Goal: Information Seeking & Learning: Compare options

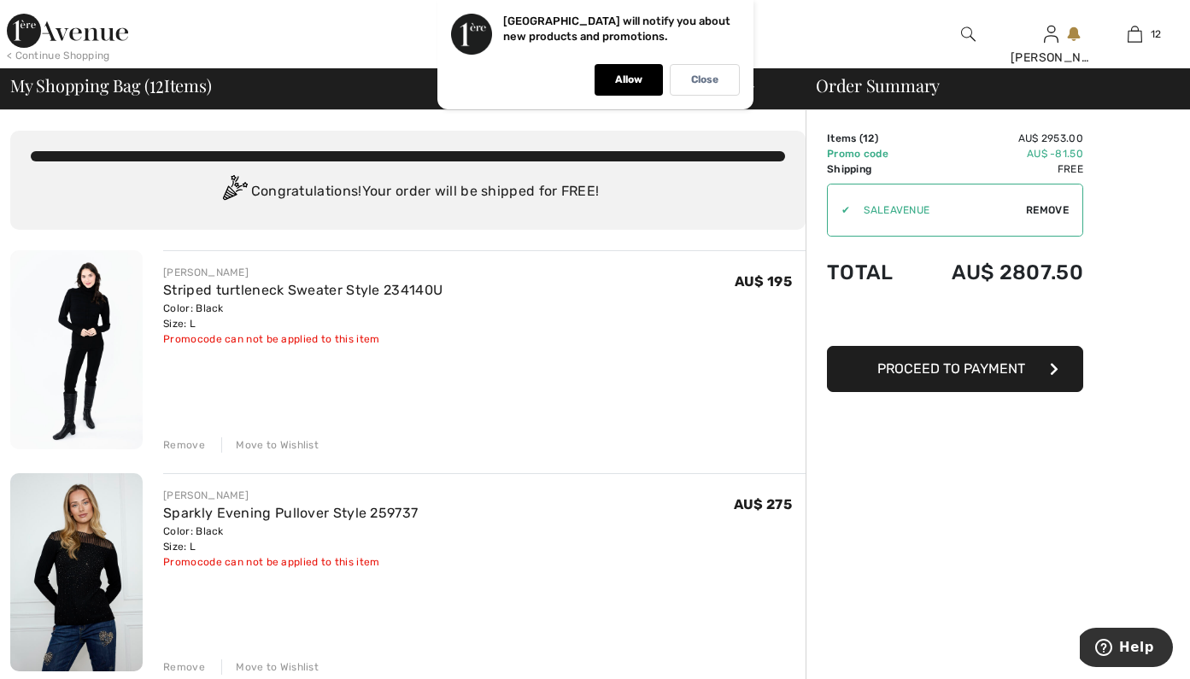
drag, startPoint x: 638, startPoint y: 88, endPoint x: 641, endPoint y: 97, distance: 8.9
click at [639, 89] on div "Allow" at bounding box center [629, 80] width 68 height 32
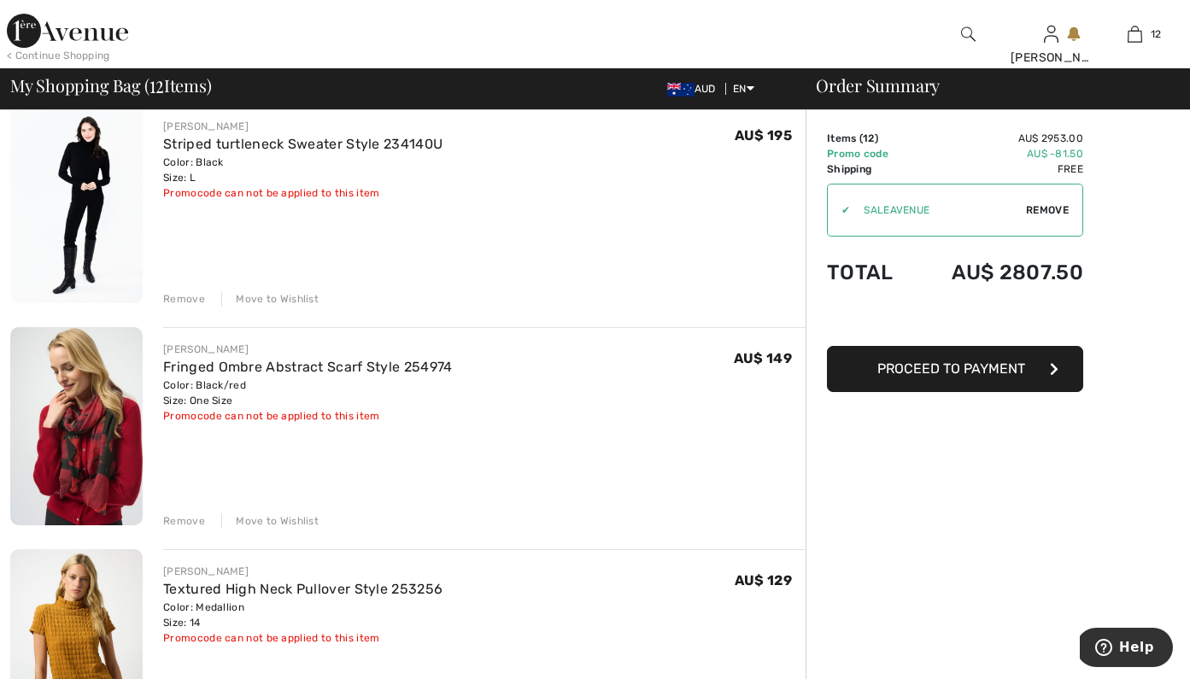
scroll to position [816, 0]
click at [194, 519] on div "Remove" at bounding box center [184, 519] width 42 height 15
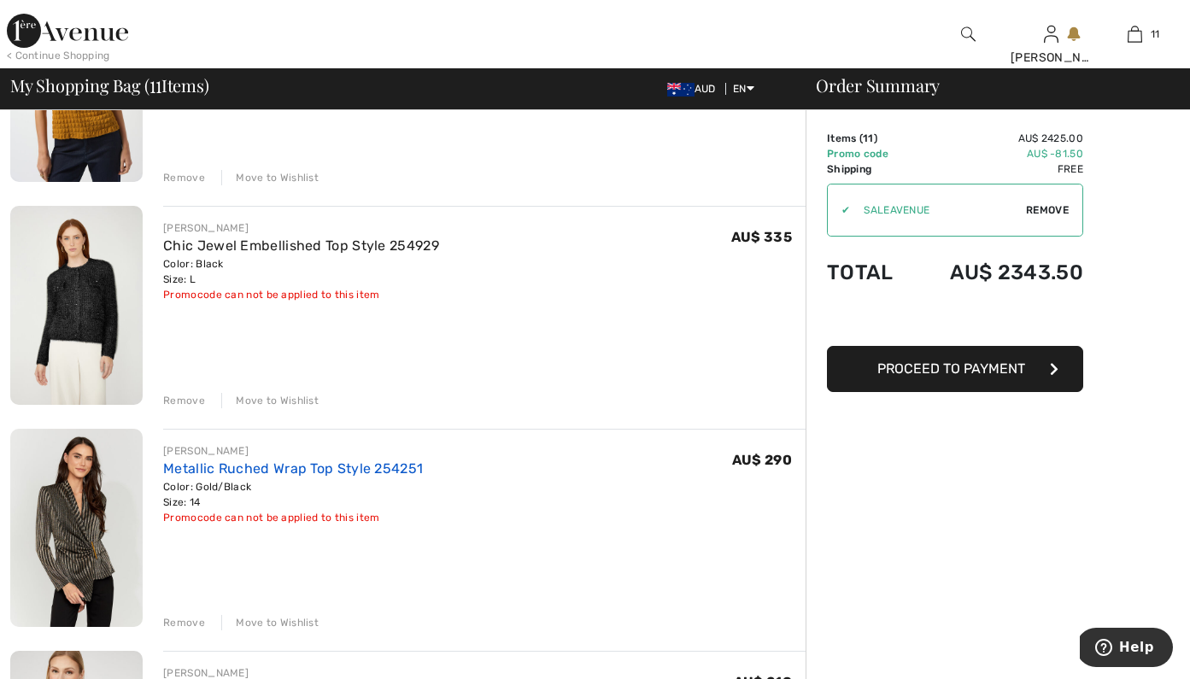
scroll to position [1156, 0]
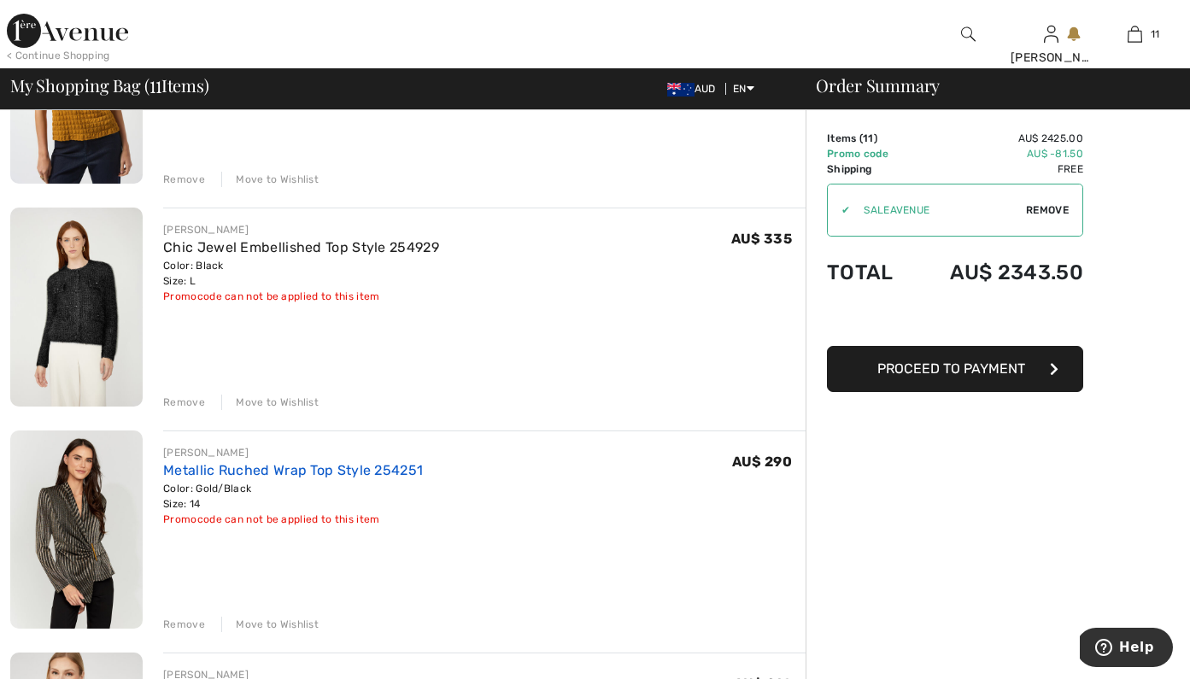
click at [198, 470] on link "Metallic Ruched Wrap Top Style 254251" at bounding box center [293, 470] width 260 height 16
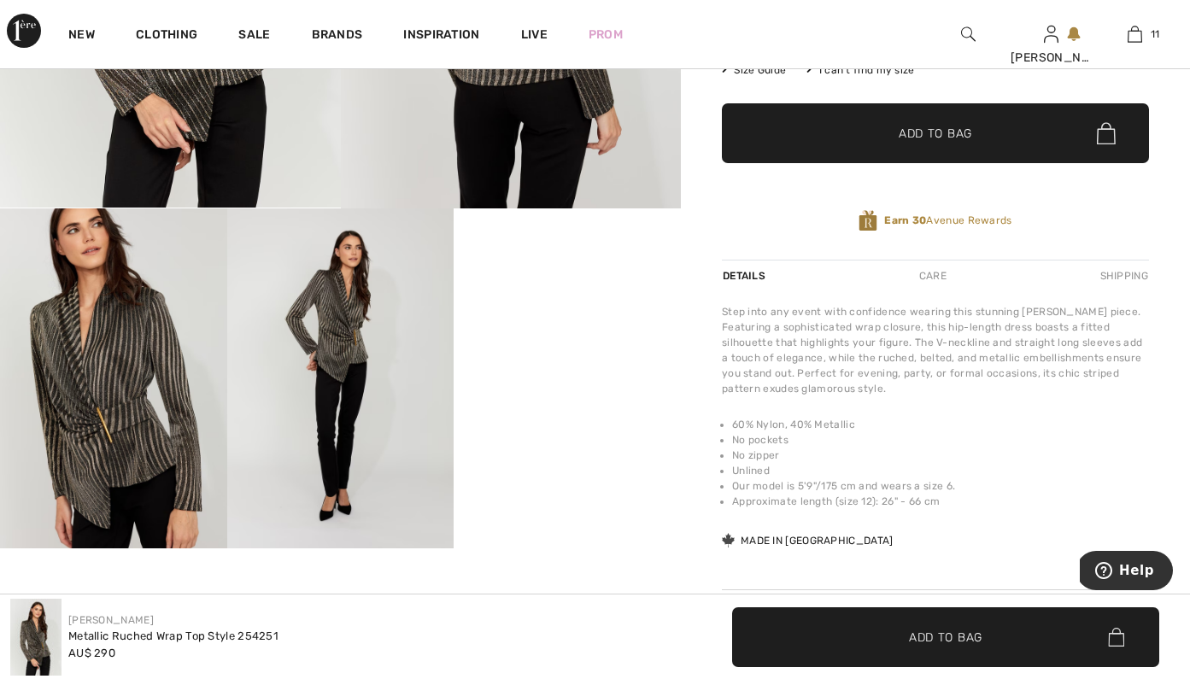
scroll to position [397, 0]
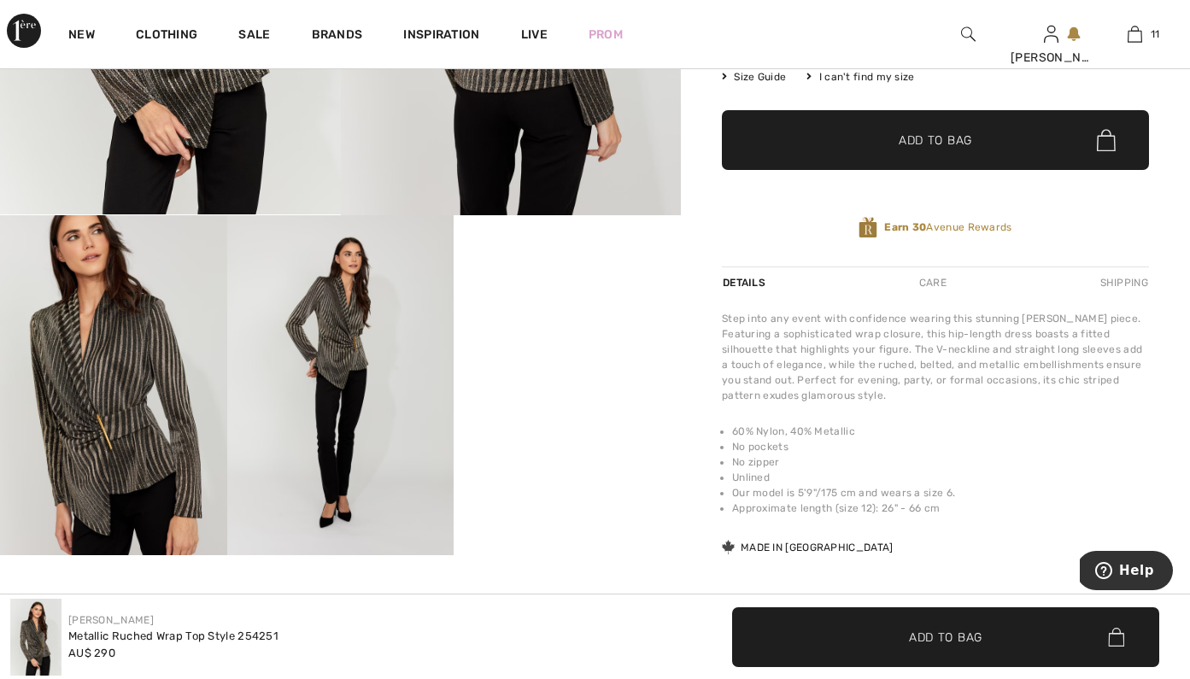
click at [135, 443] on img at bounding box center [113, 385] width 227 height 340
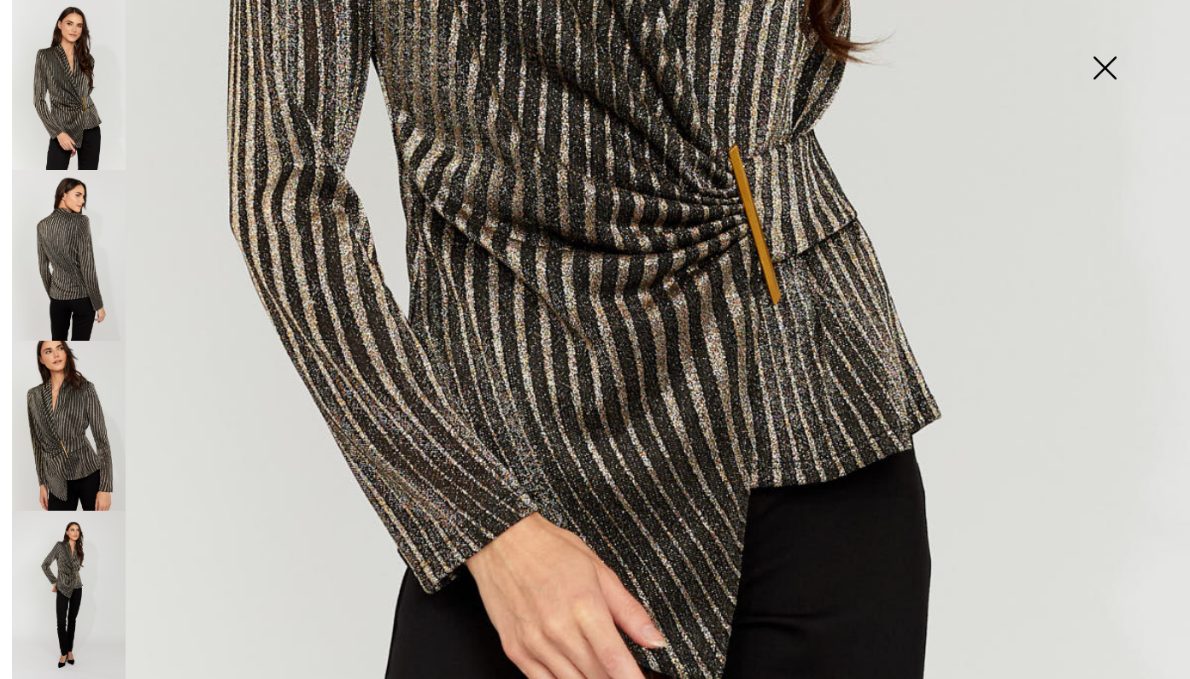
scroll to position [864, 0]
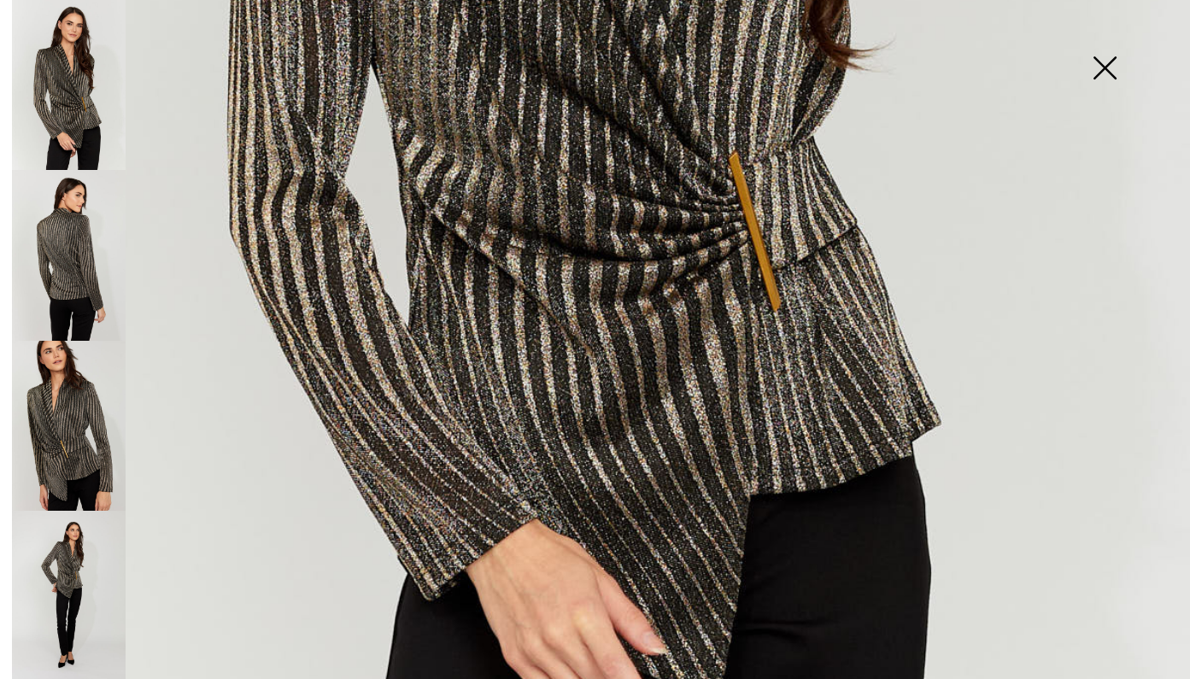
click at [1099, 58] on img at bounding box center [1104, 70] width 85 height 88
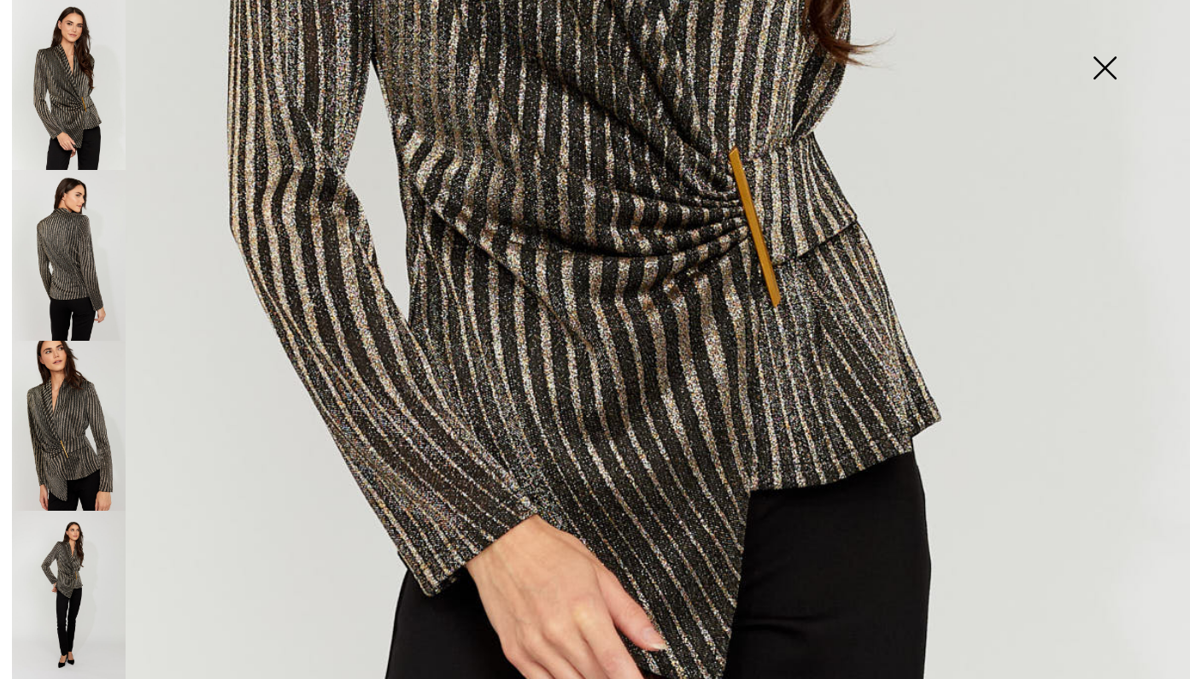
scroll to position [868, 0]
click at [85, 260] on img at bounding box center [69, 255] width 114 height 171
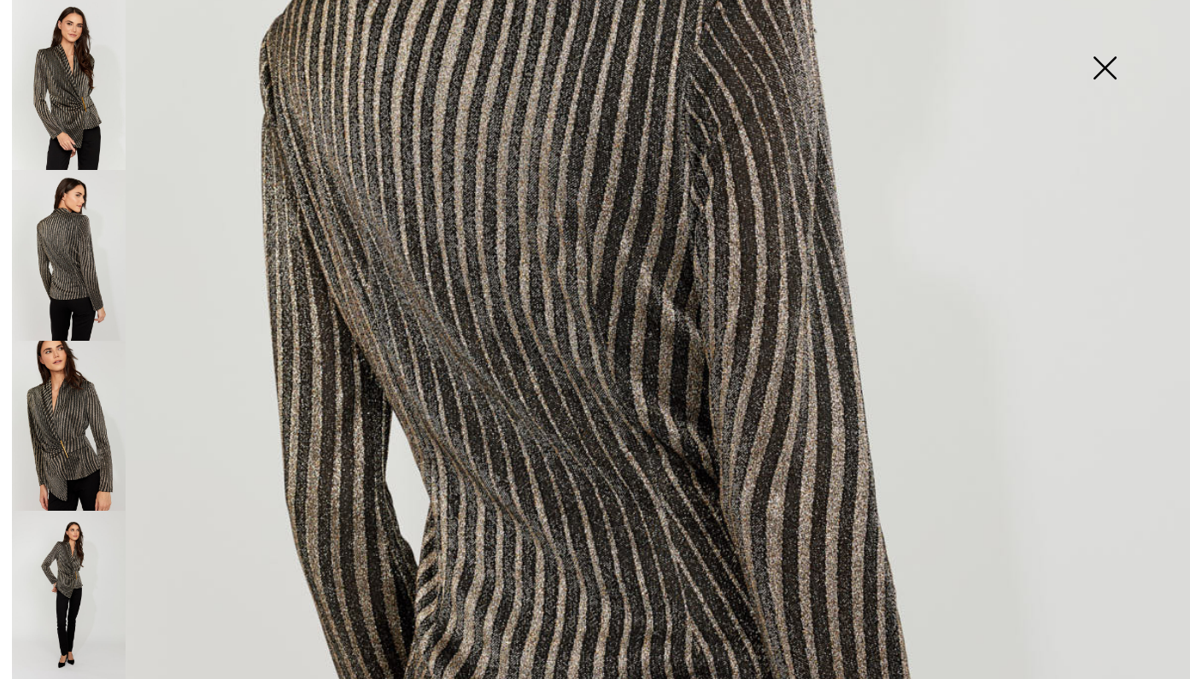
scroll to position [541, 0]
drag, startPoint x: 1108, startPoint y: 73, endPoint x: 1100, endPoint y: 78, distance: 8.8
click at [1108, 73] on img at bounding box center [1104, 70] width 85 height 88
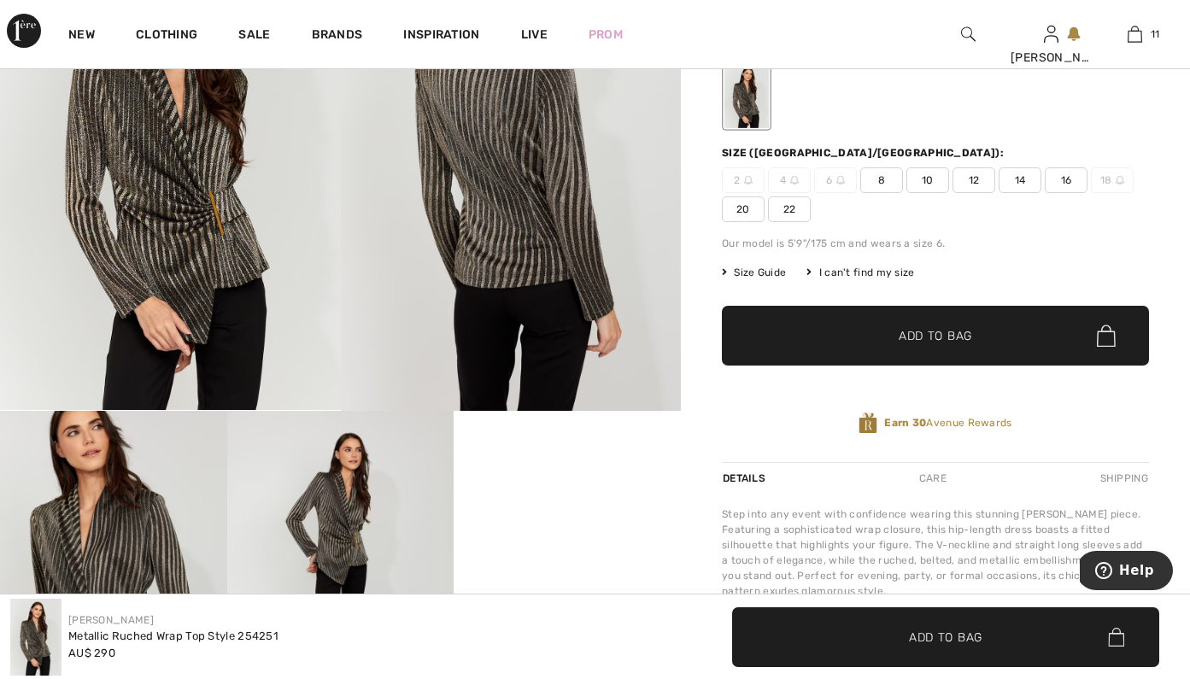
scroll to position [183, 0]
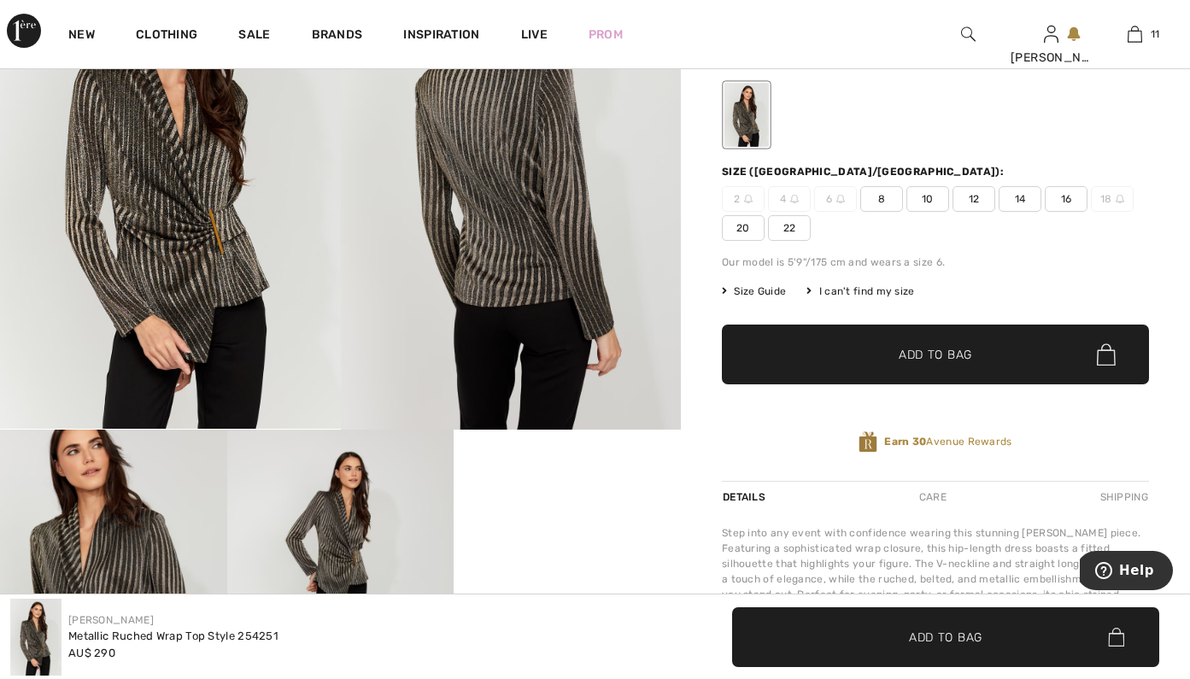
click at [214, 234] on img at bounding box center [170, 174] width 341 height 510
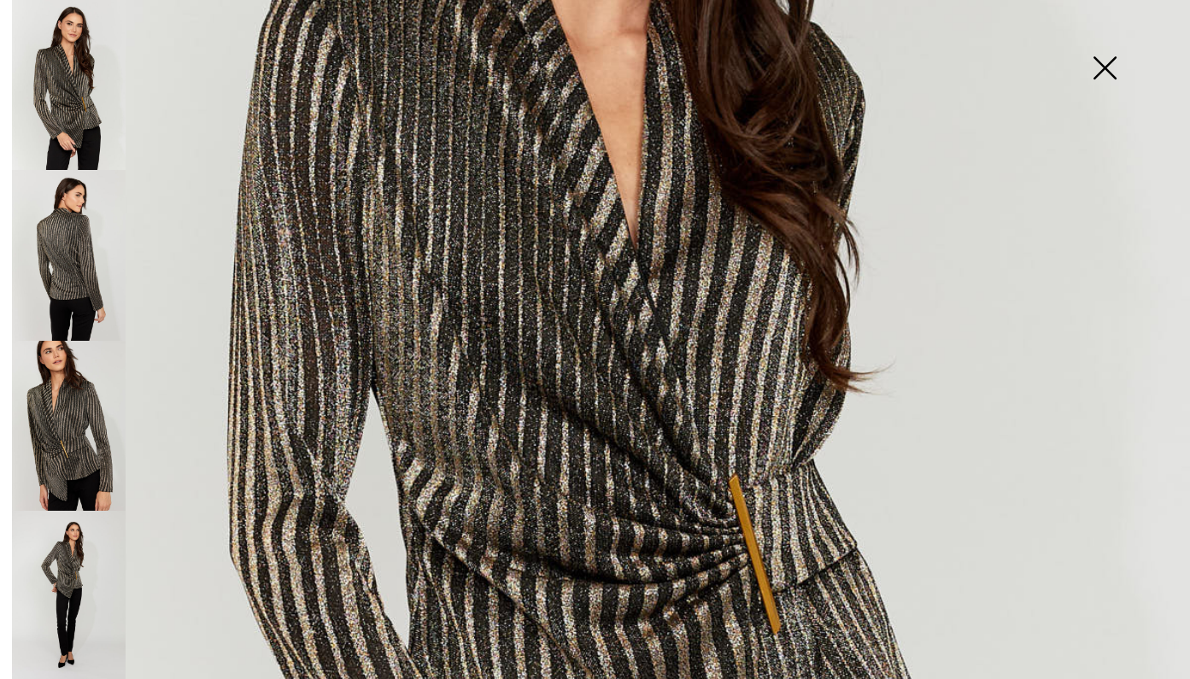
click at [65, 519] on img at bounding box center [69, 596] width 114 height 171
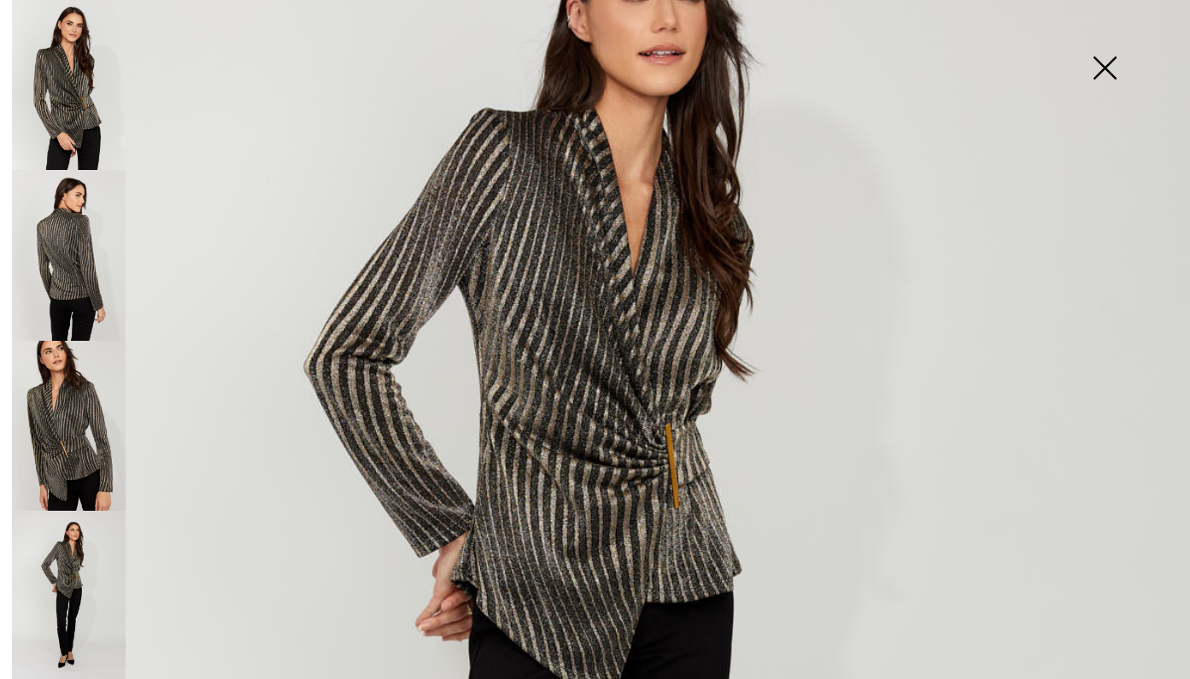
scroll to position [204, 0]
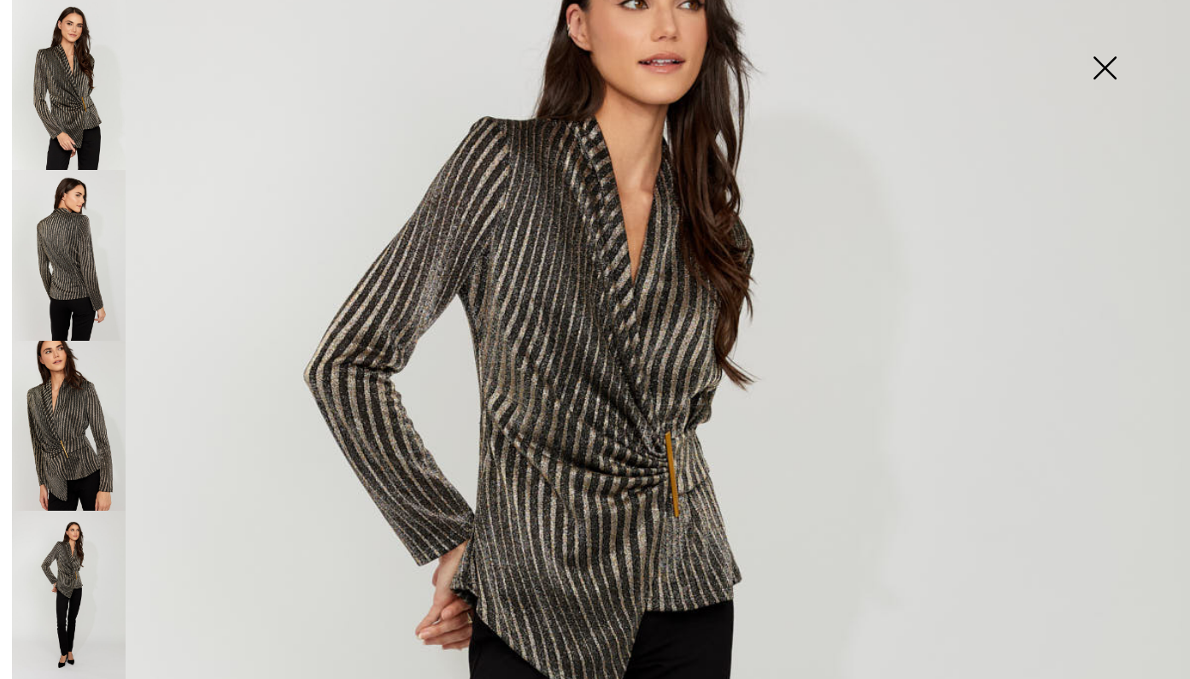
click at [88, 38] on img at bounding box center [69, 85] width 114 height 170
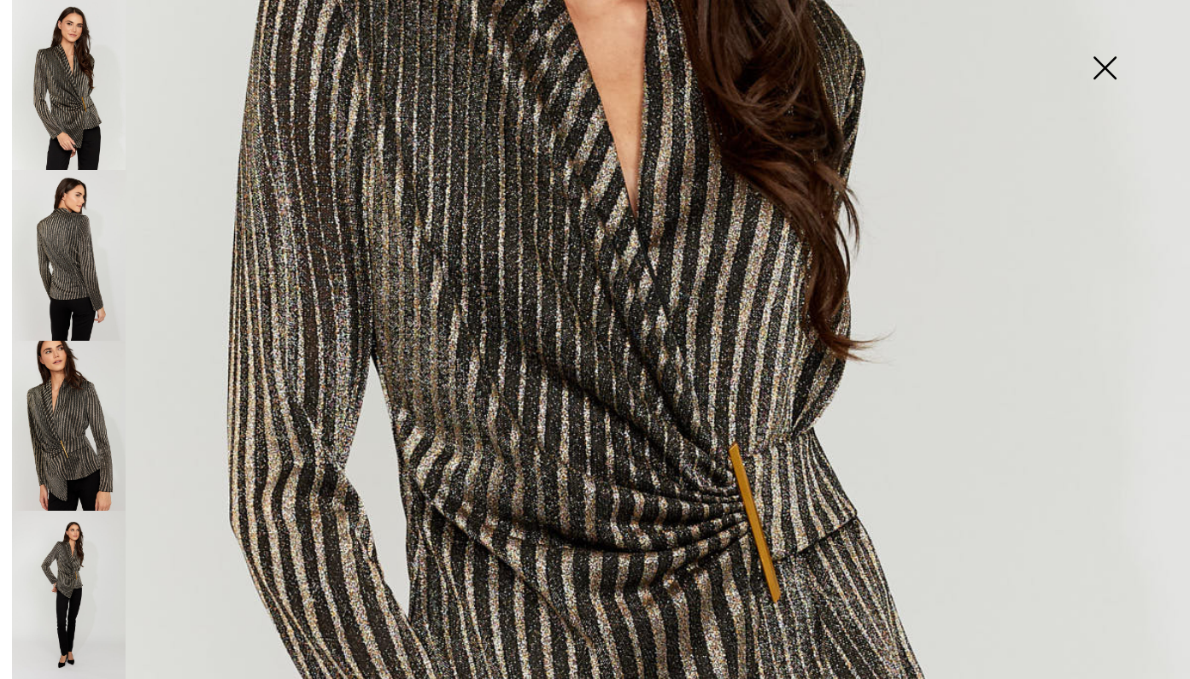
scroll to position [579, 0]
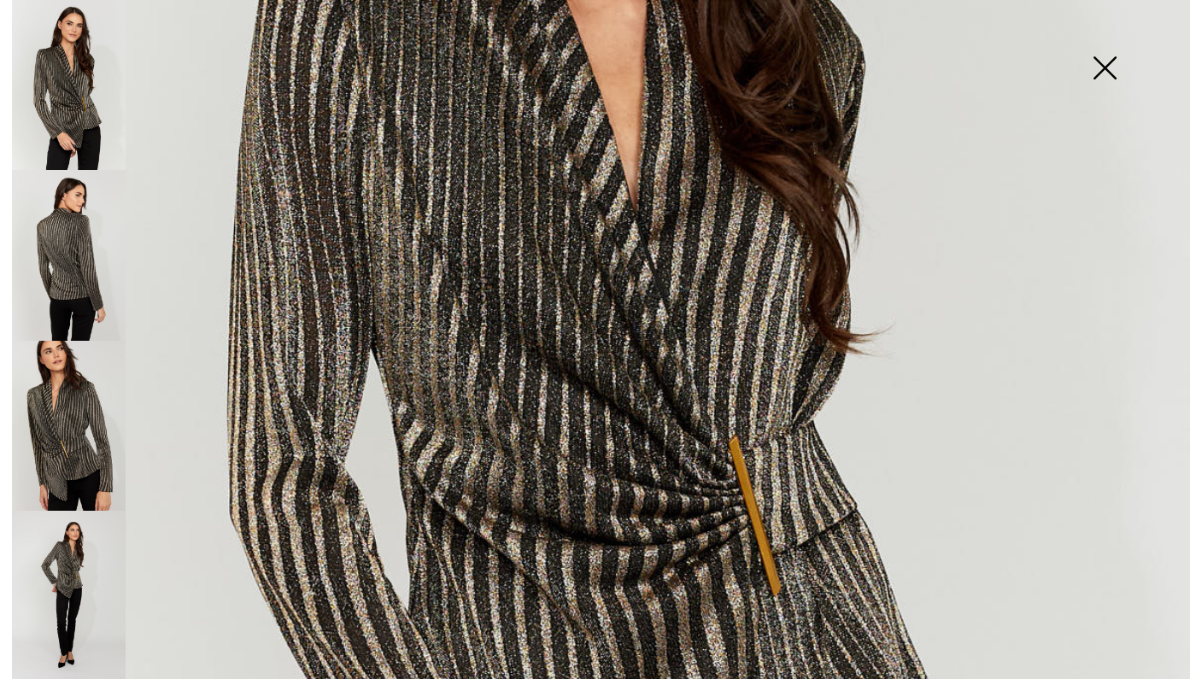
click at [1119, 55] on img at bounding box center [1104, 70] width 85 height 88
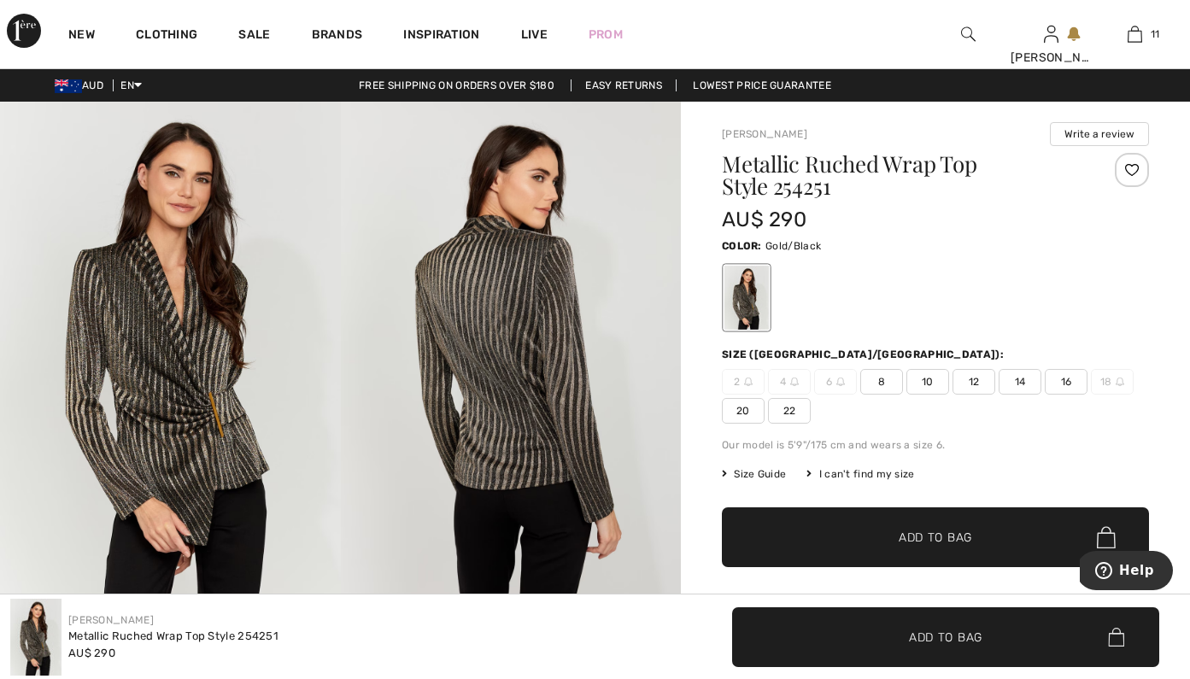
scroll to position [0, 0]
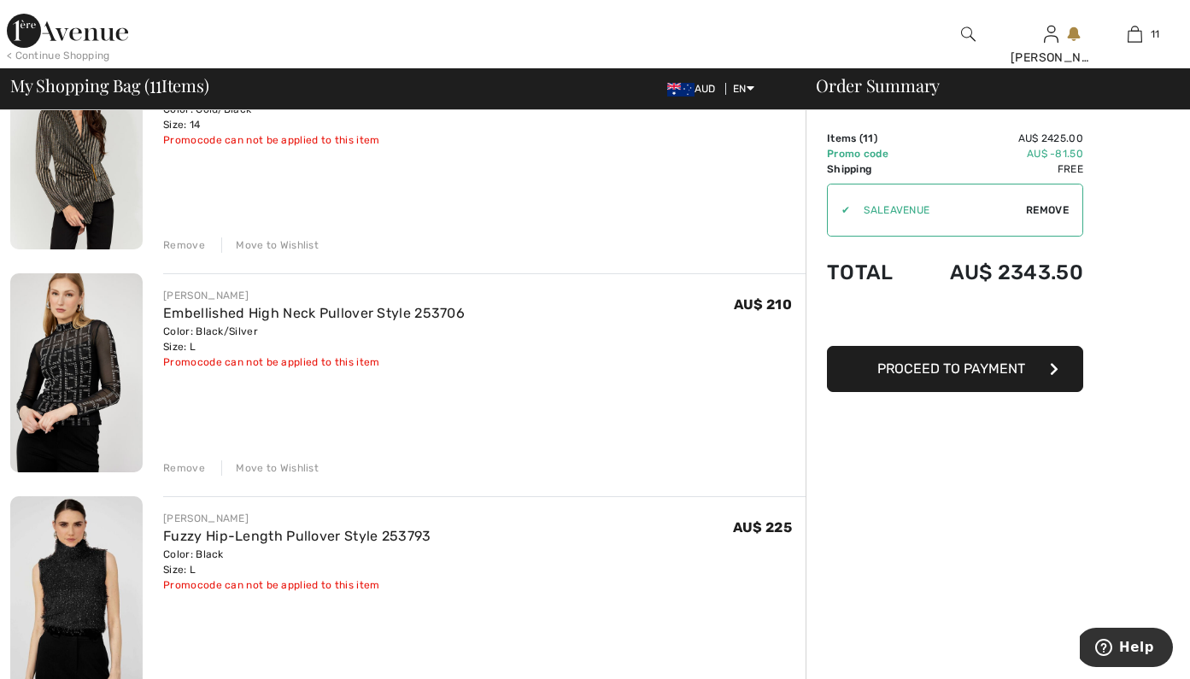
scroll to position [1533, 0]
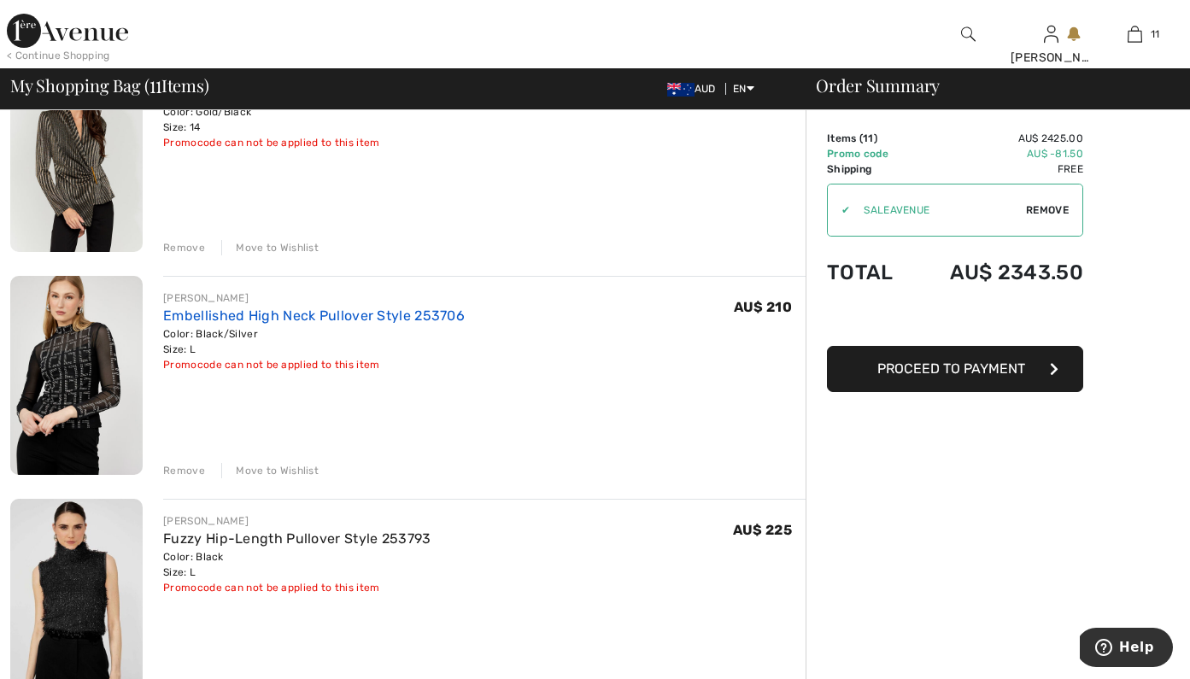
click at [252, 320] on link "Embellished High Neck Pullover Style 253706" at bounding box center [314, 316] width 302 height 16
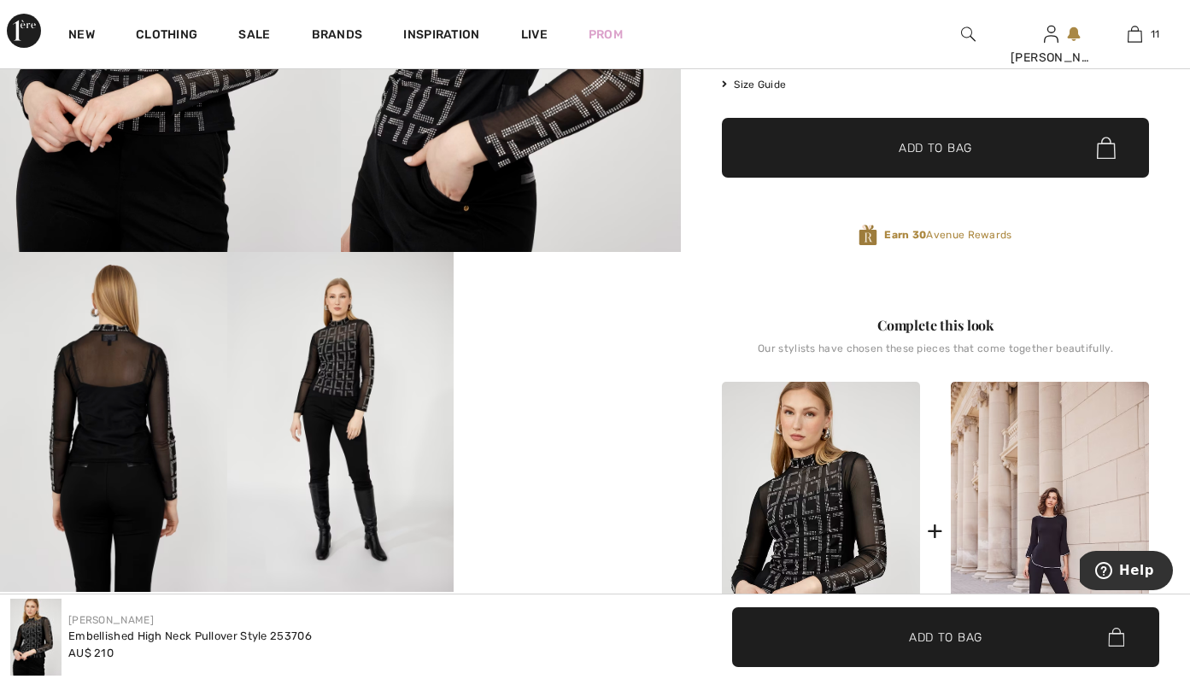
scroll to position [359, 0]
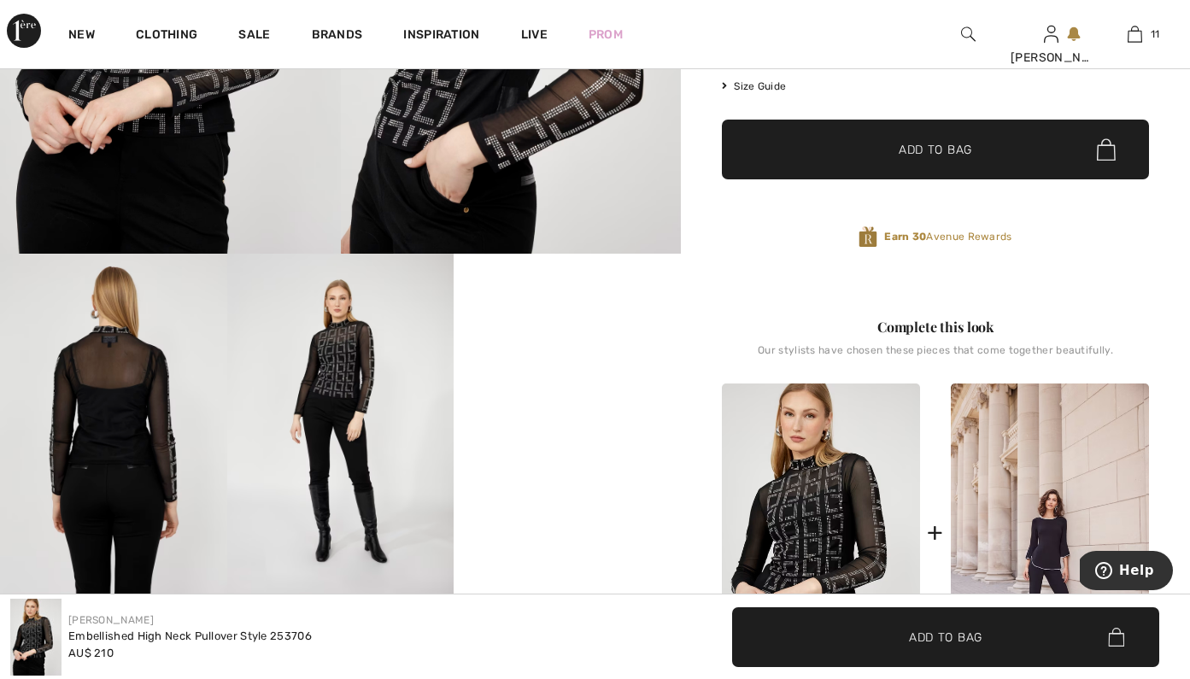
click at [528, 367] on video "Your browser does not support the video tag." at bounding box center [567, 311] width 227 height 114
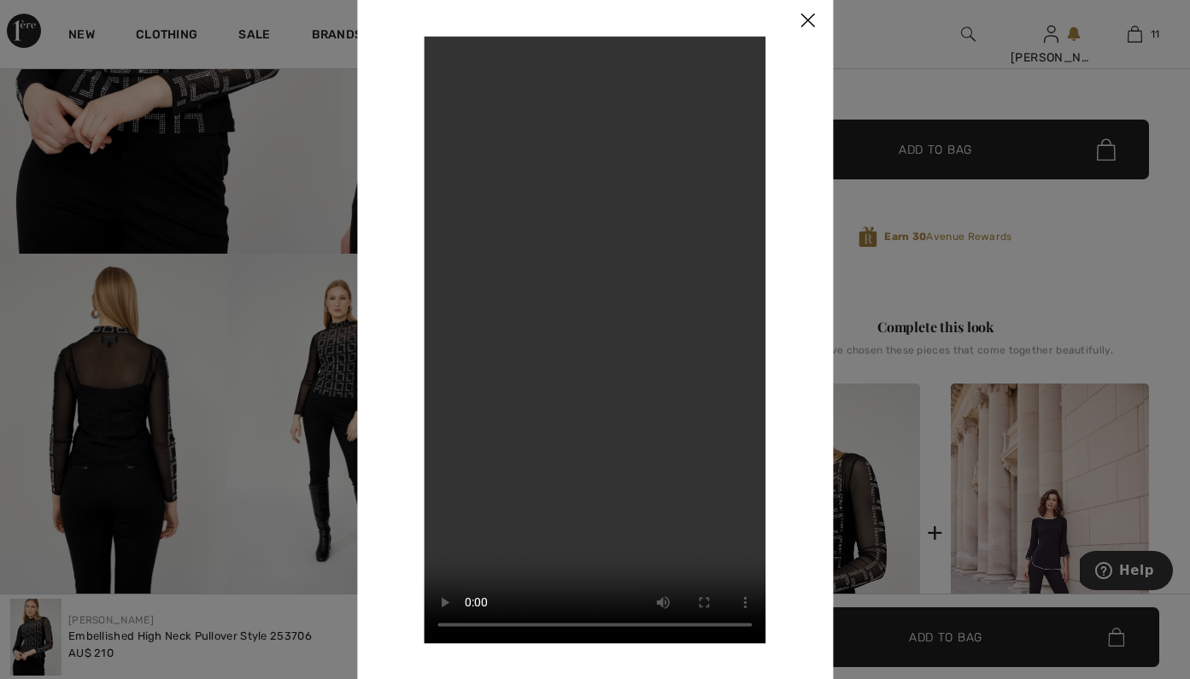
click at [528, 465] on video "Your browser does not support the video tag." at bounding box center [596, 339] width 342 height 607
click at [806, 23] on img at bounding box center [807, 21] width 51 height 53
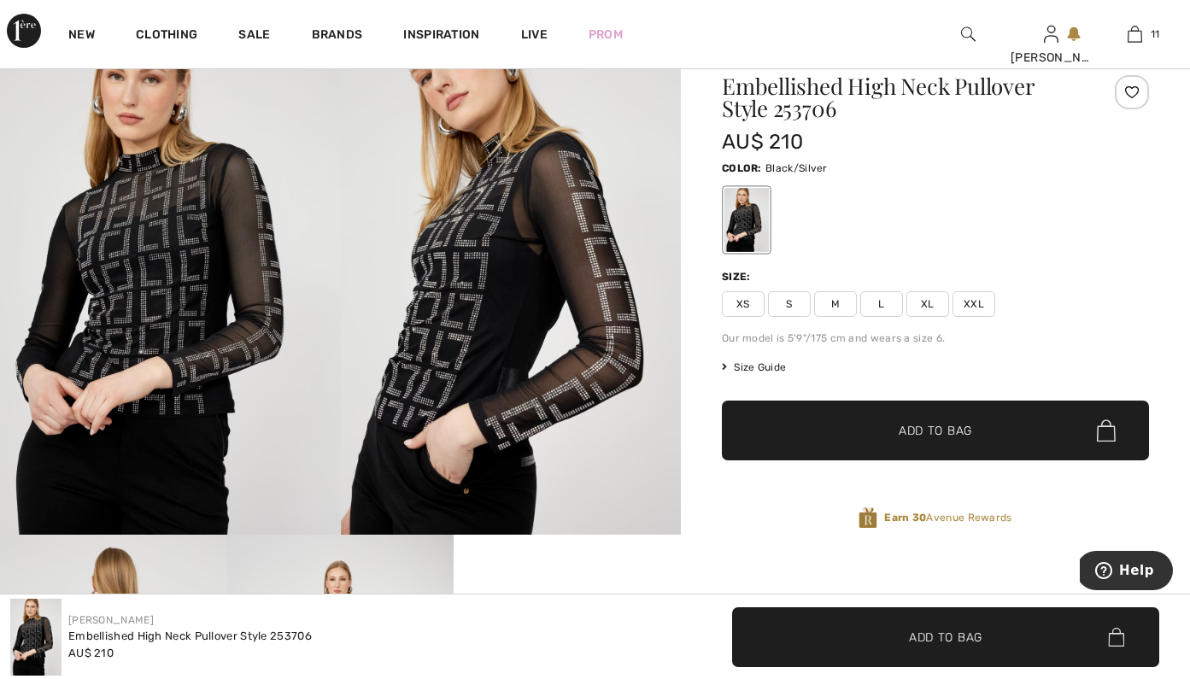
scroll to position [0, 0]
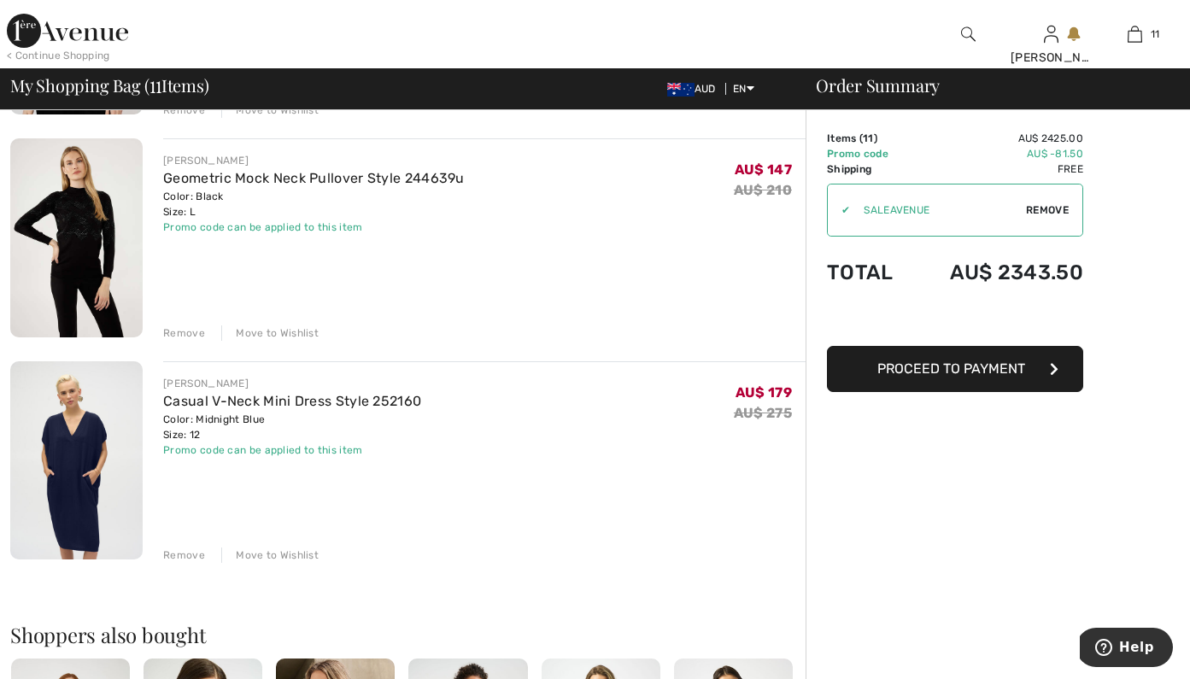
scroll to position [2139, 0]
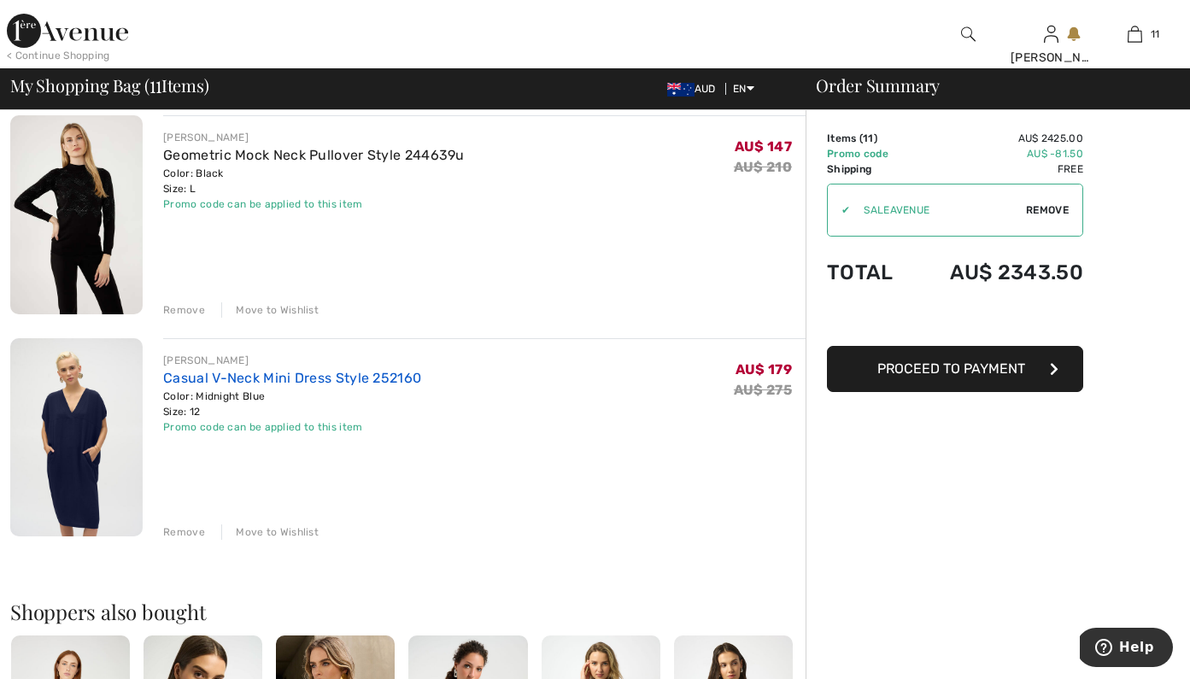
click at [196, 372] on link "Casual V-Neck Mini Dress Style 252160" at bounding box center [292, 378] width 258 height 16
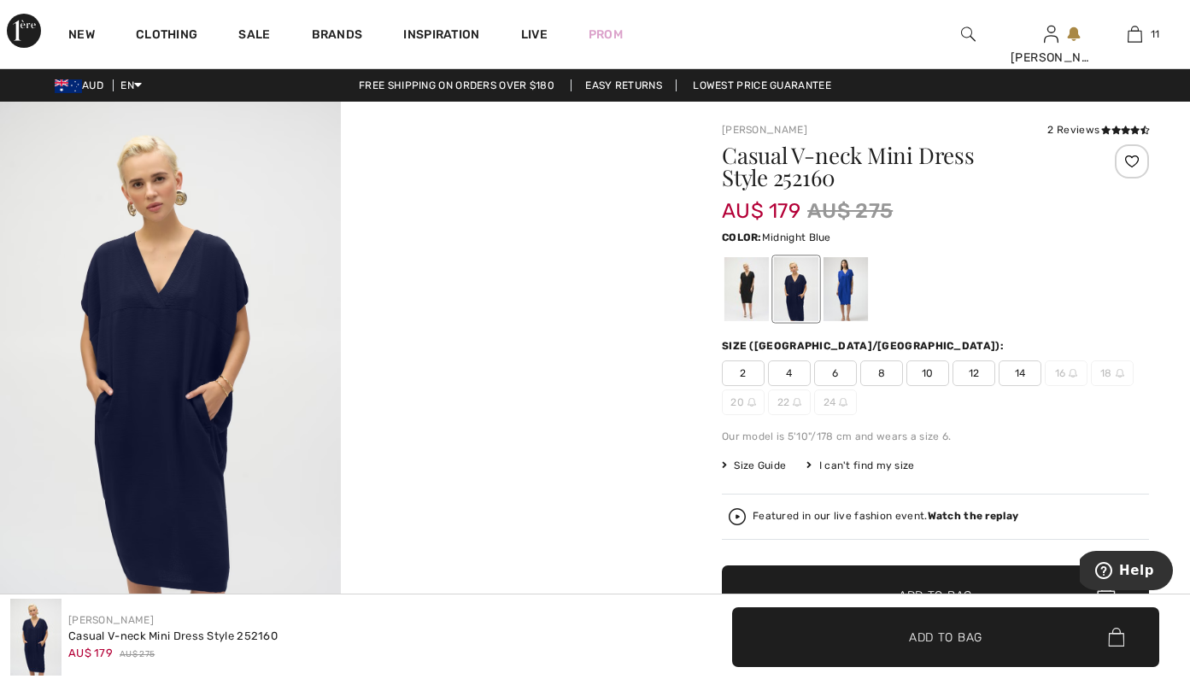
click at [516, 272] on video "Your browser does not support the video tag." at bounding box center [511, 187] width 341 height 170
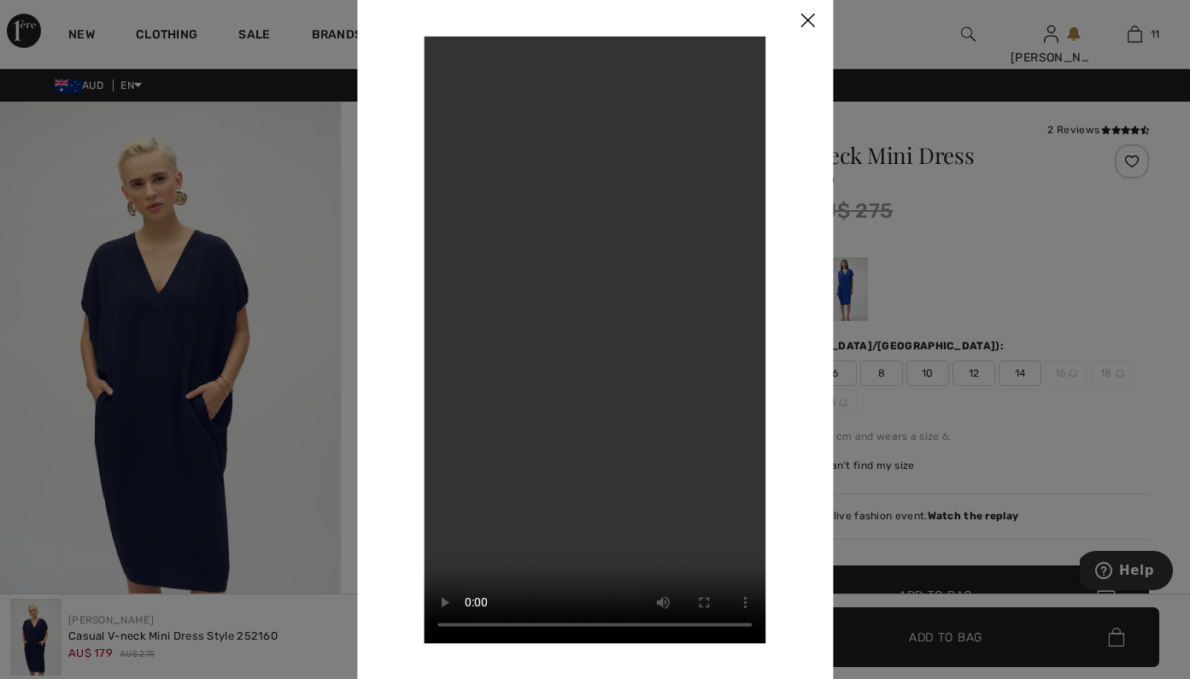
click at [804, 26] on img at bounding box center [807, 21] width 51 height 53
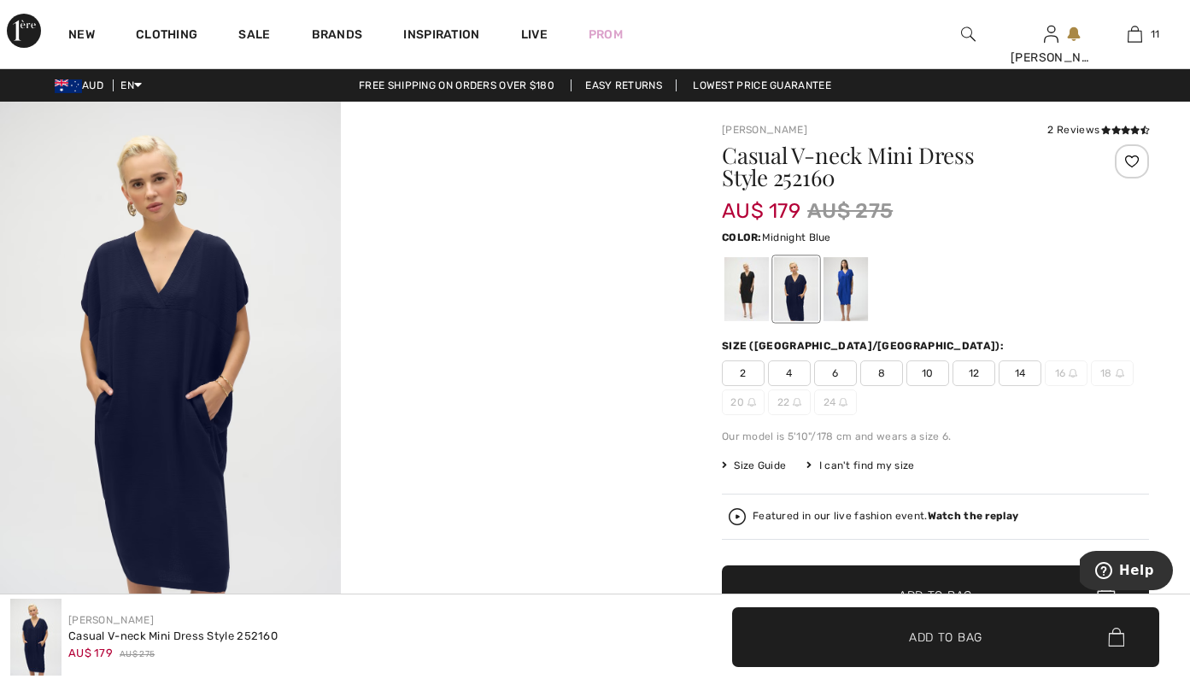
click at [882, 523] on div "Featured in our live fashion event. Watch the replay" at bounding box center [935, 516] width 413 height 17
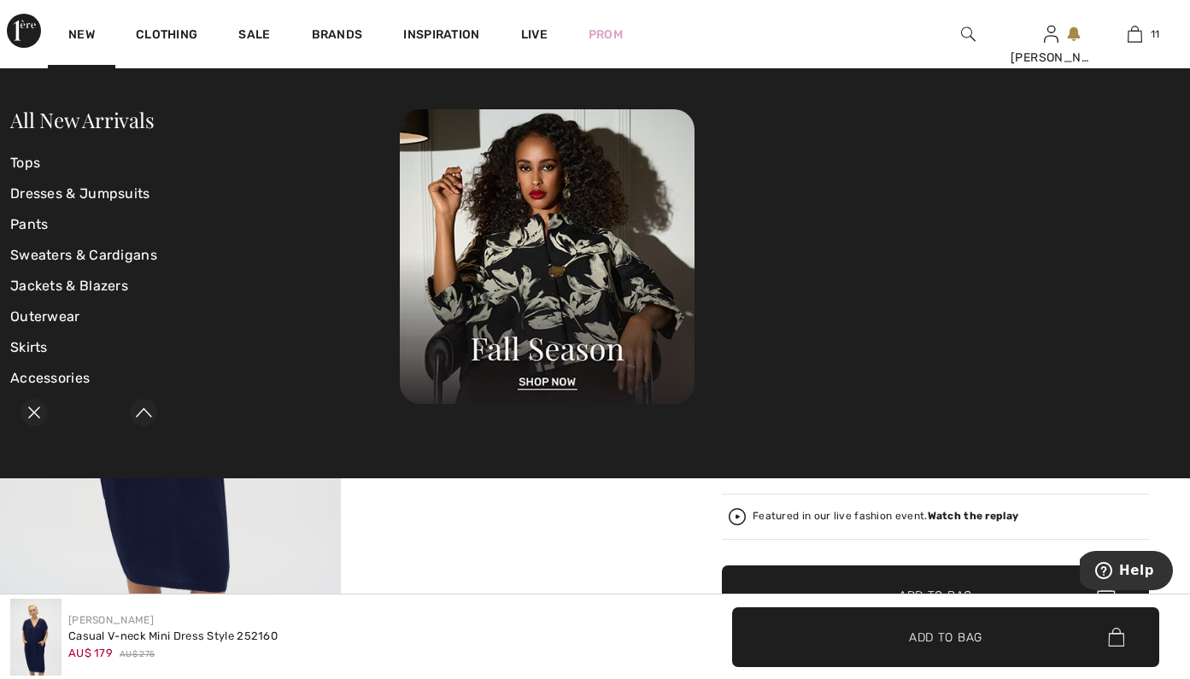
click at [32, 413] on icon "Close live curation" at bounding box center [34, 412] width 21 height 21
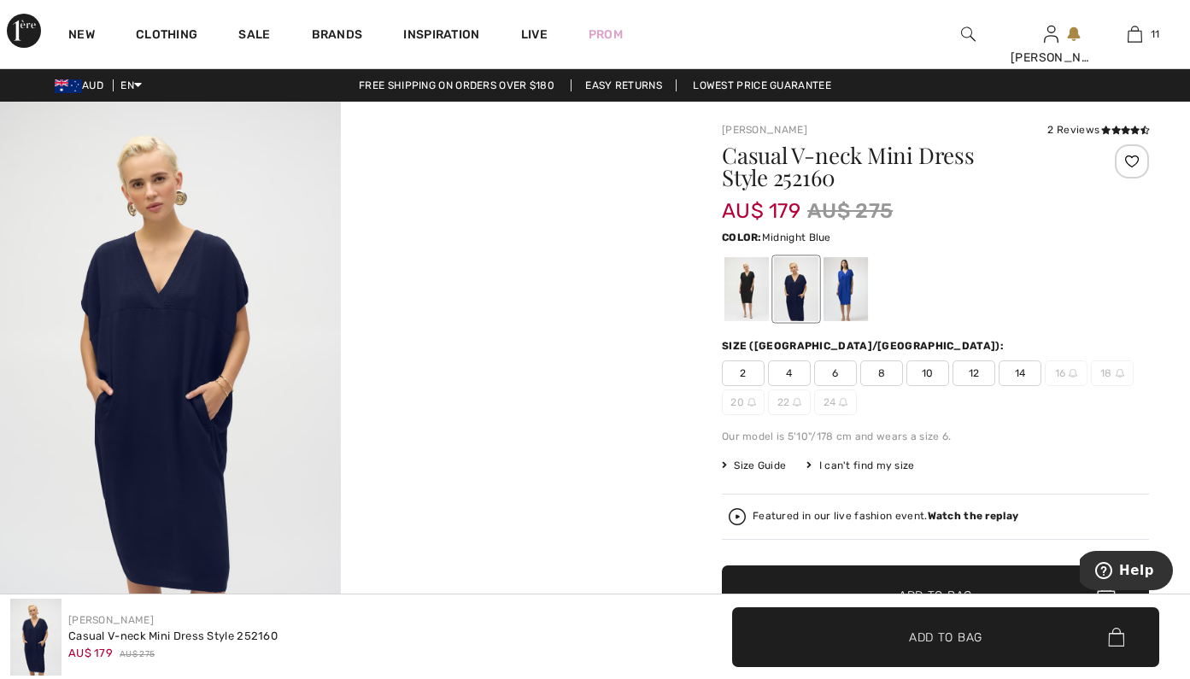
click at [1107, 131] on icon at bounding box center [1105, 130] width 9 height 9
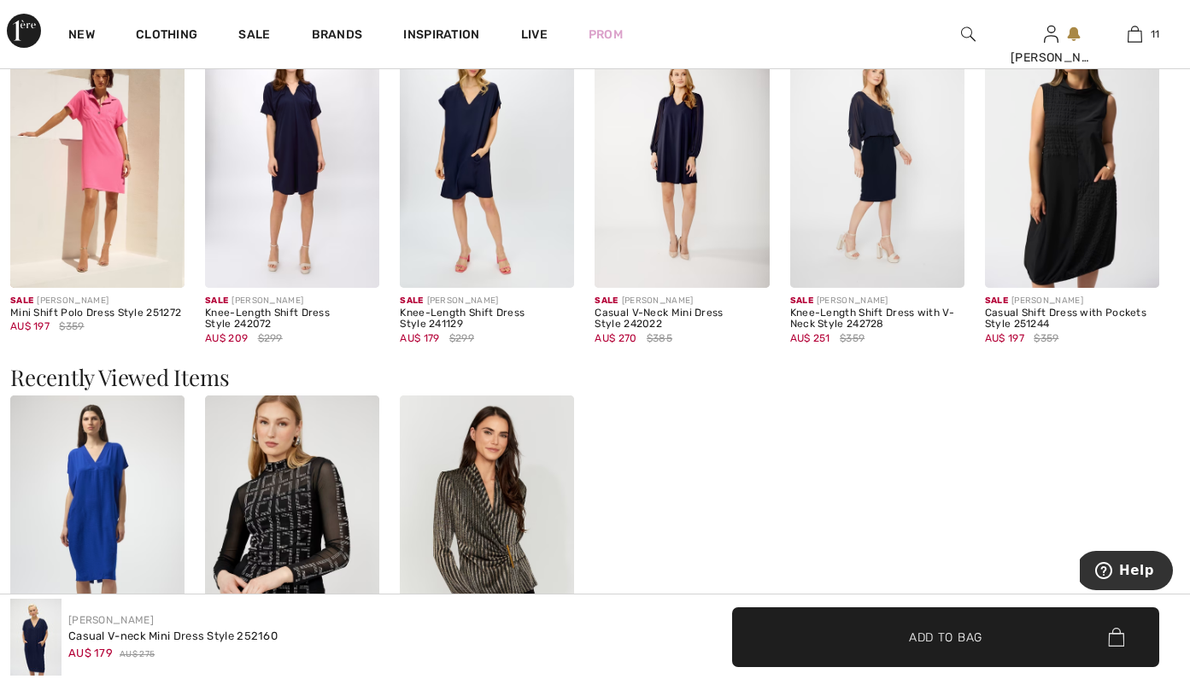
scroll to position [1510, 0]
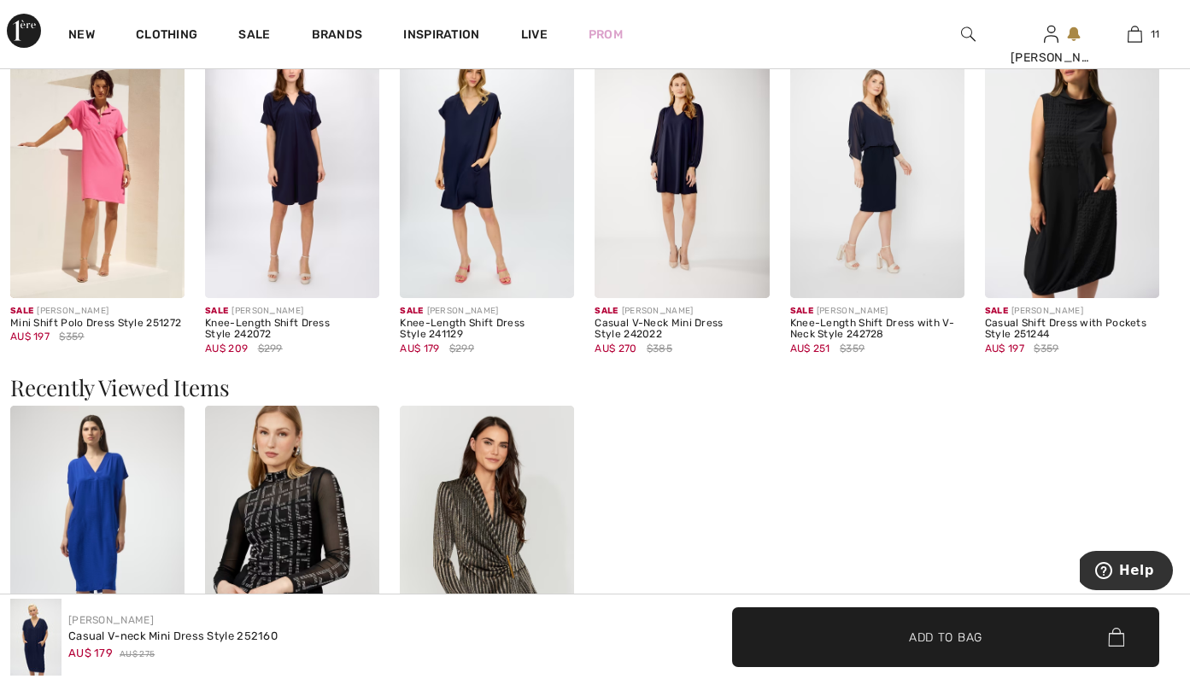
click at [108, 452] on img at bounding box center [97, 536] width 174 height 261
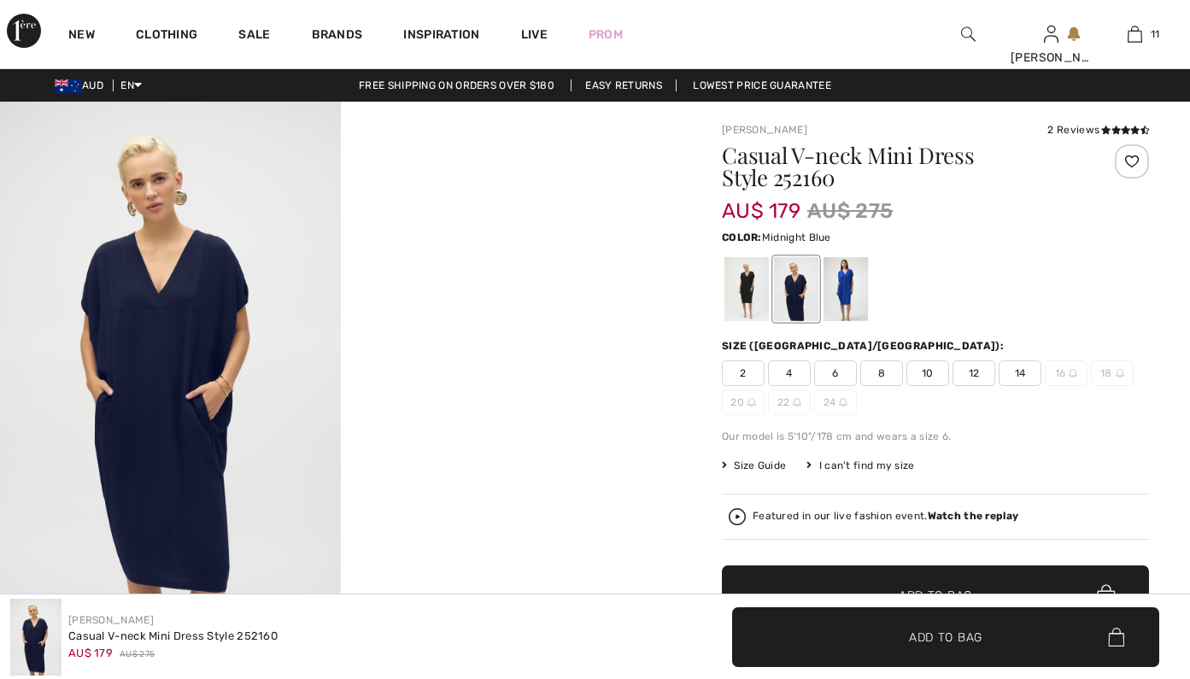
scroll to position [0, 0]
click at [843, 297] on div at bounding box center [845, 289] width 44 height 64
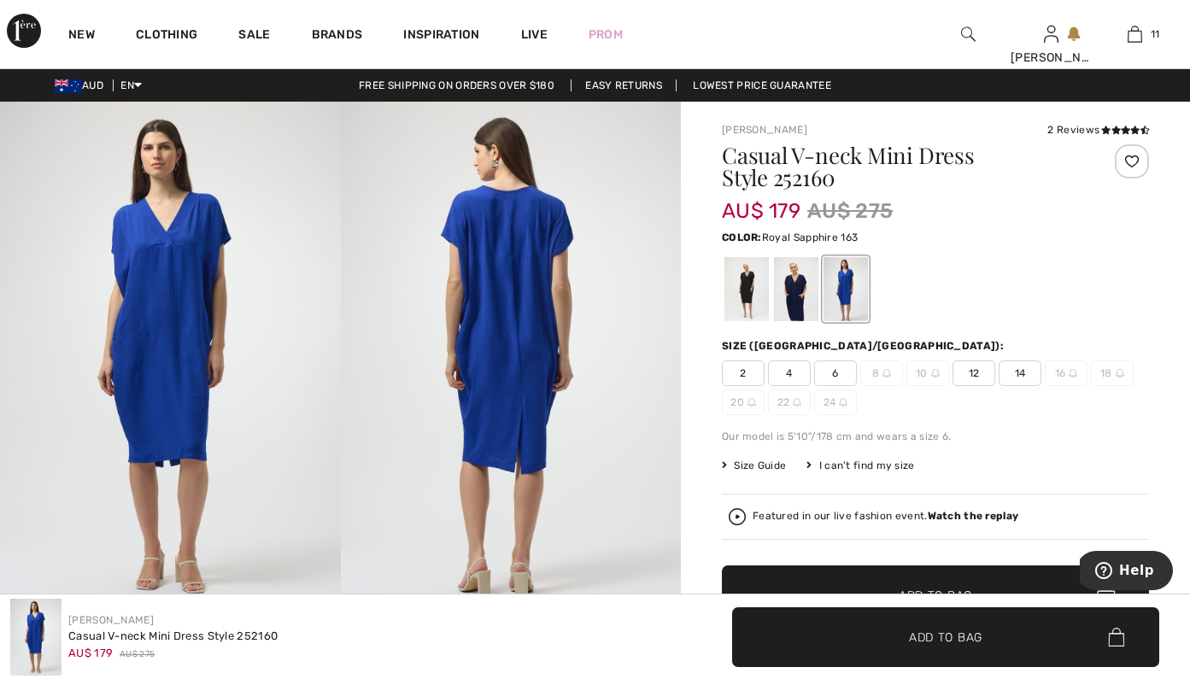
click at [220, 268] on img at bounding box center [170, 357] width 341 height 510
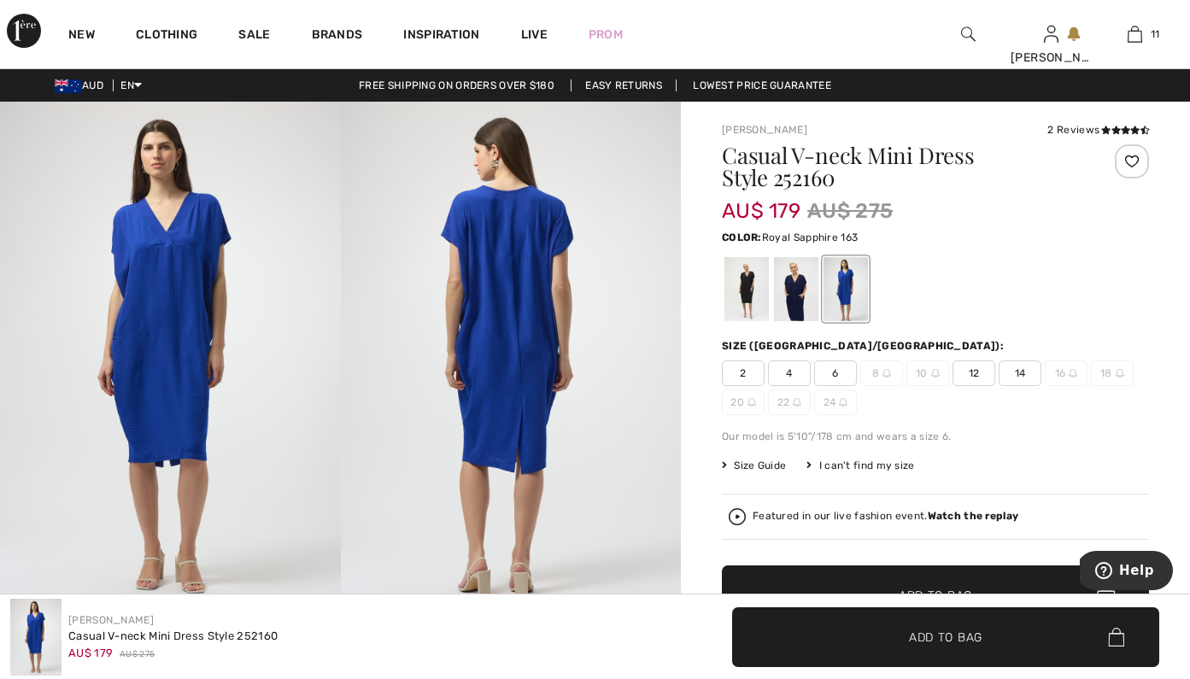
click at [259, 370] on img at bounding box center [170, 357] width 341 height 510
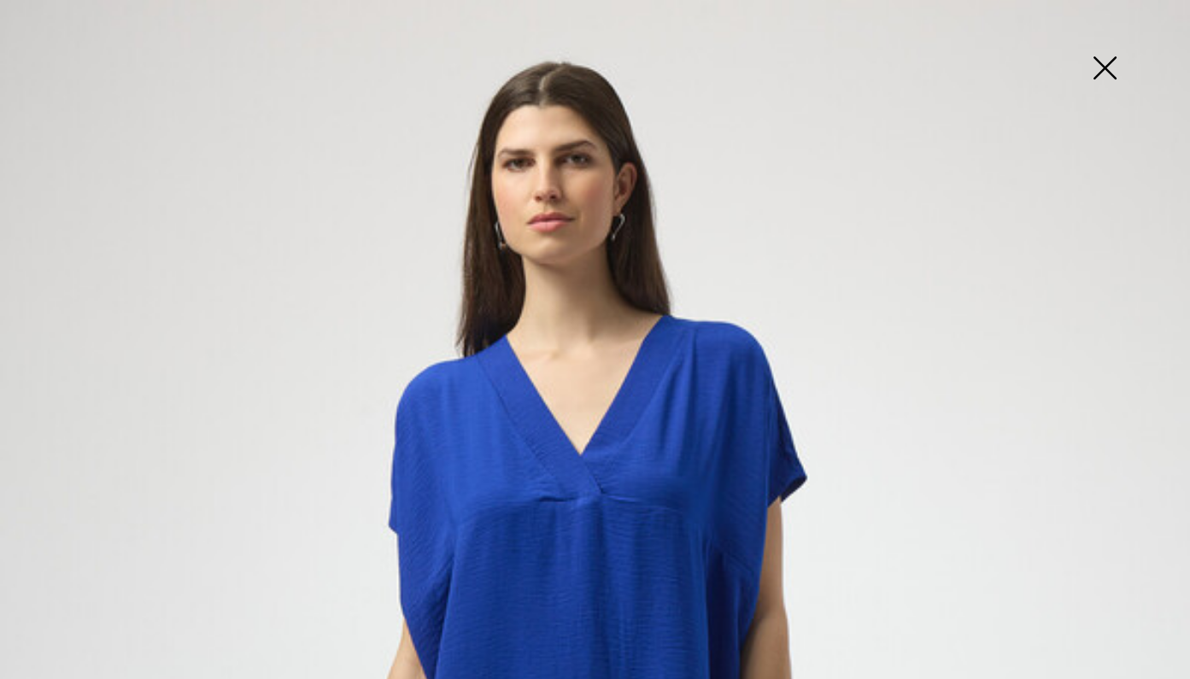
click at [1093, 68] on img at bounding box center [1104, 70] width 85 height 88
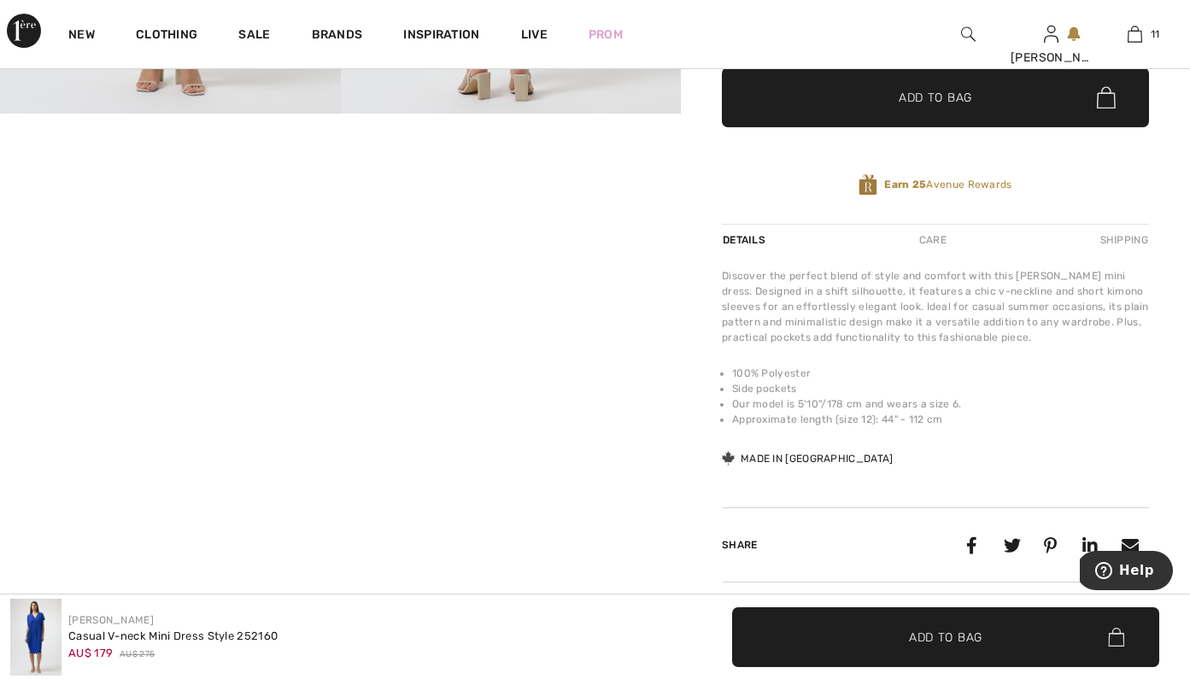
scroll to position [503, 0]
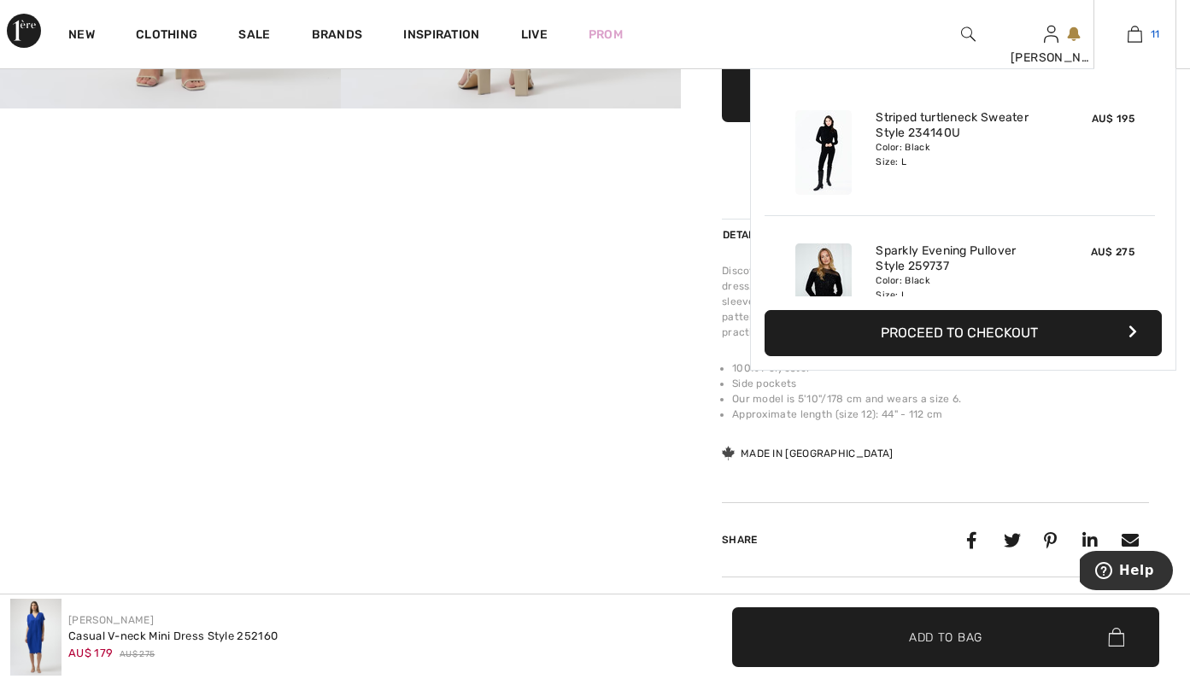
click at [1141, 35] on img at bounding box center [1135, 34] width 15 height 21
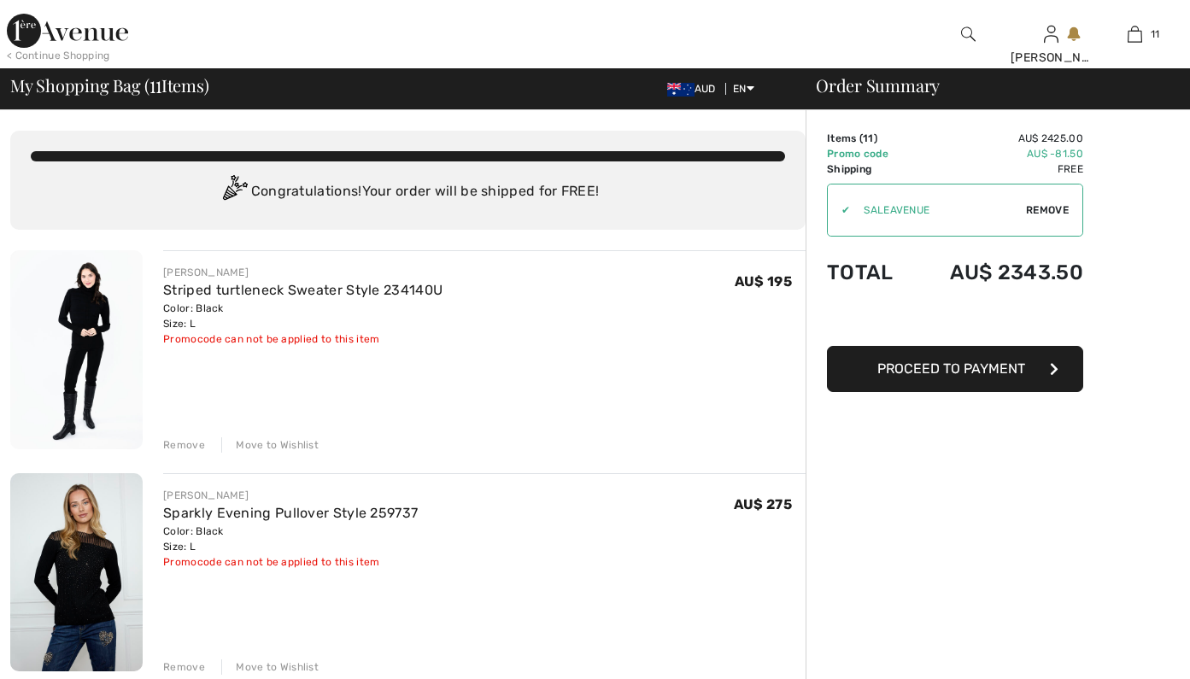
checkbox input "true"
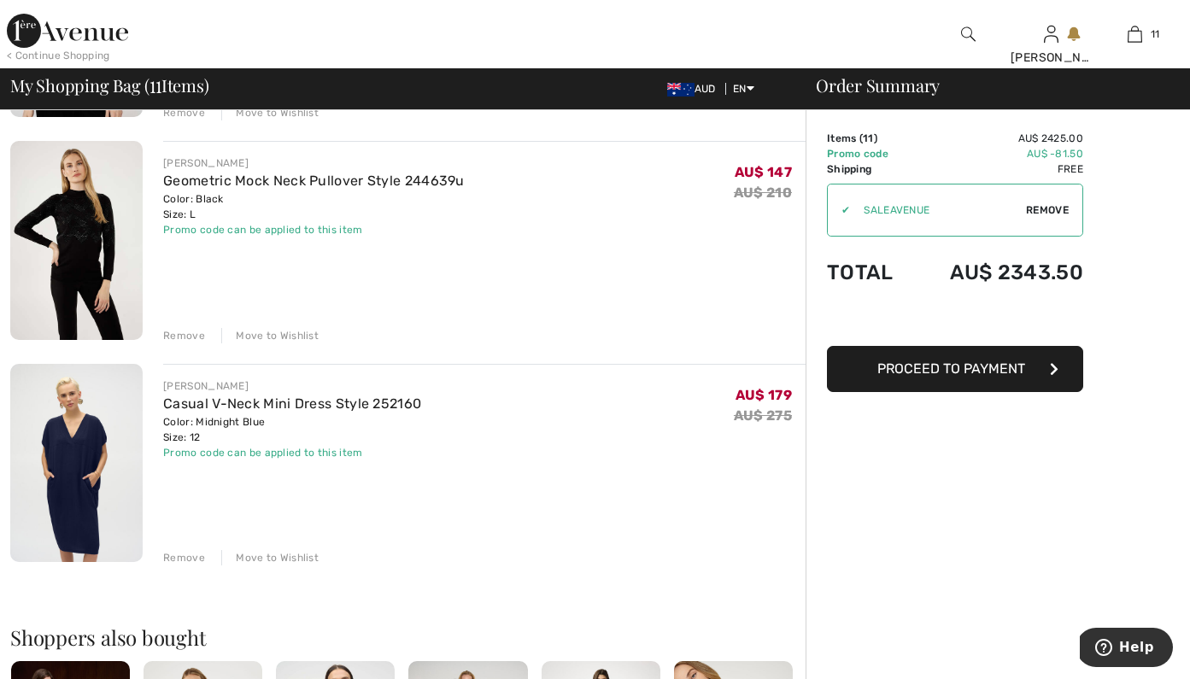
scroll to position [2112, 0]
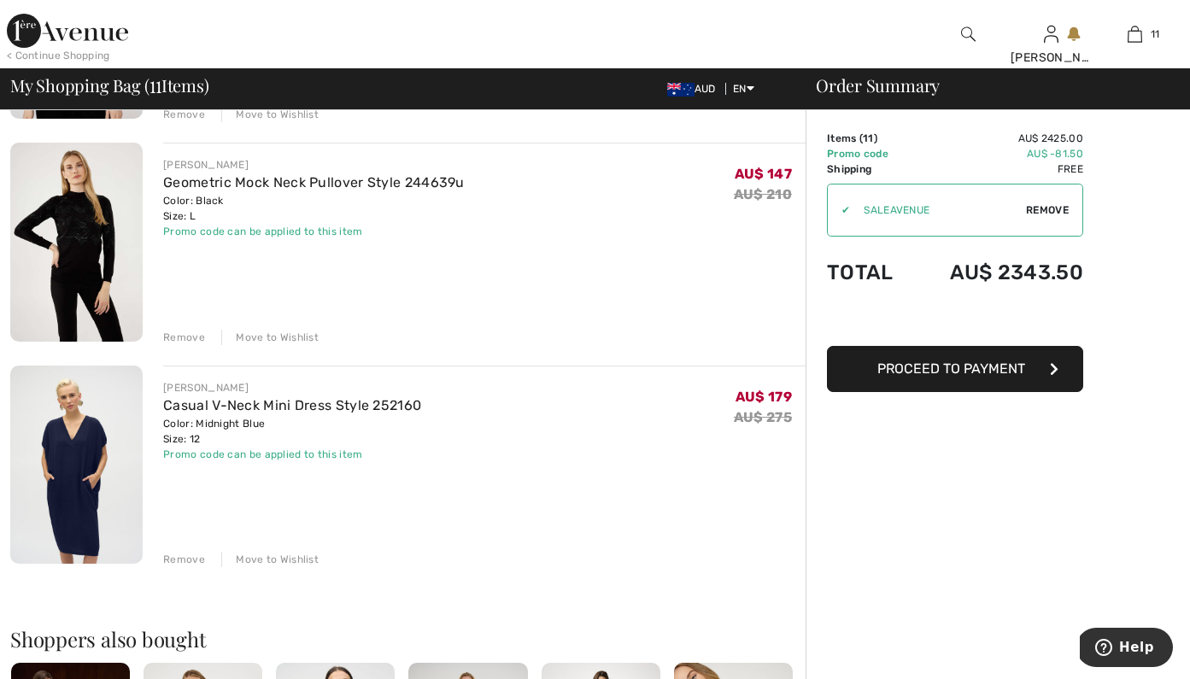
click at [175, 555] on div "Remove" at bounding box center [184, 559] width 42 height 15
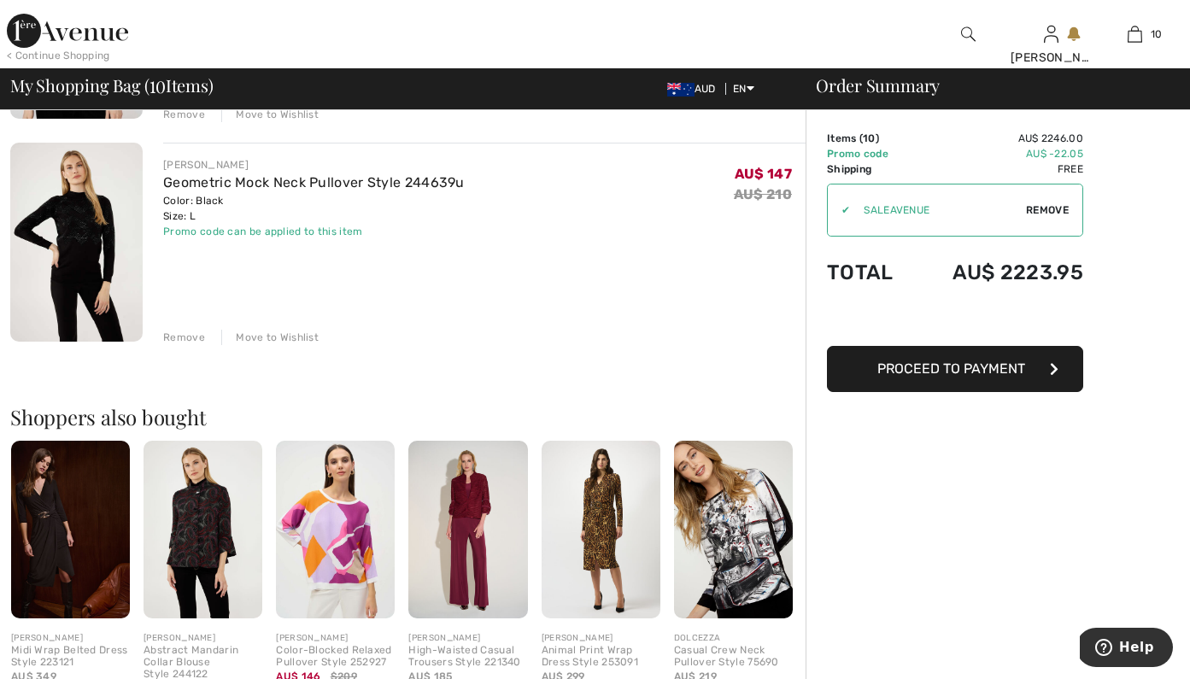
drag, startPoint x: 259, startPoint y: 183, endPoint x: 261, endPoint y: 193, distance: 10.4
click at [259, 183] on link "Geometric Mock Neck Pullover Style 244639u" at bounding box center [314, 182] width 302 height 16
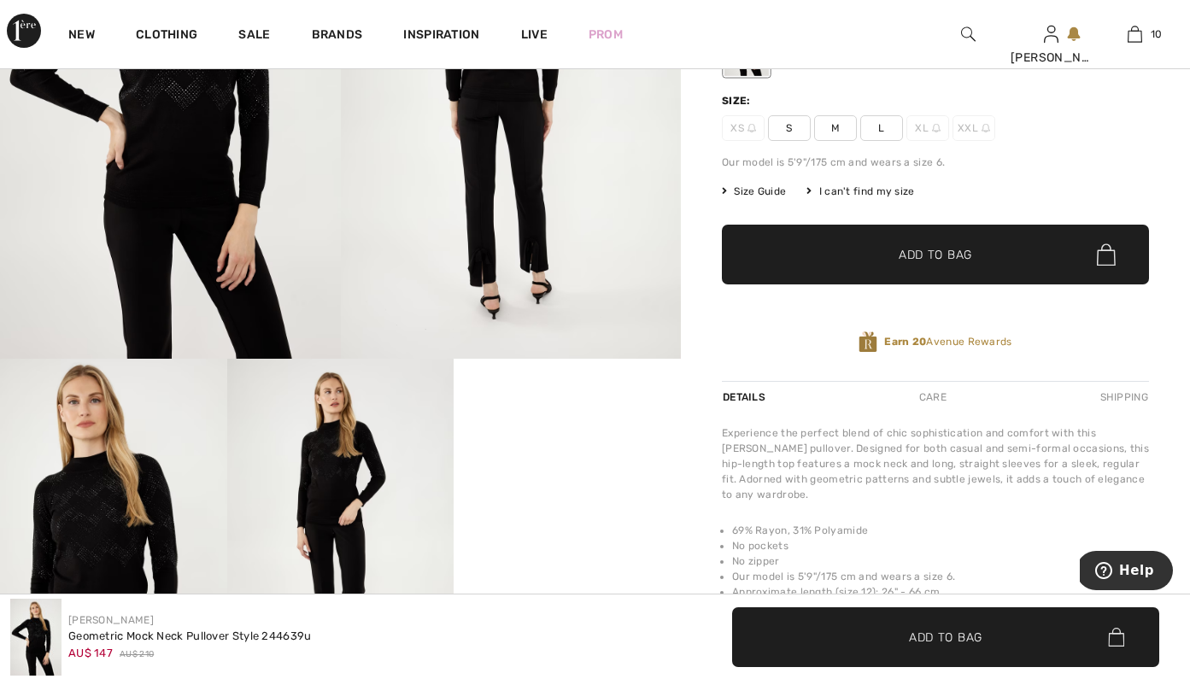
scroll to position [266, 0]
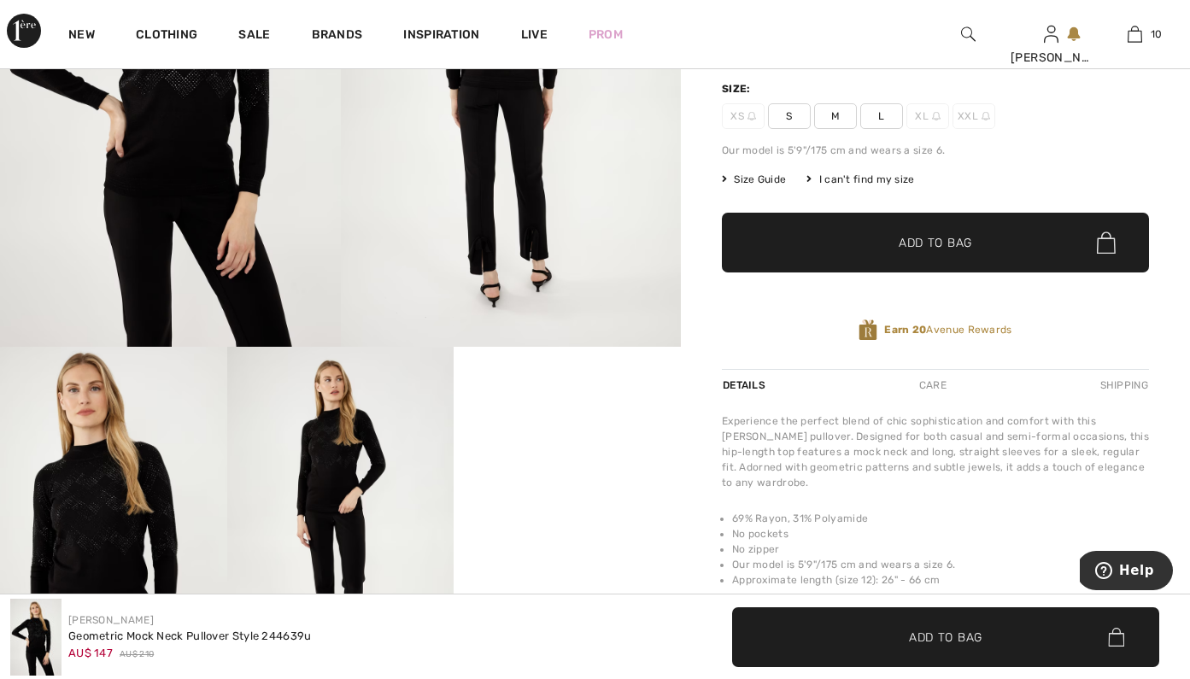
click at [499, 460] on video "Your browser does not support the video tag." at bounding box center [567, 404] width 227 height 114
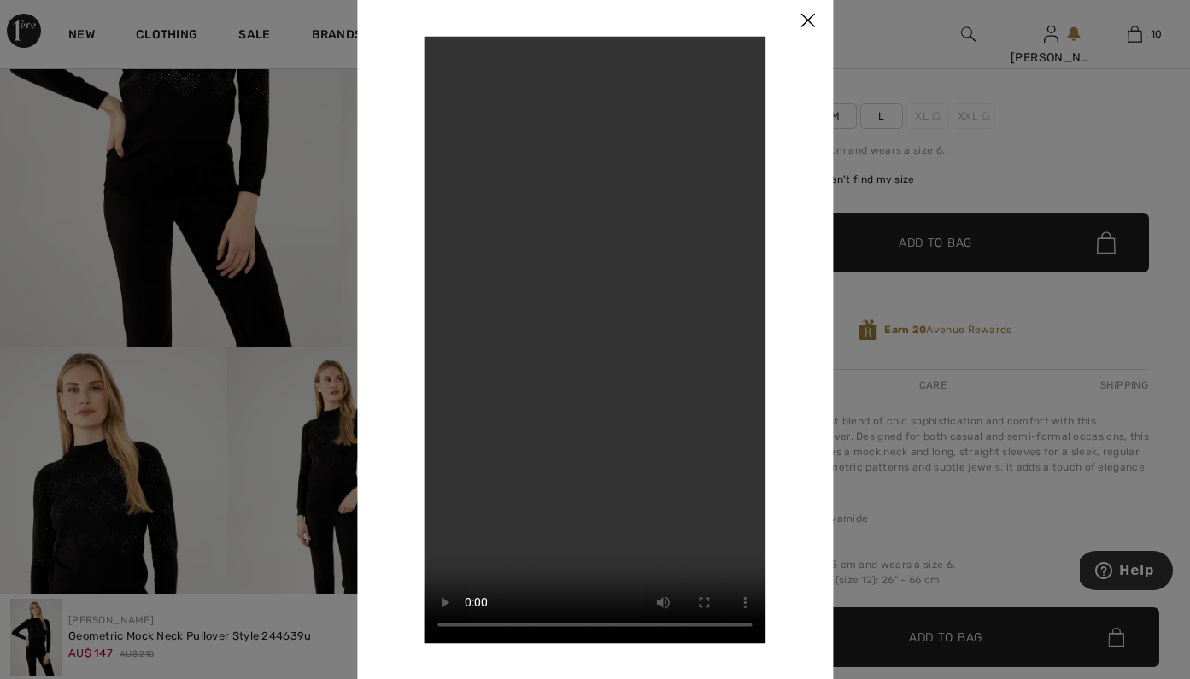
click at [818, 24] on img at bounding box center [807, 21] width 51 height 53
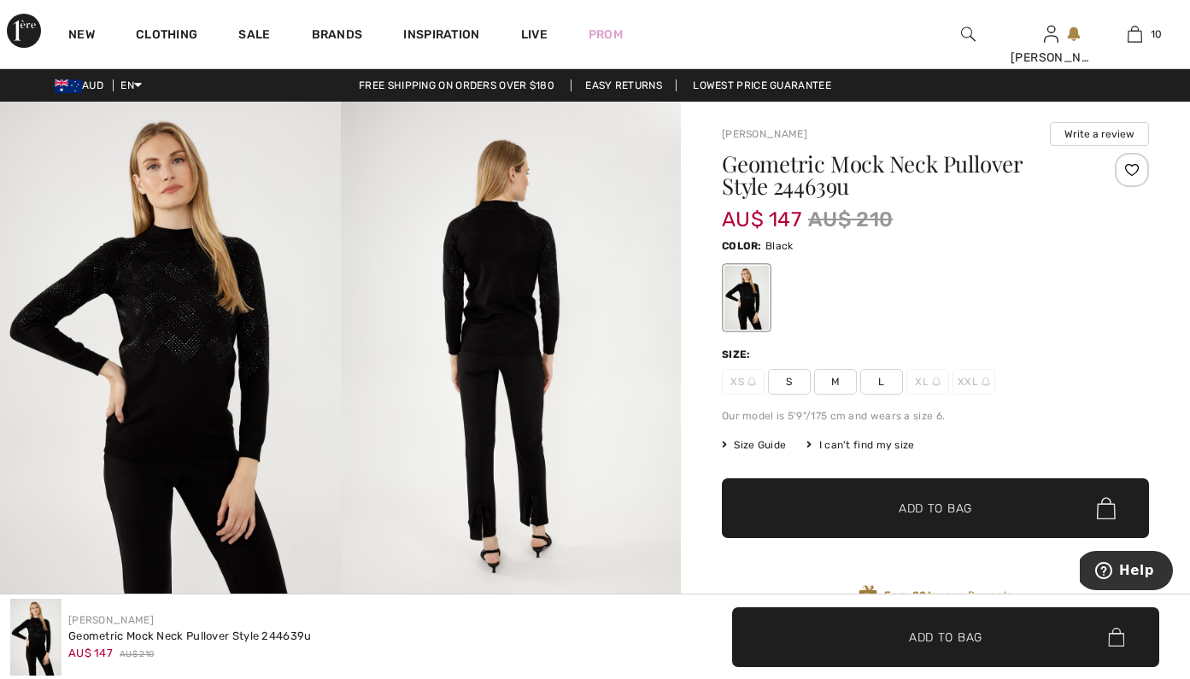
scroll to position [0, 0]
click at [170, 276] on img at bounding box center [170, 357] width 341 height 511
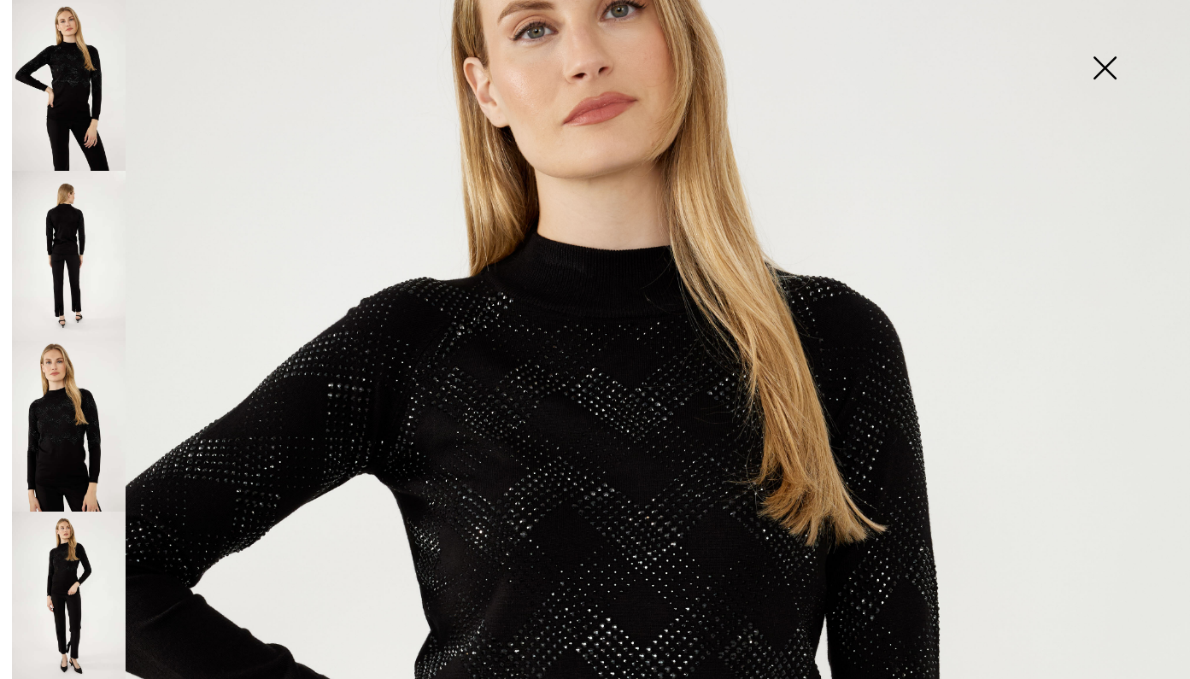
scroll to position [192, 0]
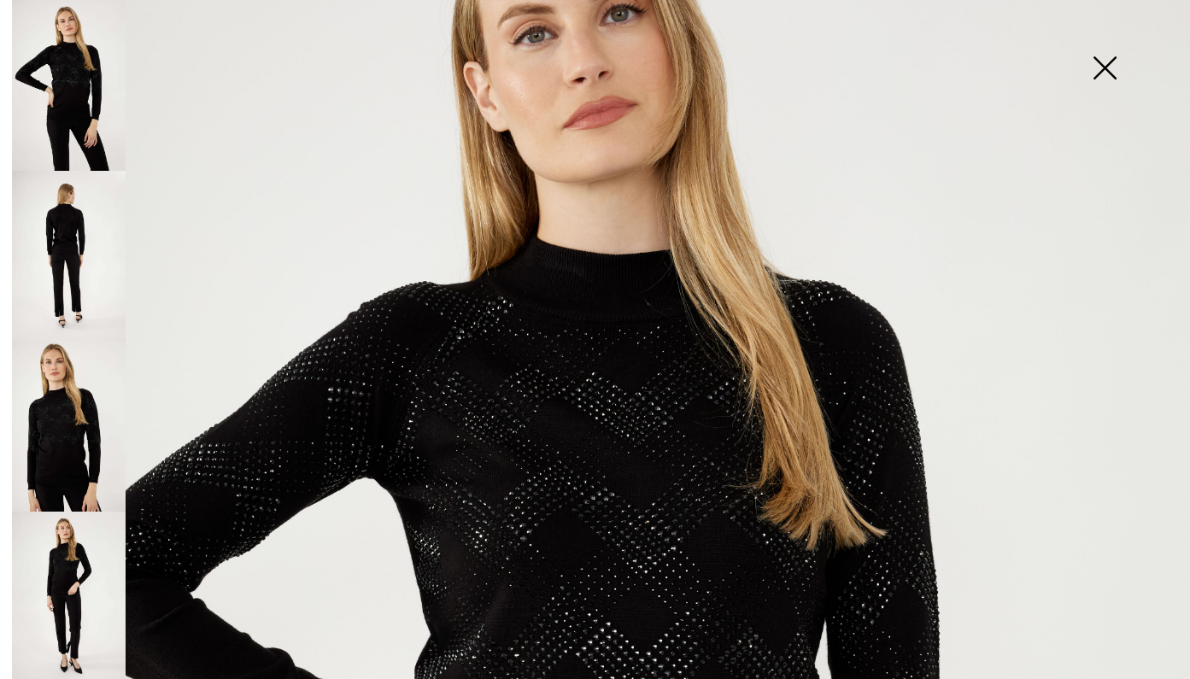
click at [1101, 70] on img at bounding box center [1104, 70] width 85 height 88
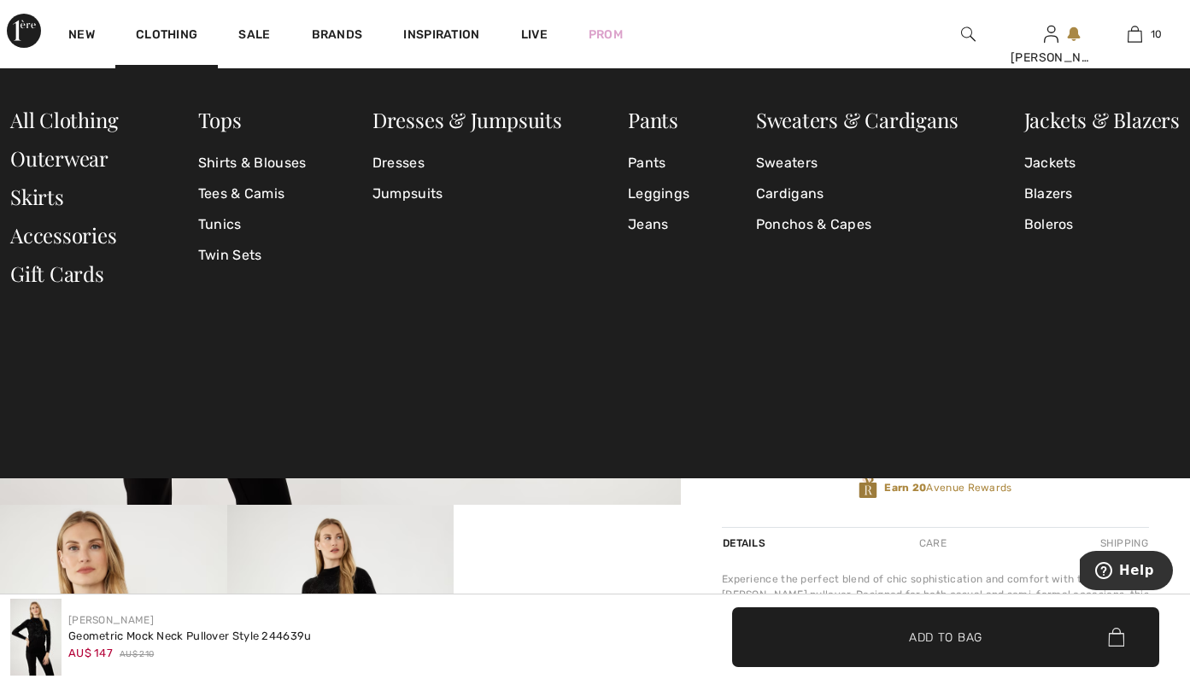
scroll to position [109, 0]
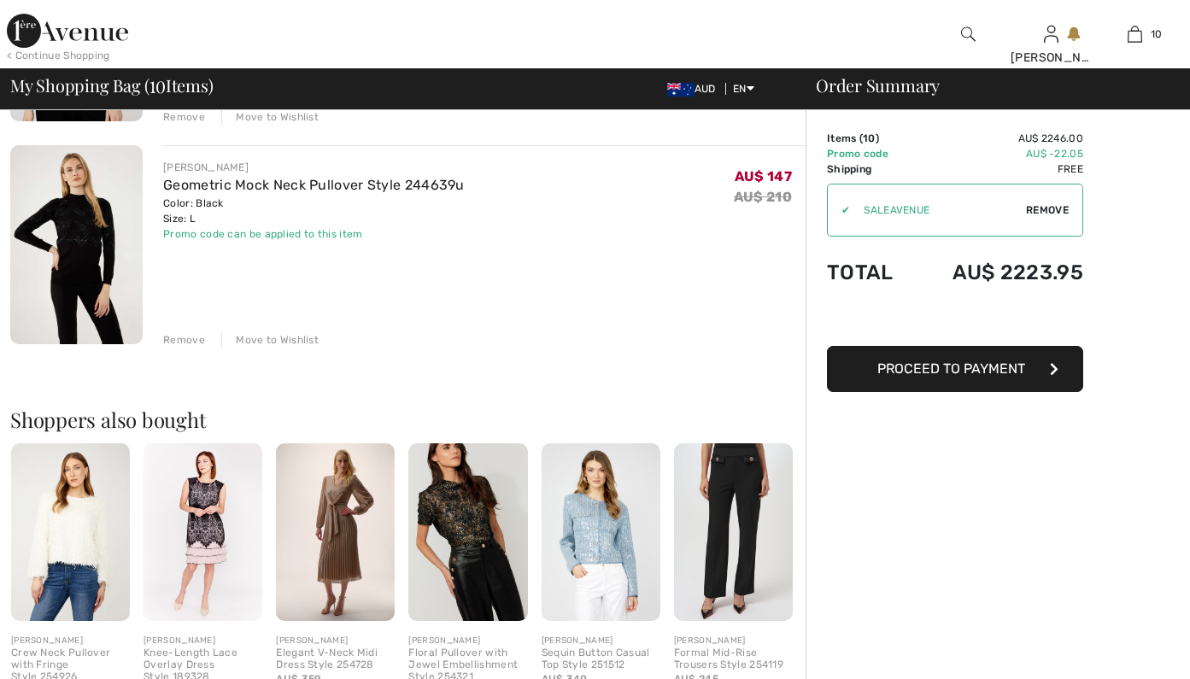
click at [168, 337] on div "Remove" at bounding box center [184, 339] width 42 height 15
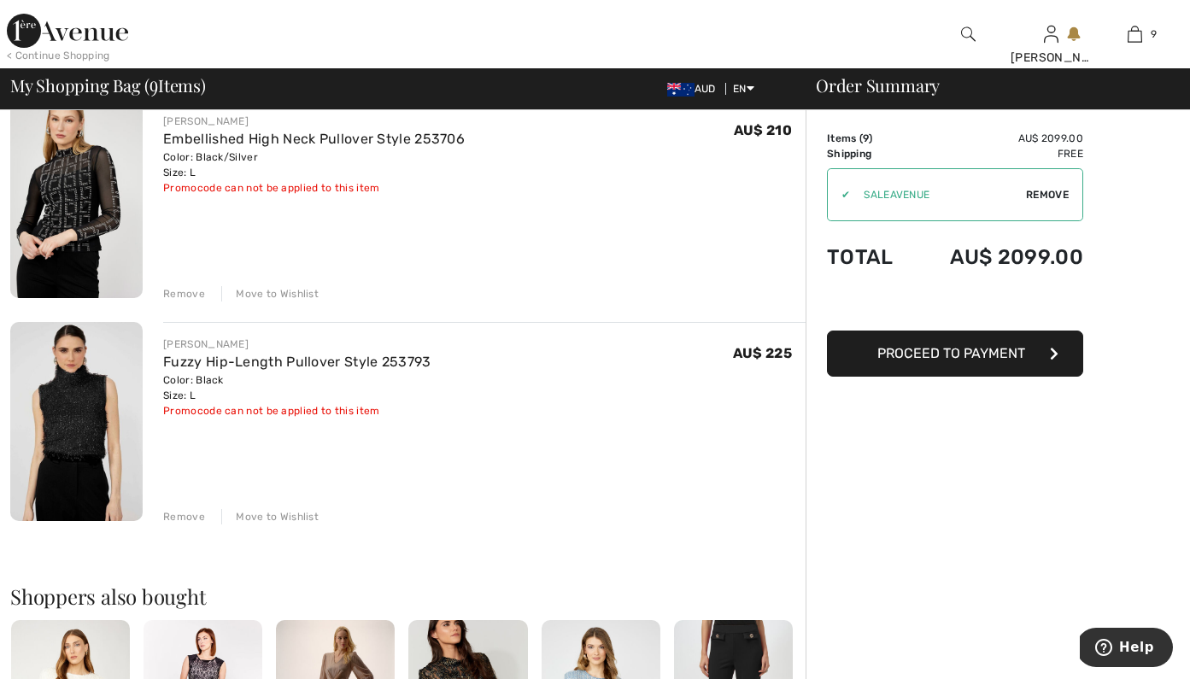
scroll to position [1632, 0]
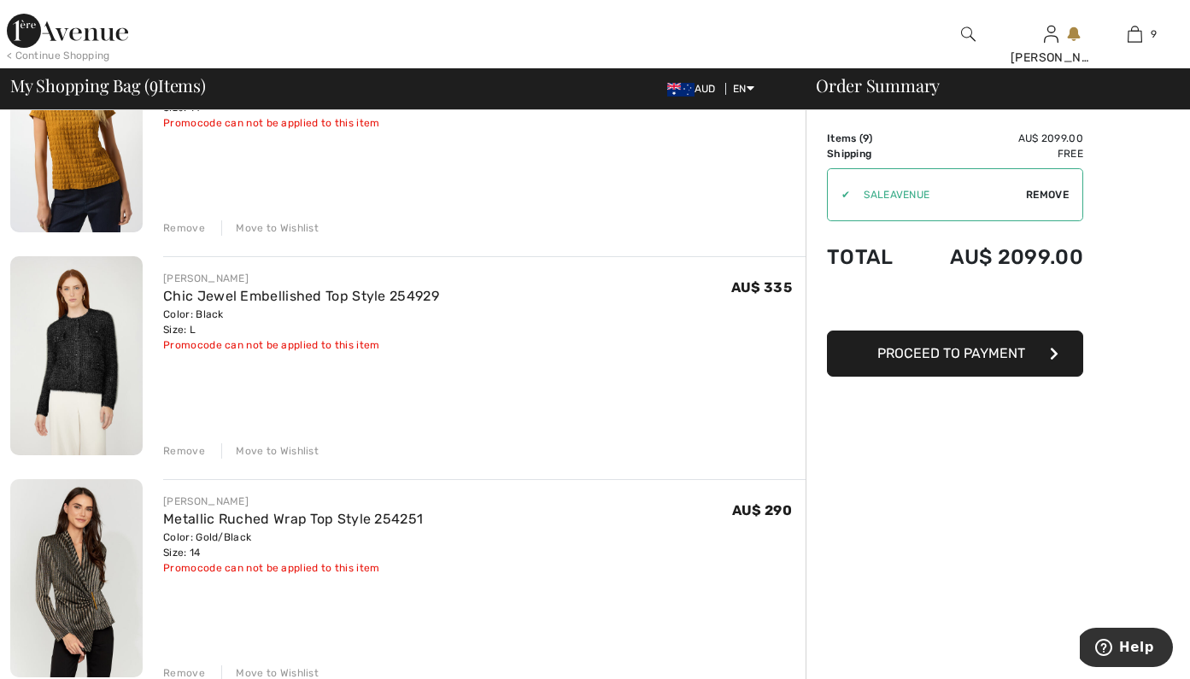
click at [95, 322] on img at bounding box center [76, 355] width 132 height 199
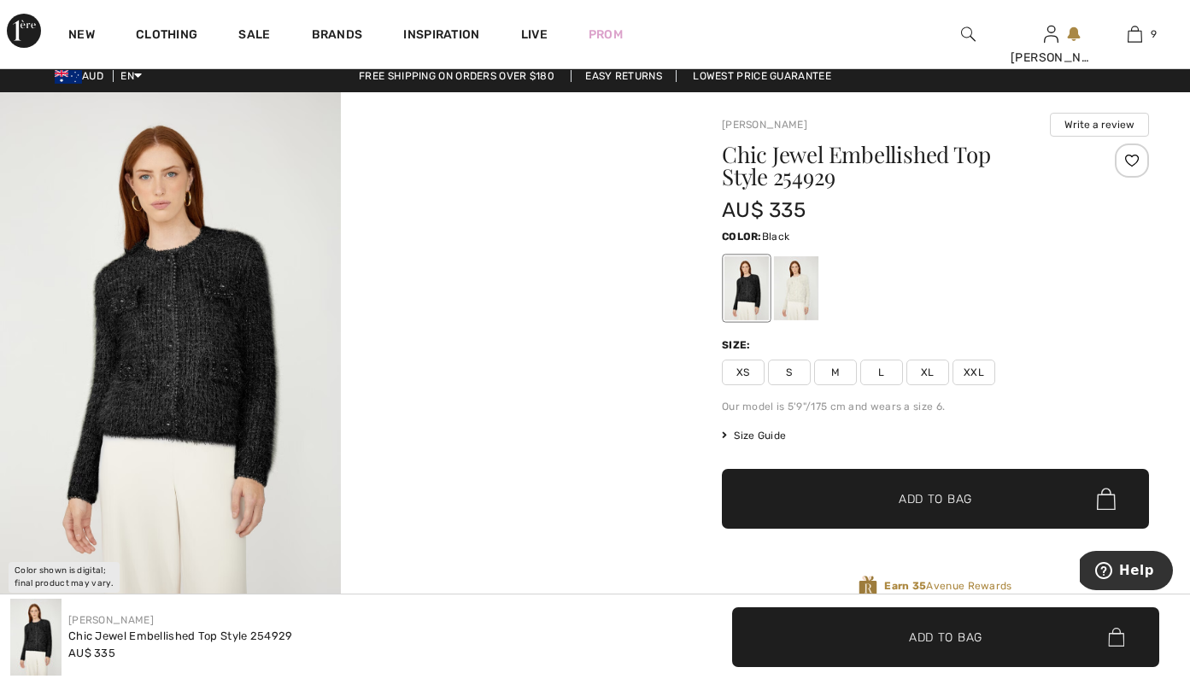
scroll to position [14, 0]
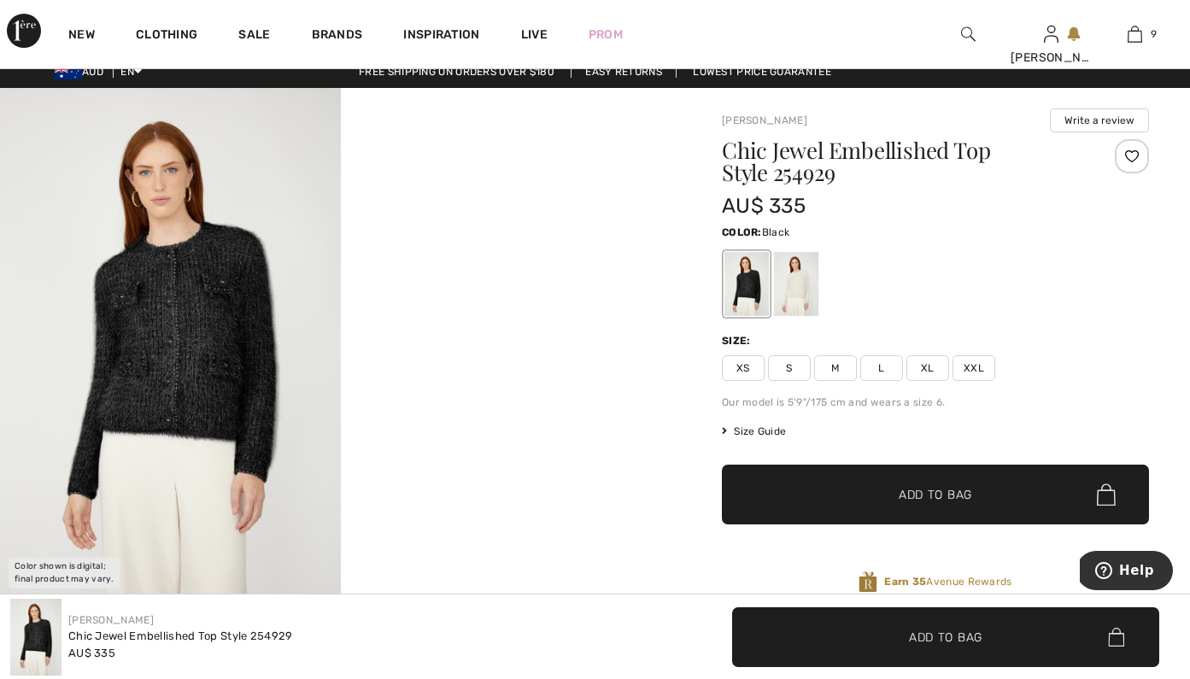
click at [300, 300] on img at bounding box center [170, 343] width 341 height 511
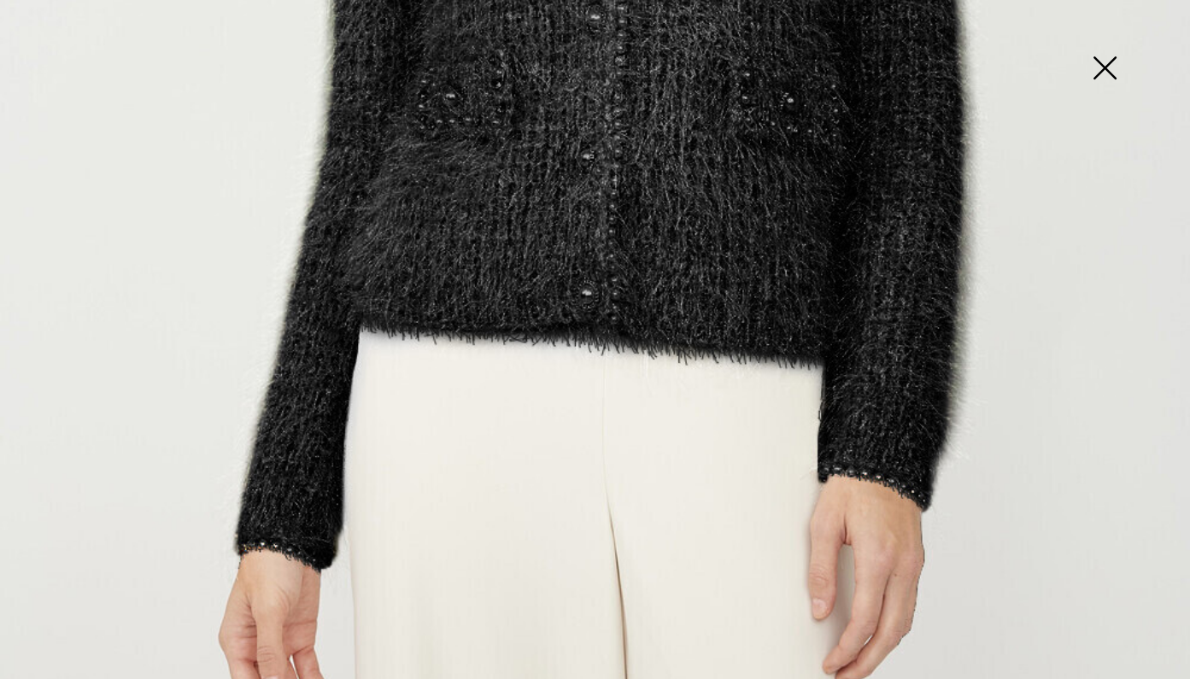
scroll to position [893, 0]
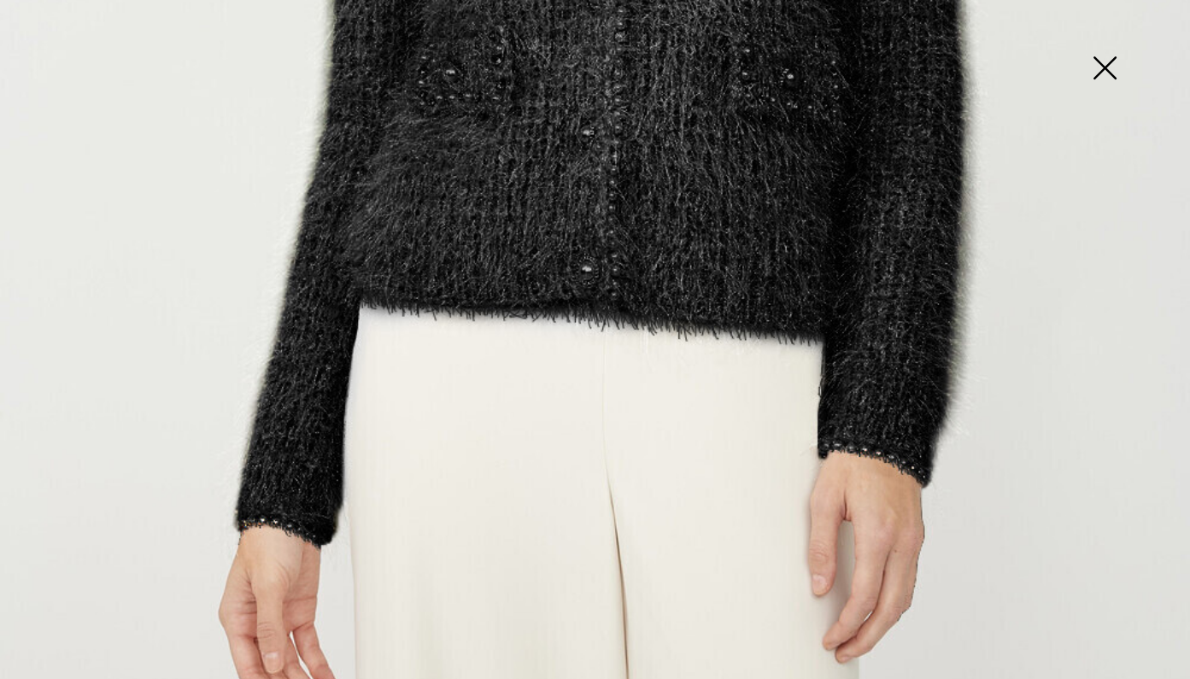
click at [1119, 72] on img at bounding box center [1104, 70] width 85 height 88
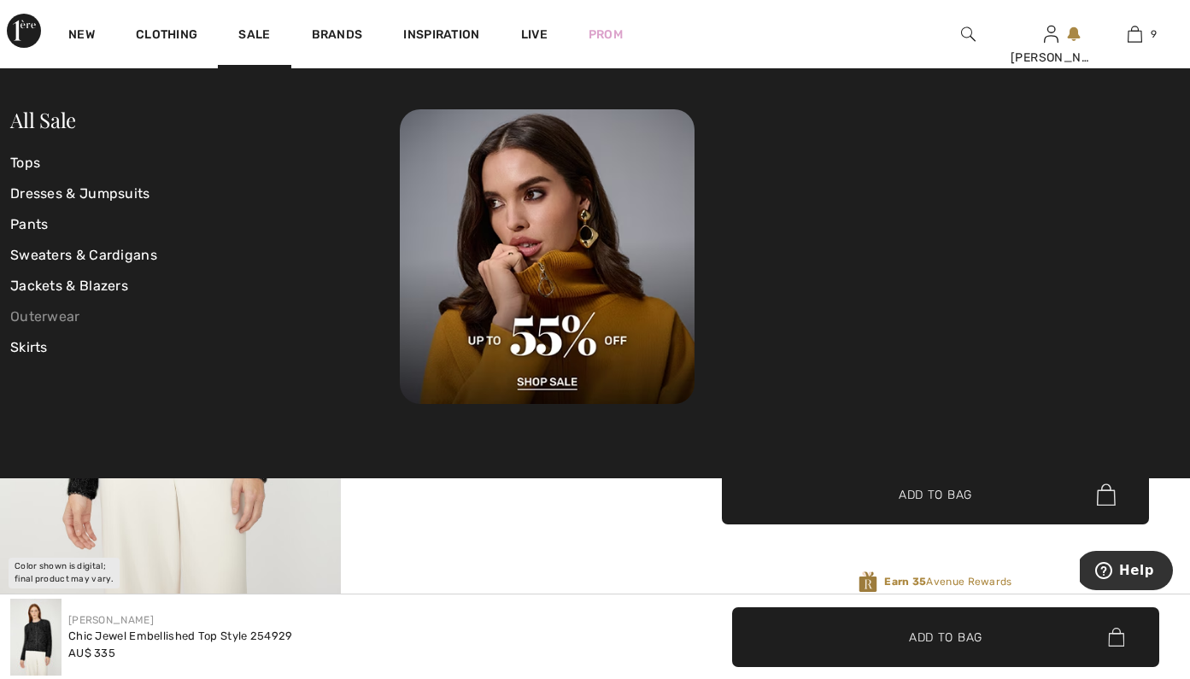
scroll to position [83, 0]
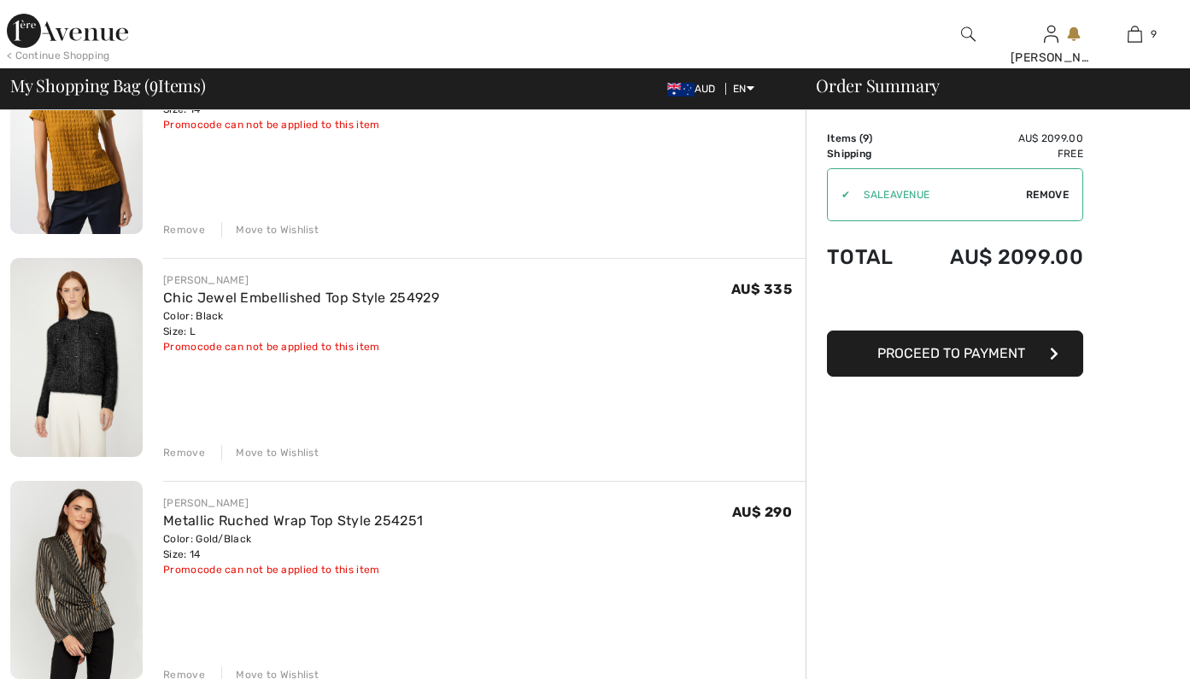
checkbox input "true"
click at [189, 452] on div "Remove" at bounding box center [184, 452] width 42 height 15
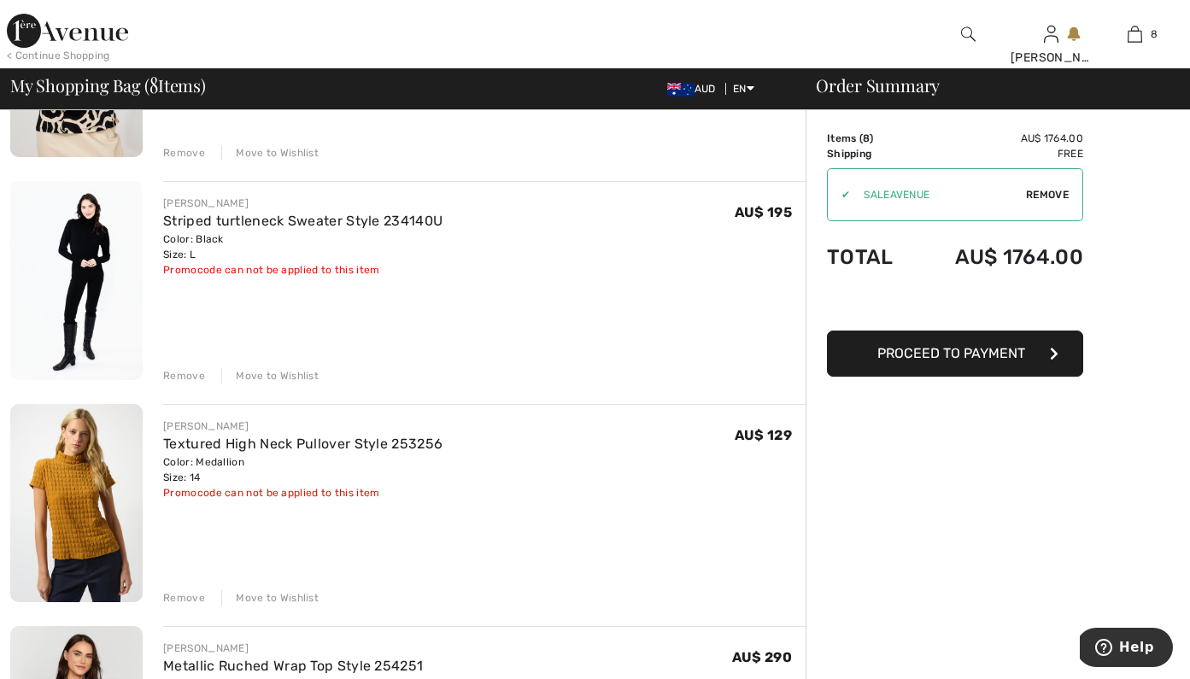
scroll to position [740, 0]
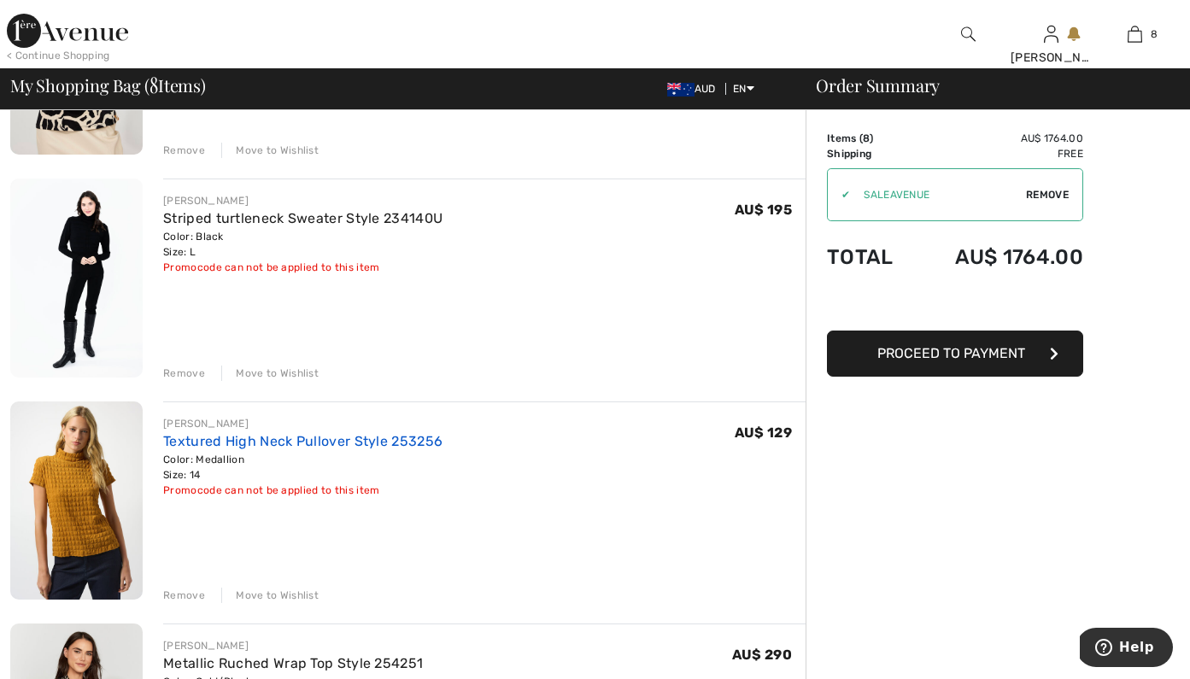
click at [264, 445] on link "Textured High Neck Pullover Style 253256" at bounding box center [302, 441] width 279 height 16
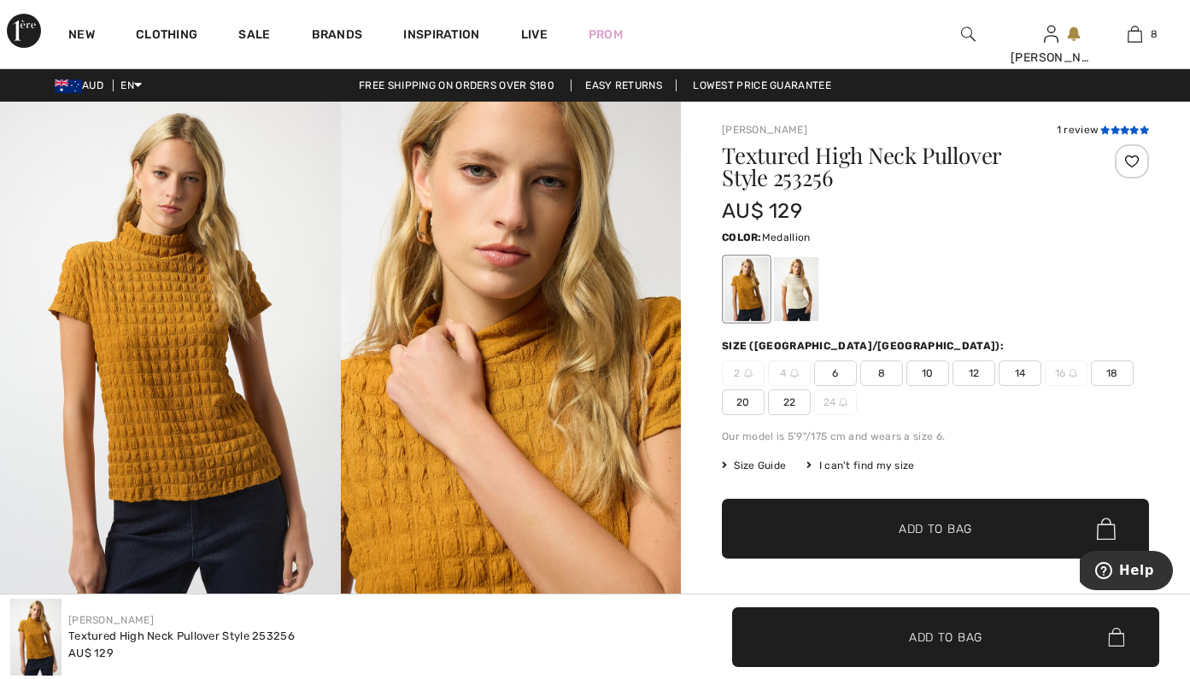
click at [1115, 130] on icon at bounding box center [1115, 130] width 9 height 9
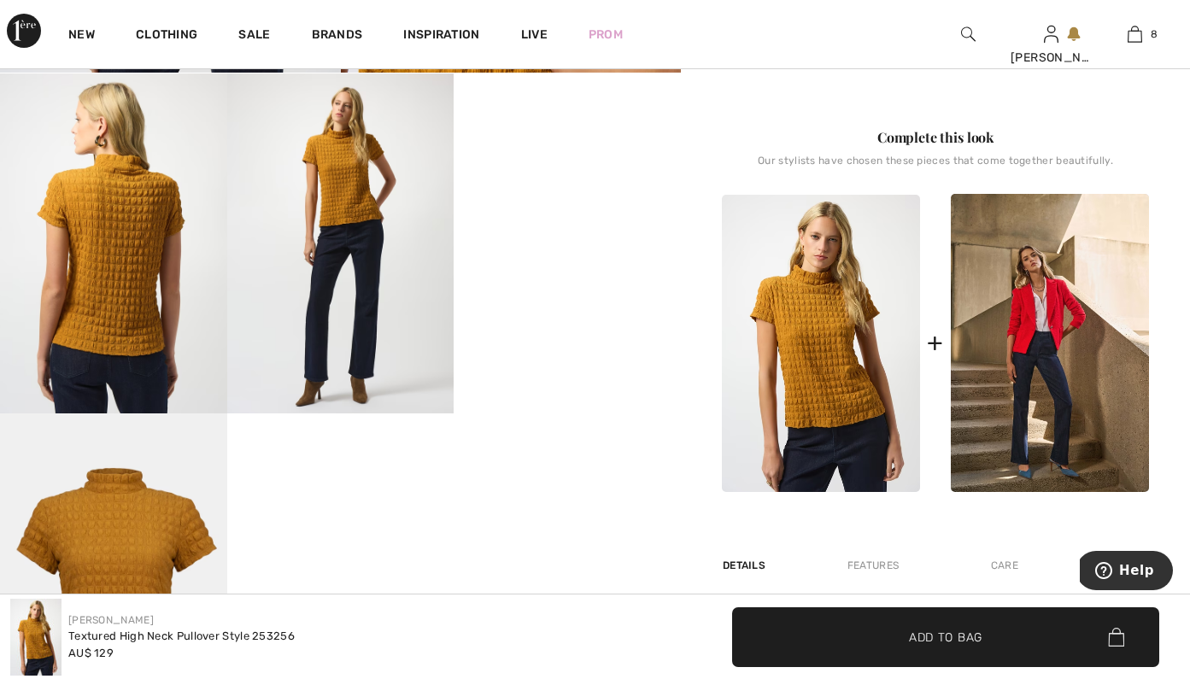
scroll to position [519, 0]
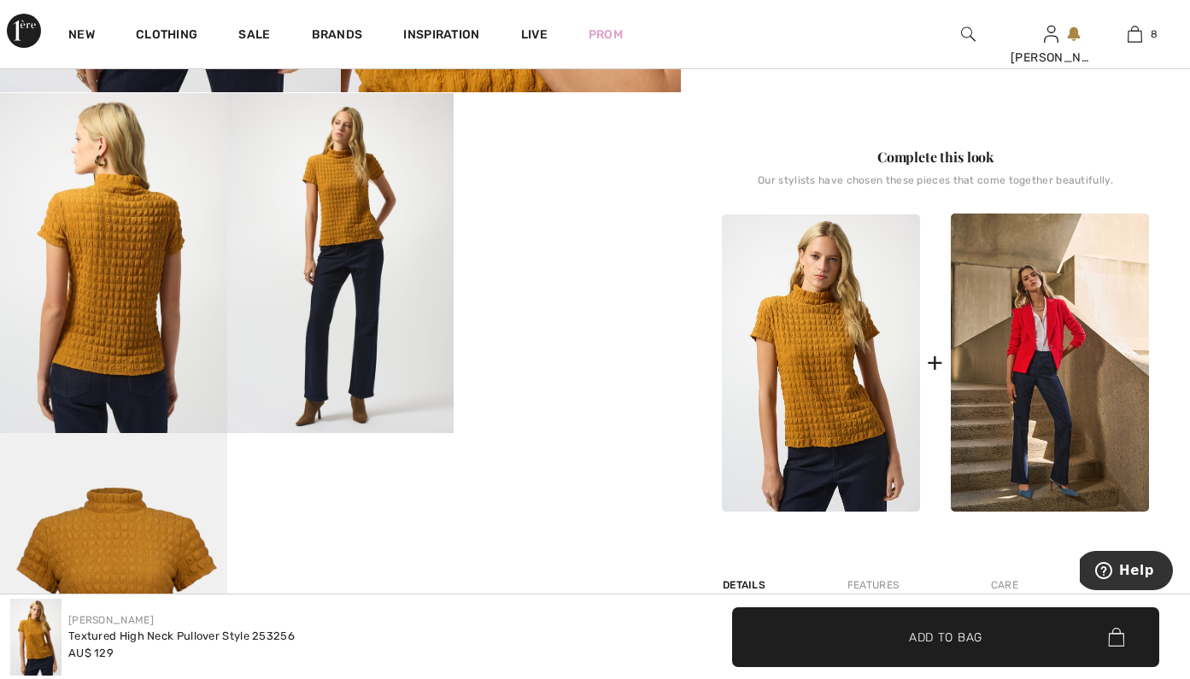
click at [601, 207] on video "Your browser does not support the video tag." at bounding box center [567, 150] width 227 height 114
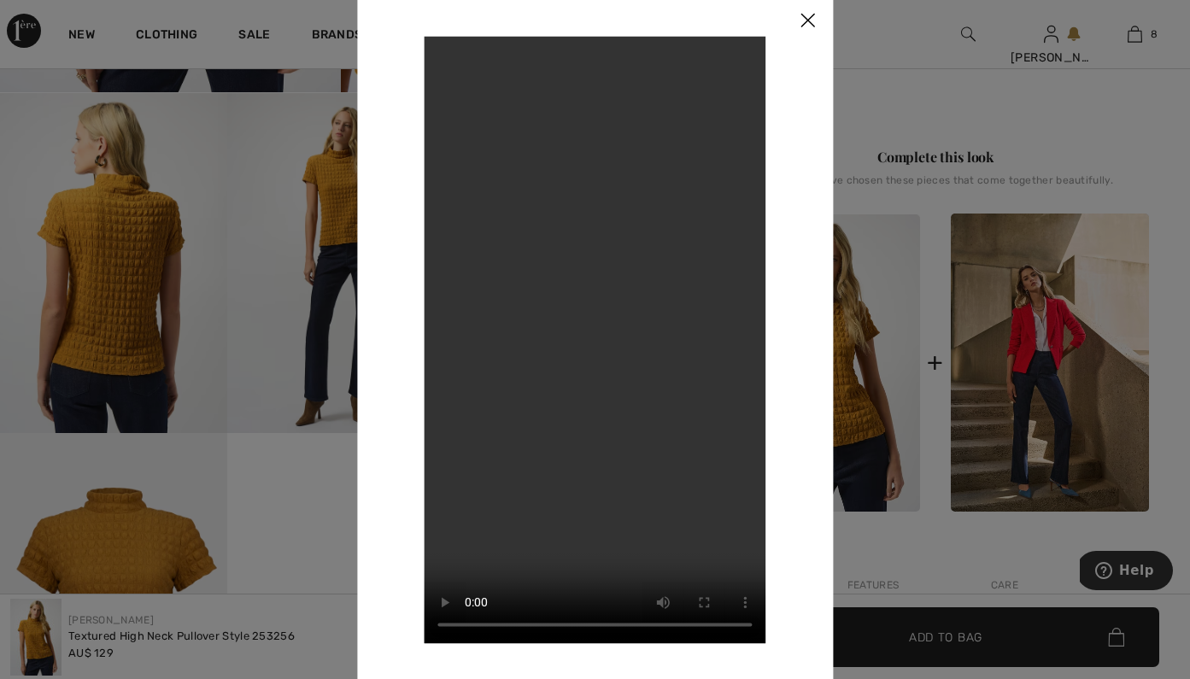
click at [807, 27] on img at bounding box center [807, 21] width 51 height 53
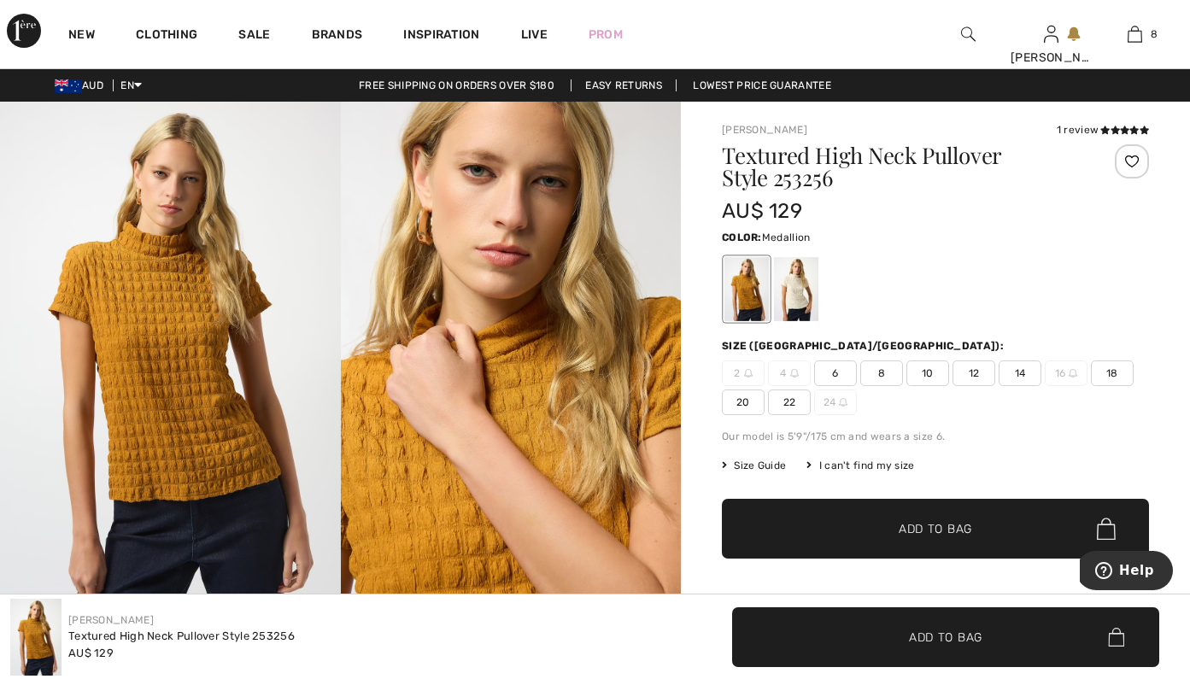
scroll to position [0, 0]
click at [1129, 129] on icon at bounding box center [1133, 130] width 9 height 9
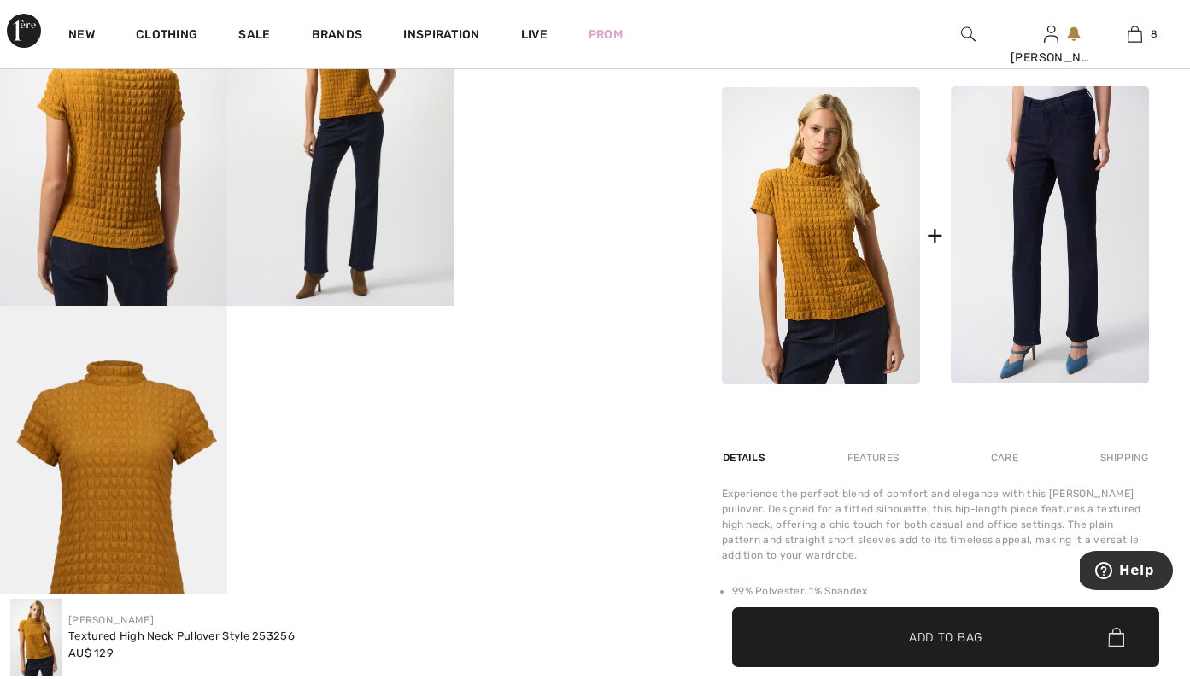
scroll to position [6, 0]
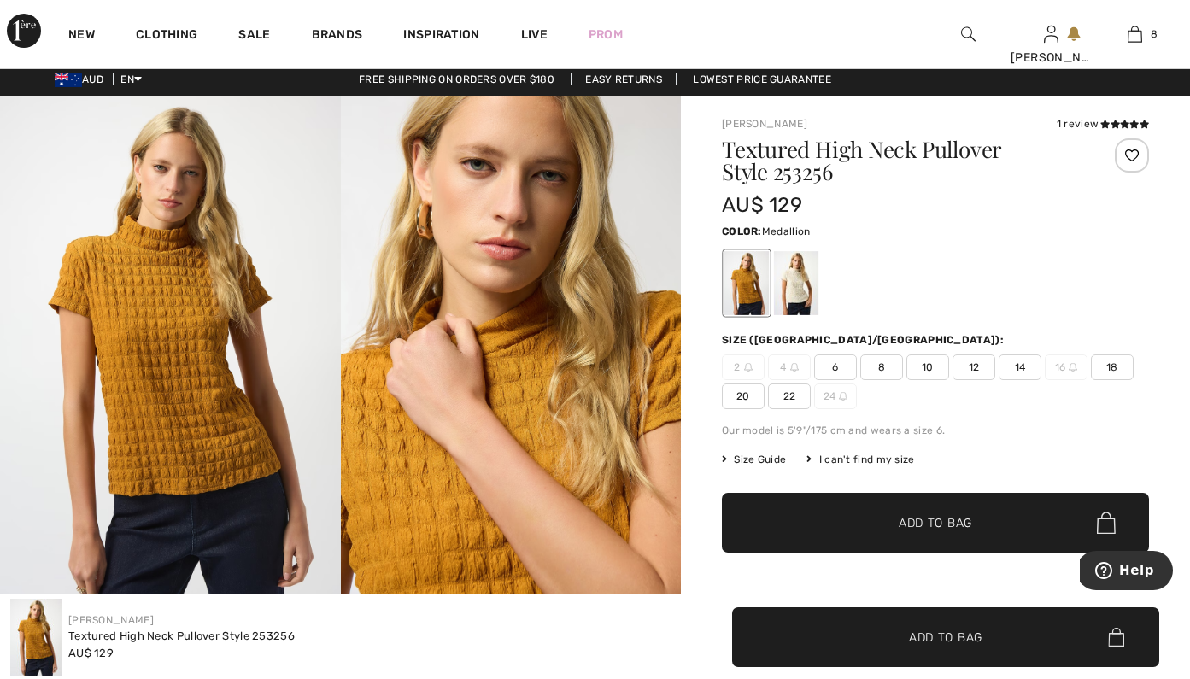
click at [608, 235] on img at bounding box center [511, 351] width 341 height 510
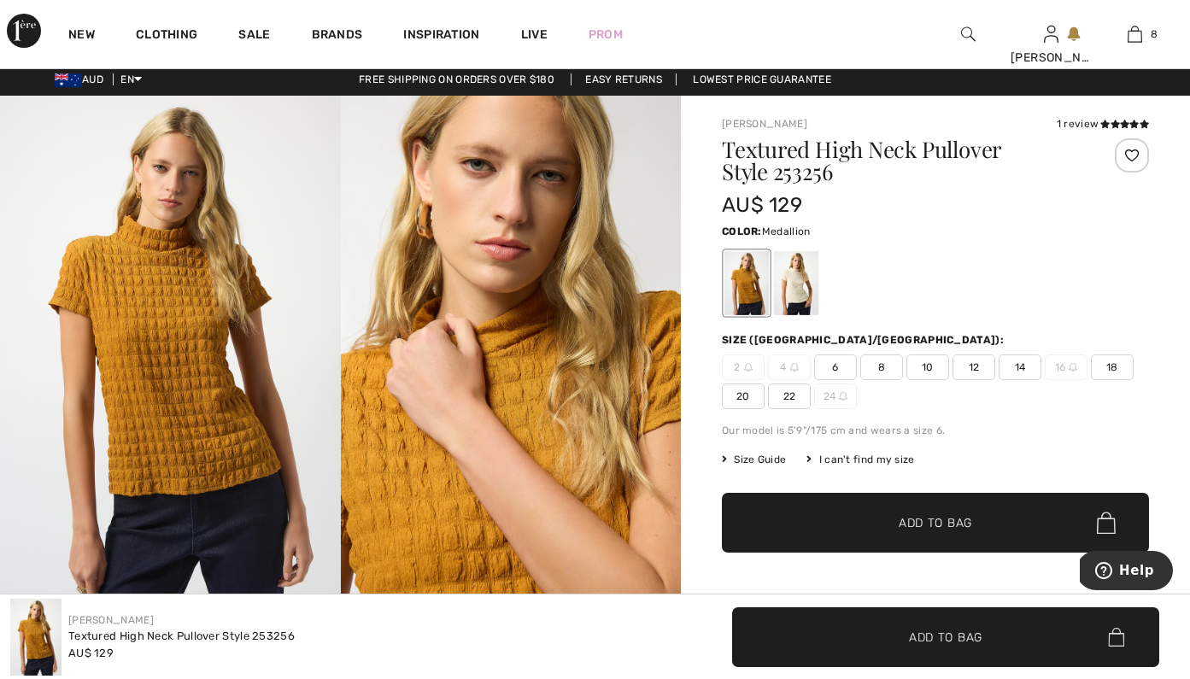
click at [583, 402] on img at bounding box center [511, 351] width 341 height 510
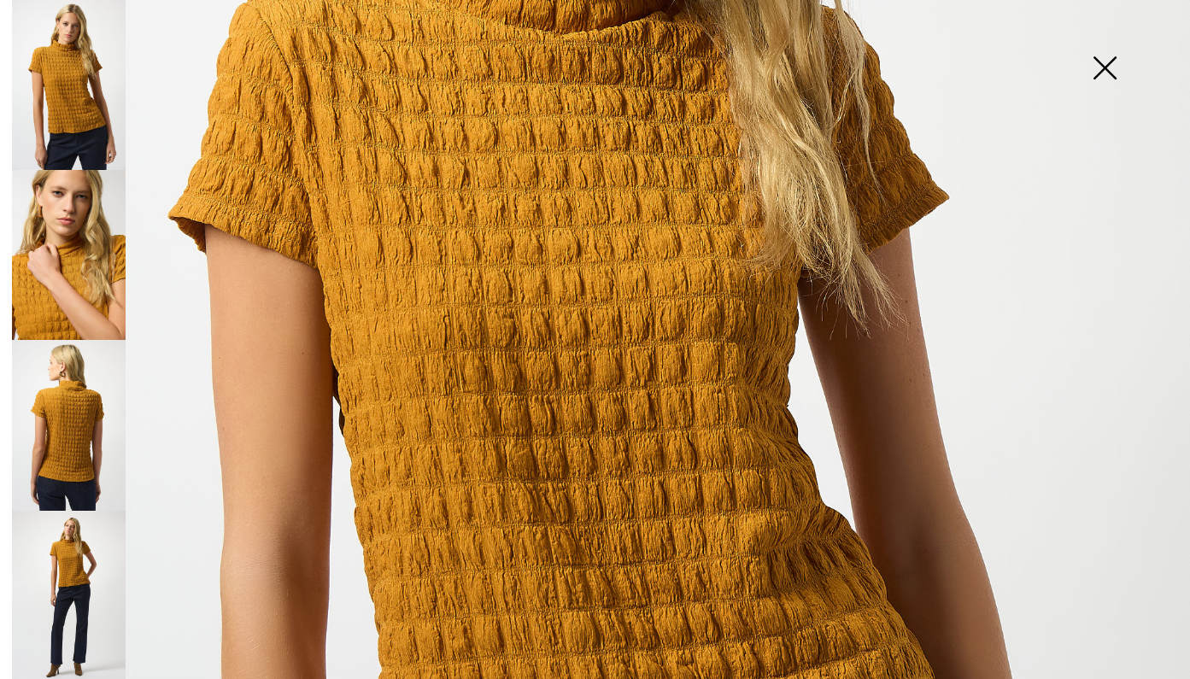
scroll to position [536, 0]
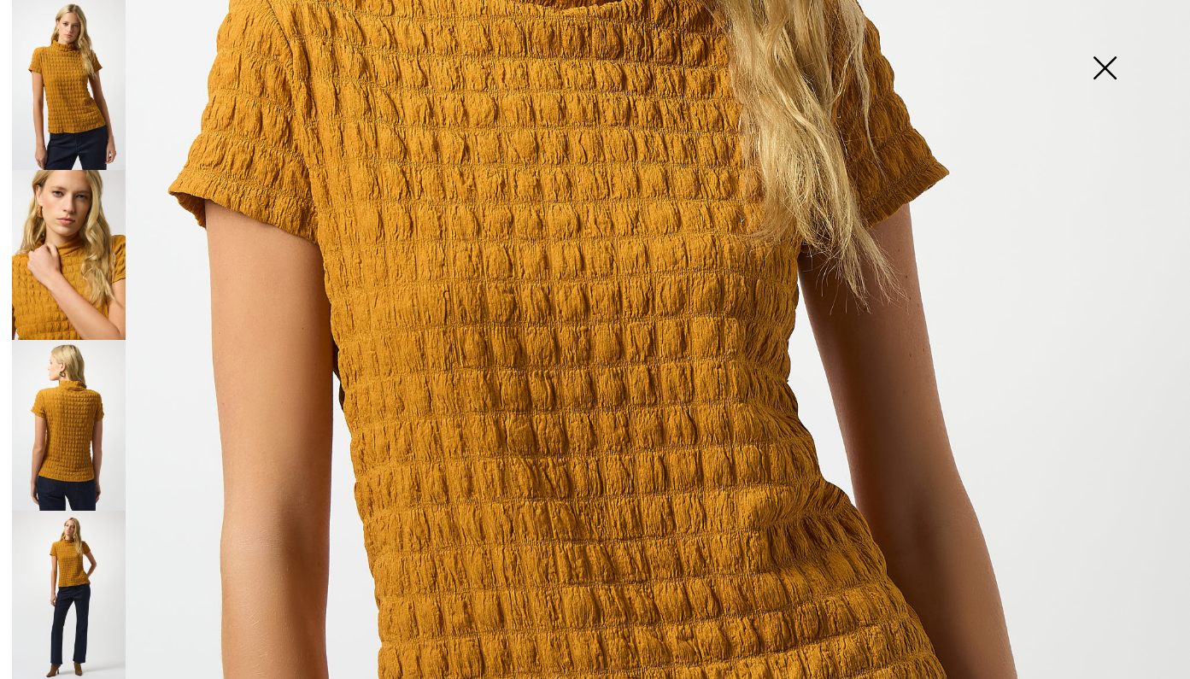
click at [89, 393] on img at bounding box center [69, 425] width 114 height 170
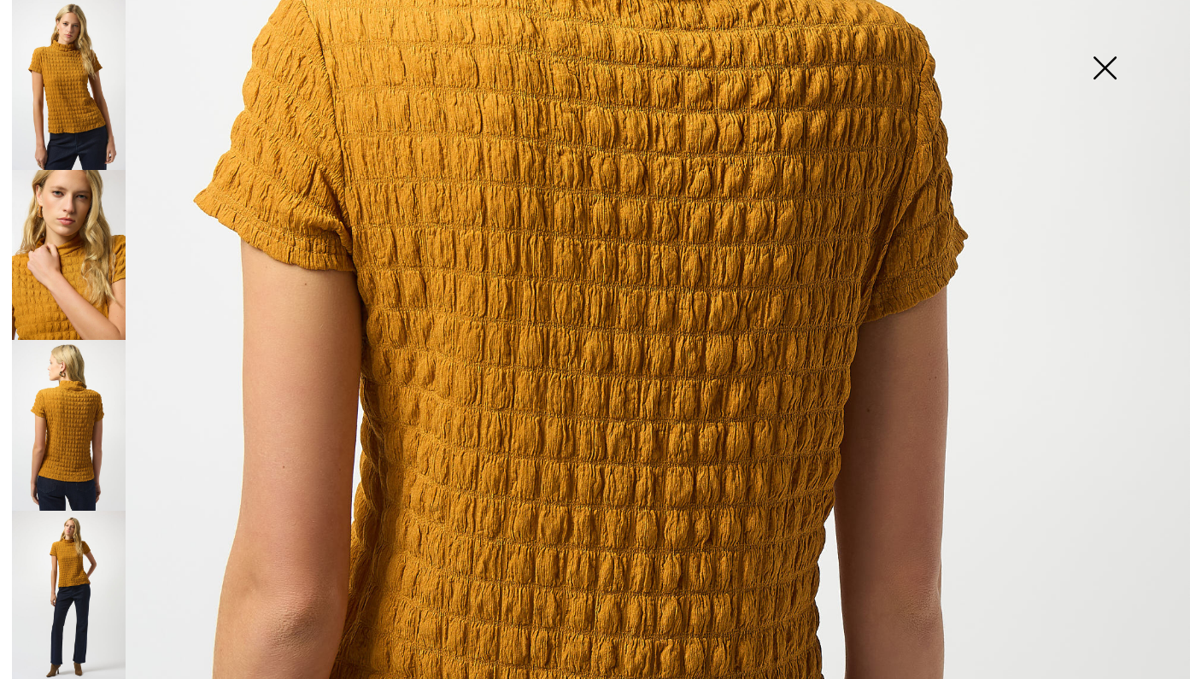
click at [101, 584] on img at bounding box center [69, 596] width 114 height 170
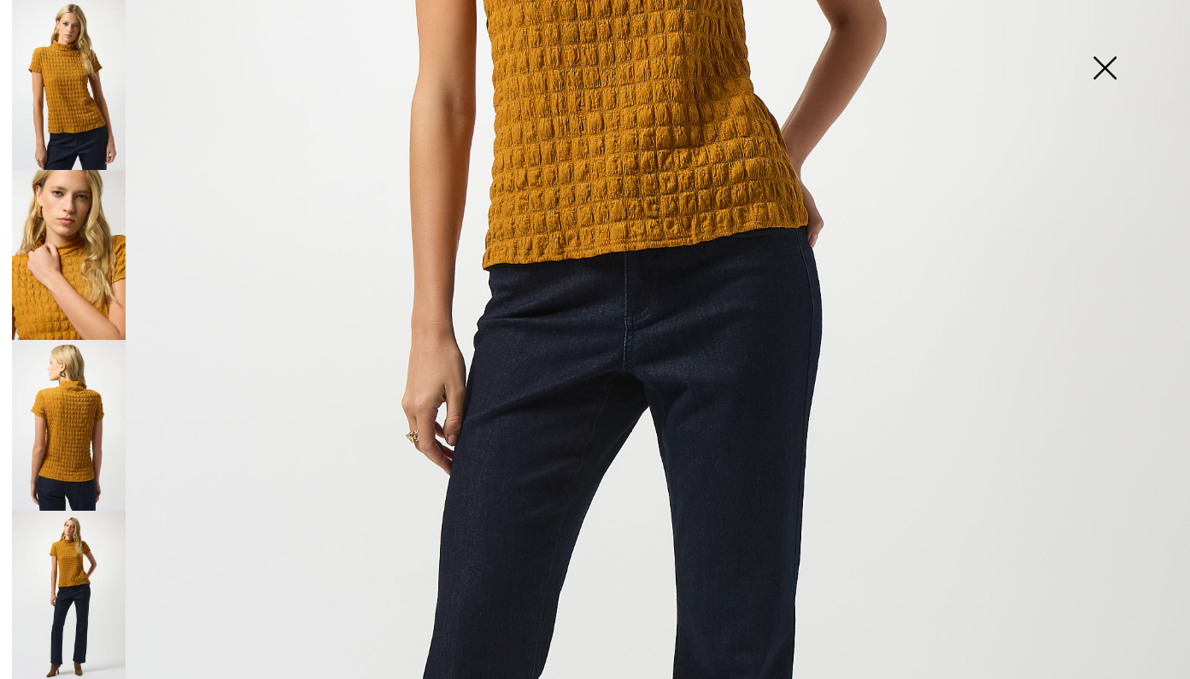
click at [1097, 82] on img at bounding box center [1104, 70] width 85 height 88
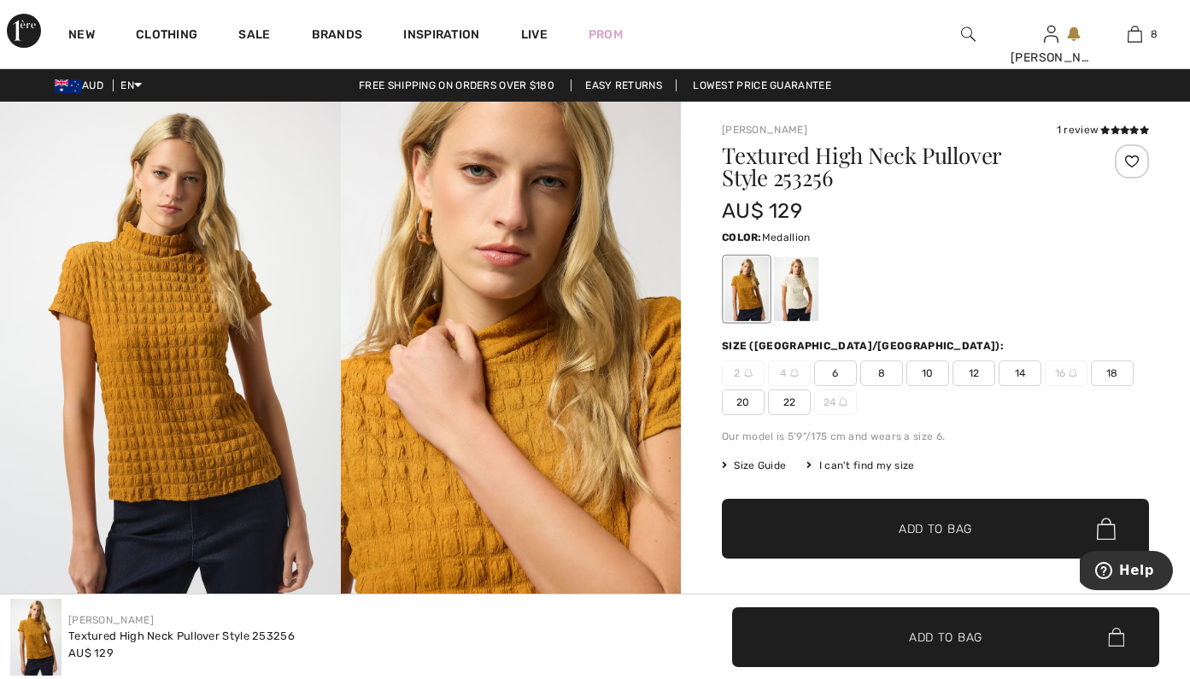
scroll to position [0, 0]
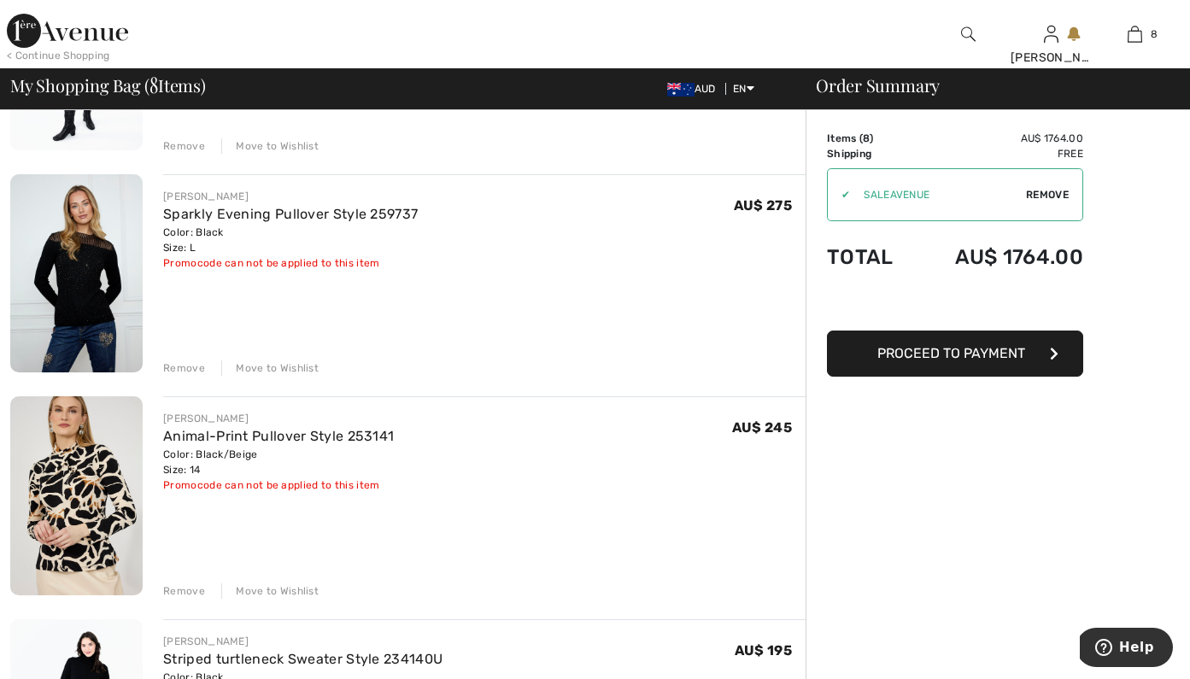
scroll to position [353, 0]
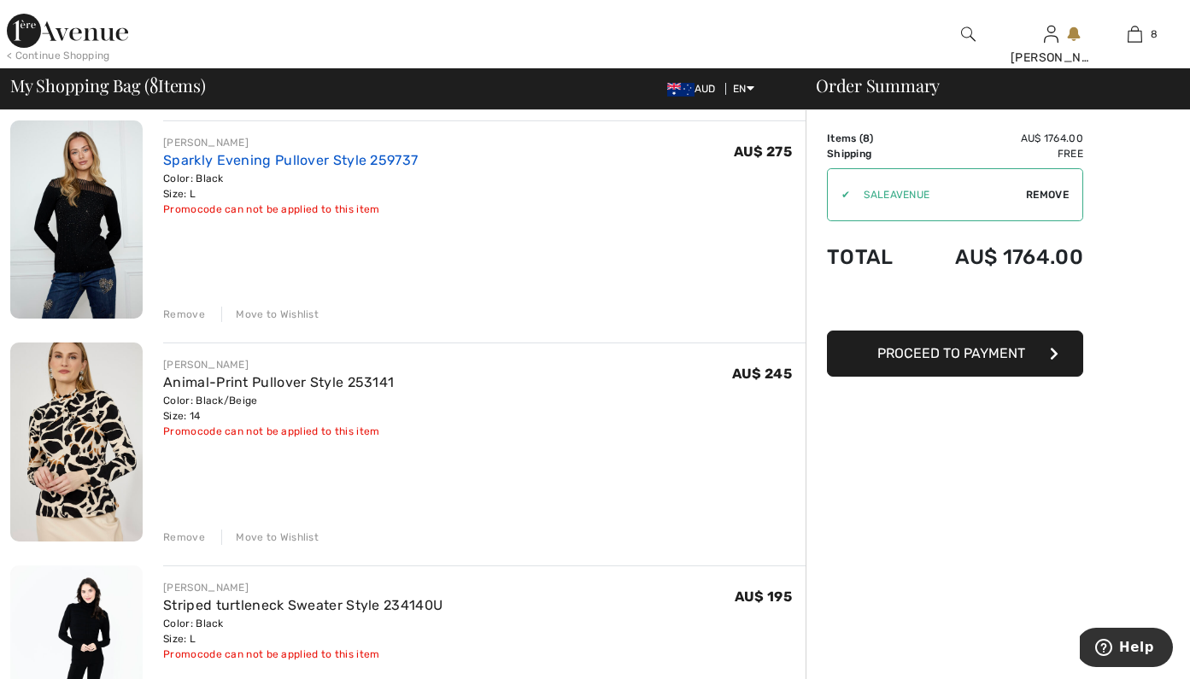
click at [392, 165] on link "Sparkly Evening Pullover Style 259737" at bounding box center [290, 160] width 255 height 16
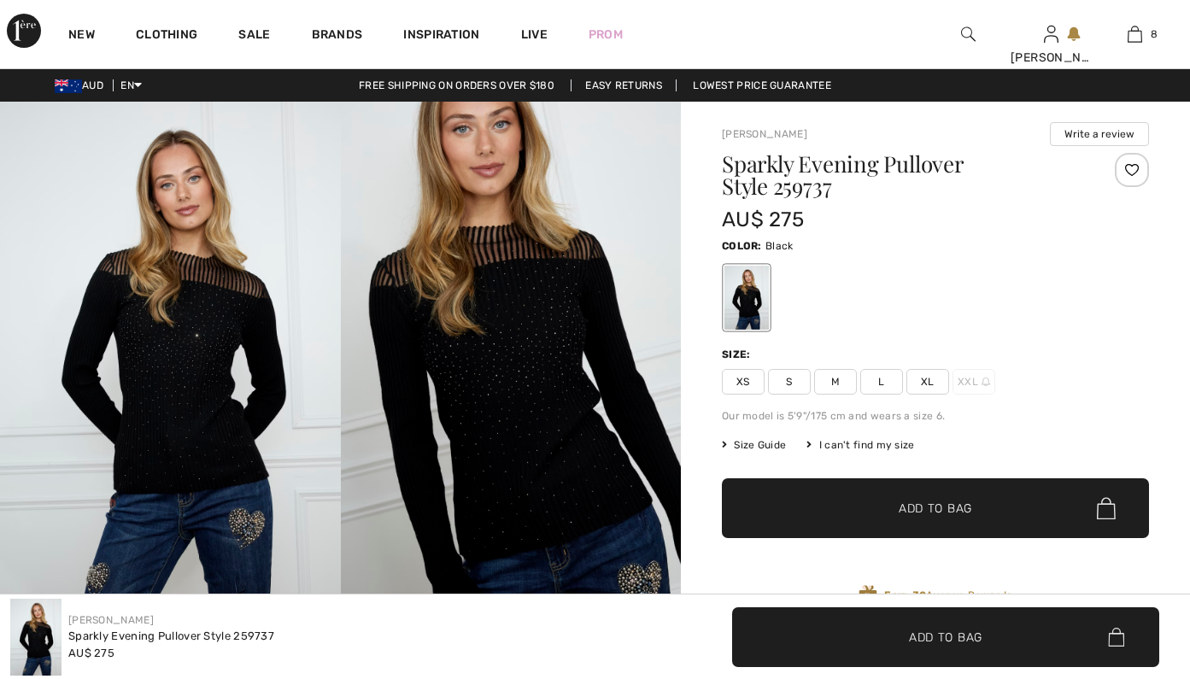
checkbox input "true"
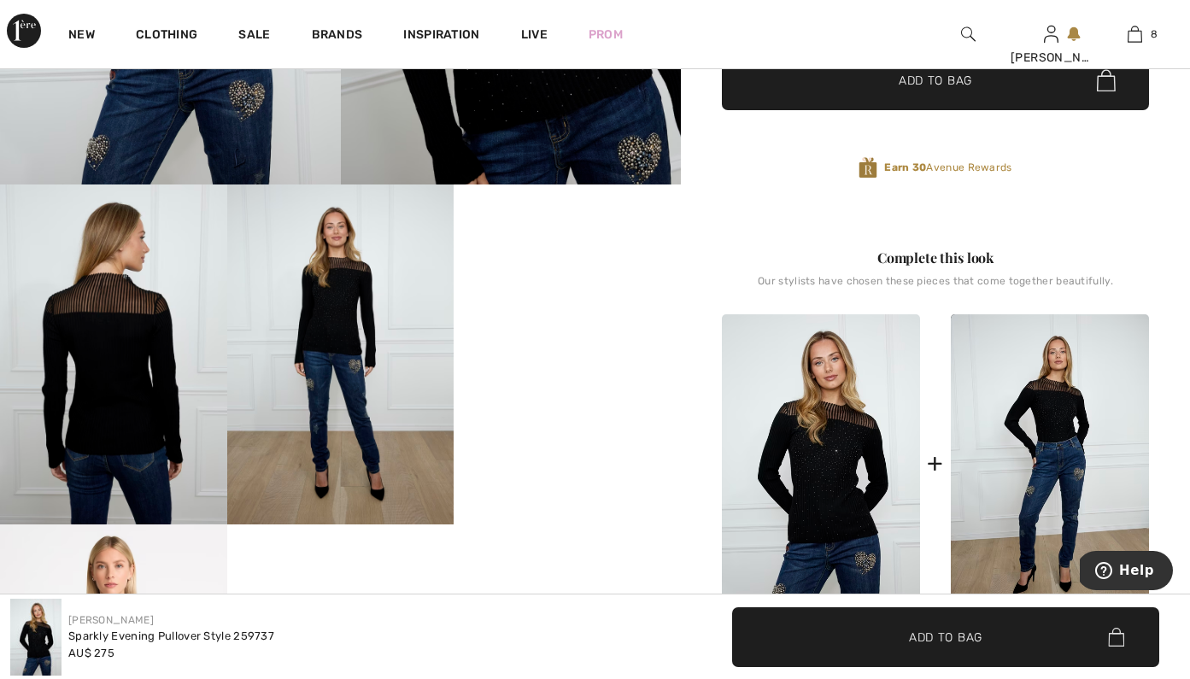
scroll to position [496, 0]
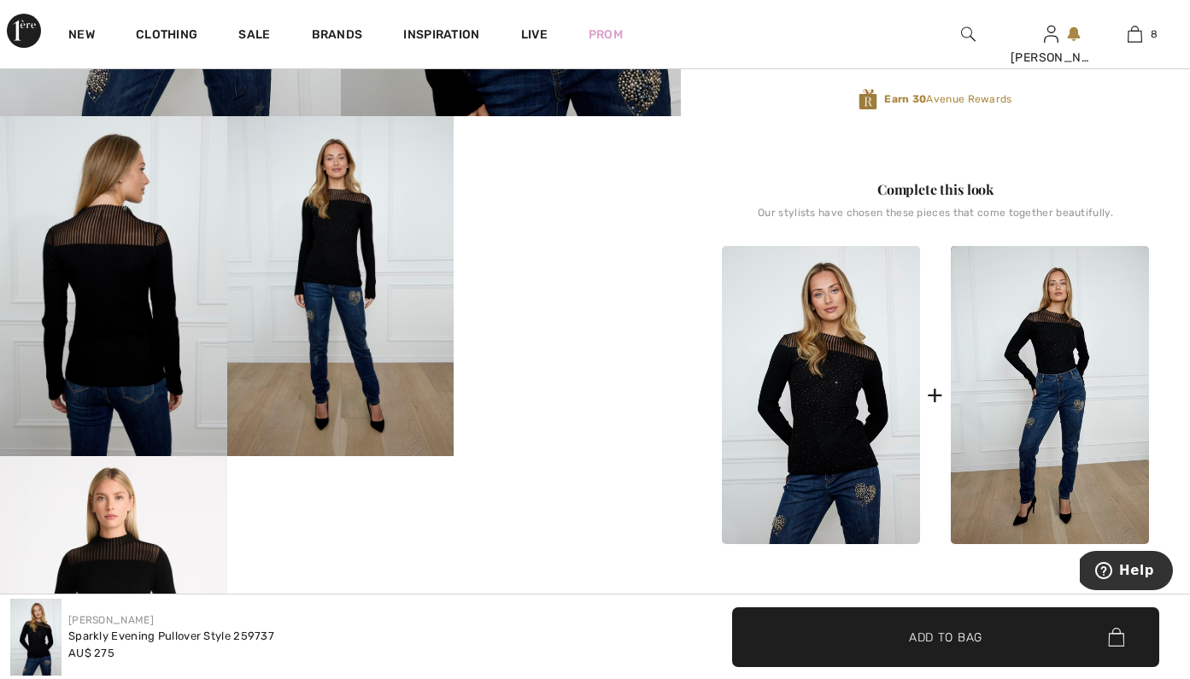
click at [571, 230] on video "Your browser does not support the video tag." at bounding box center [567, 173] width 227 height 114
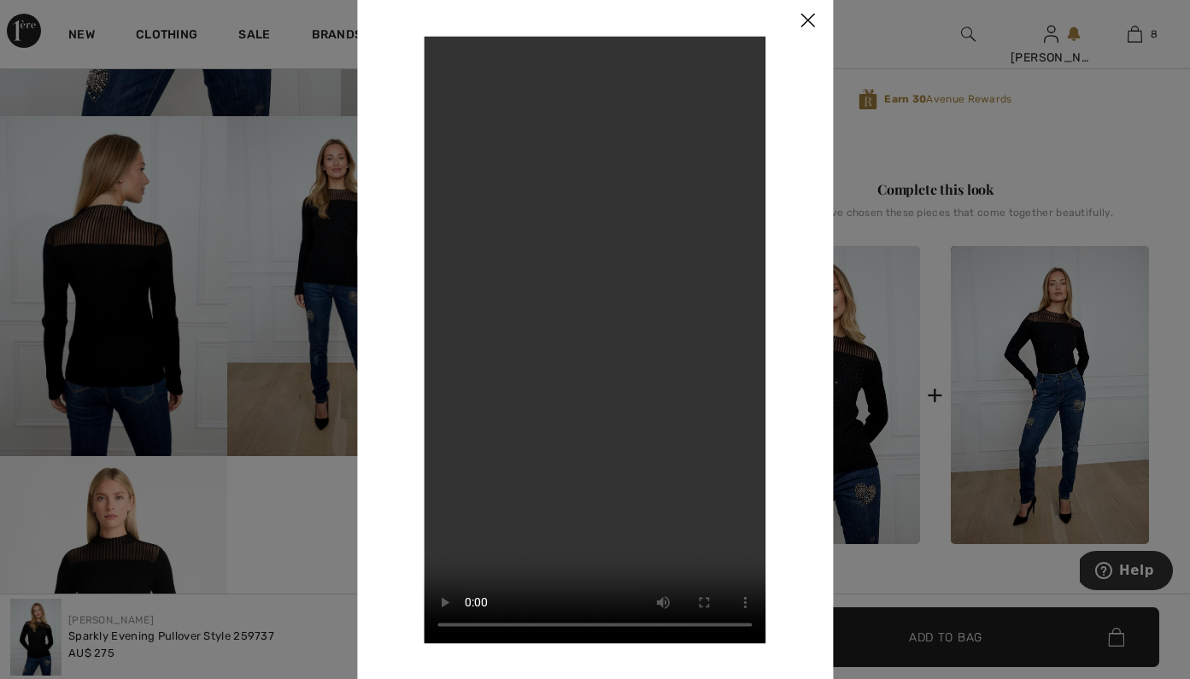
click at [805, 9] on img at bounding box center [807, 21] width 51 height 53
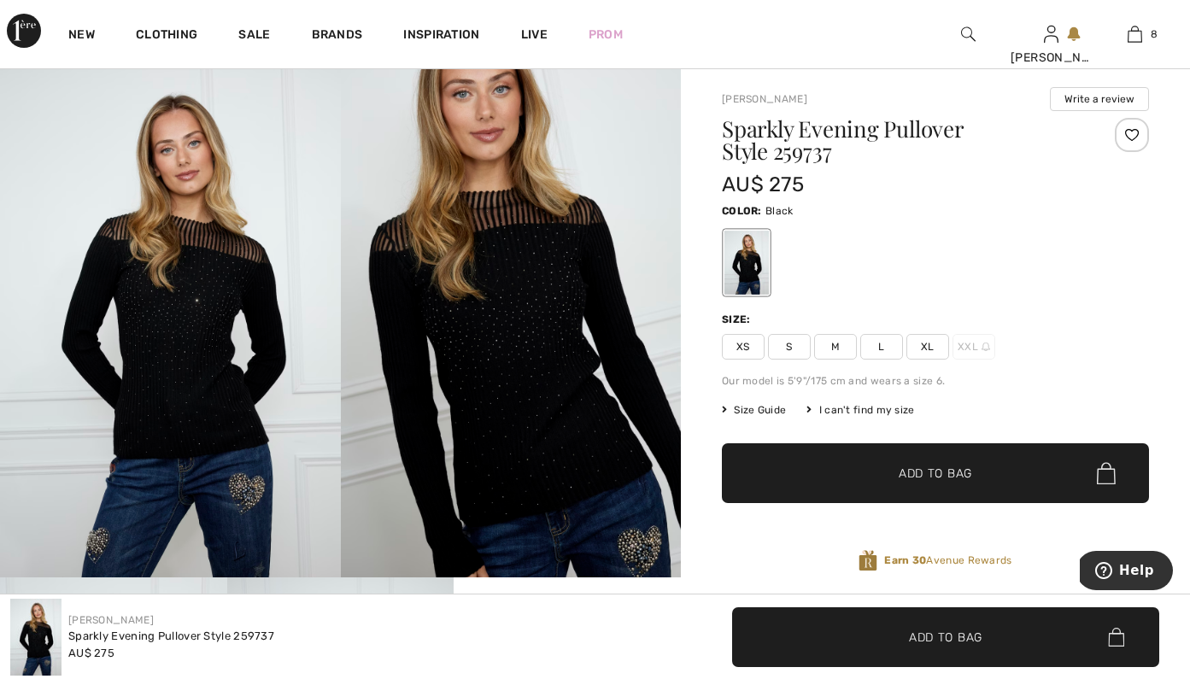
scroll to position [34, 0]
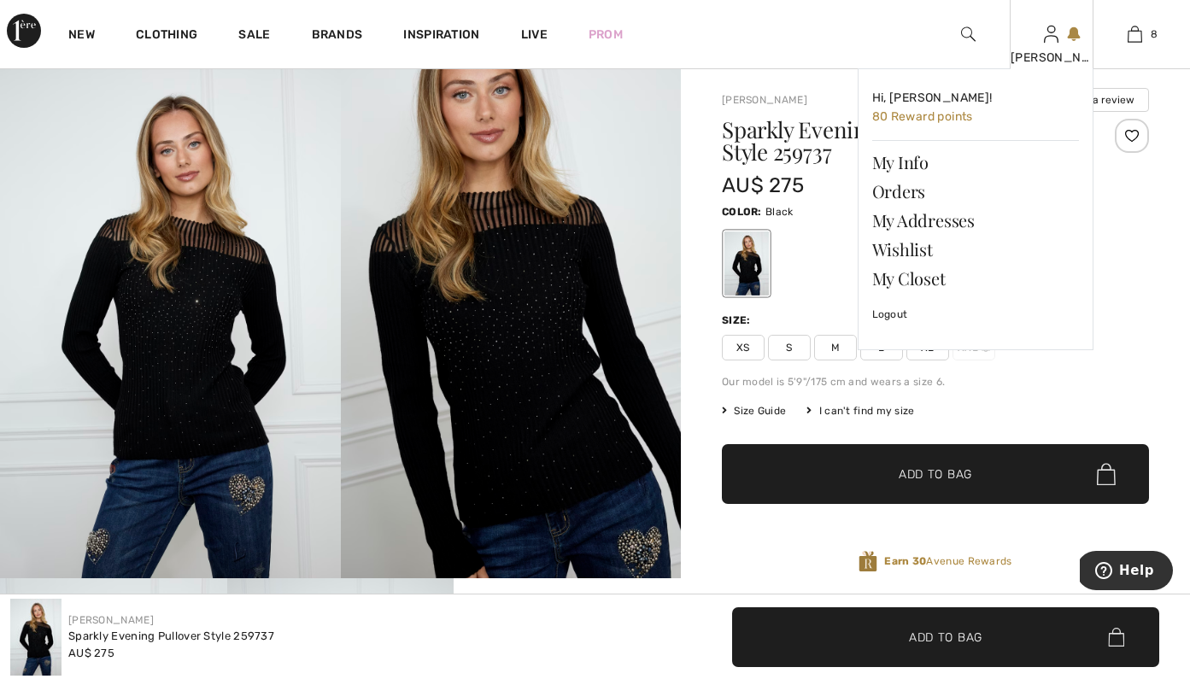
click at [1037, 43] on div "[PERSON_NAME] Hi, [PERSON_NAME]! 80 Reward points My Info Orders My Addresses W…" at bounding box center [1052, 34] width 84 height 68
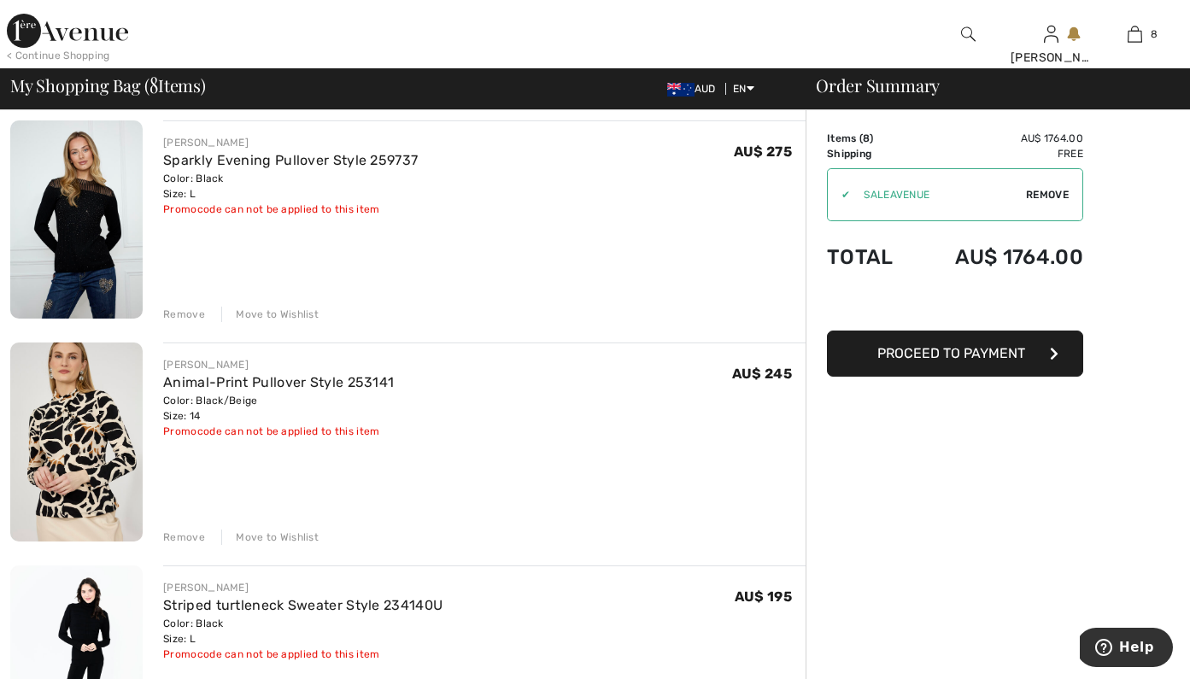
click at [189, 535] on div "Remove" at bounding box center [184, 537] width 42 height 15
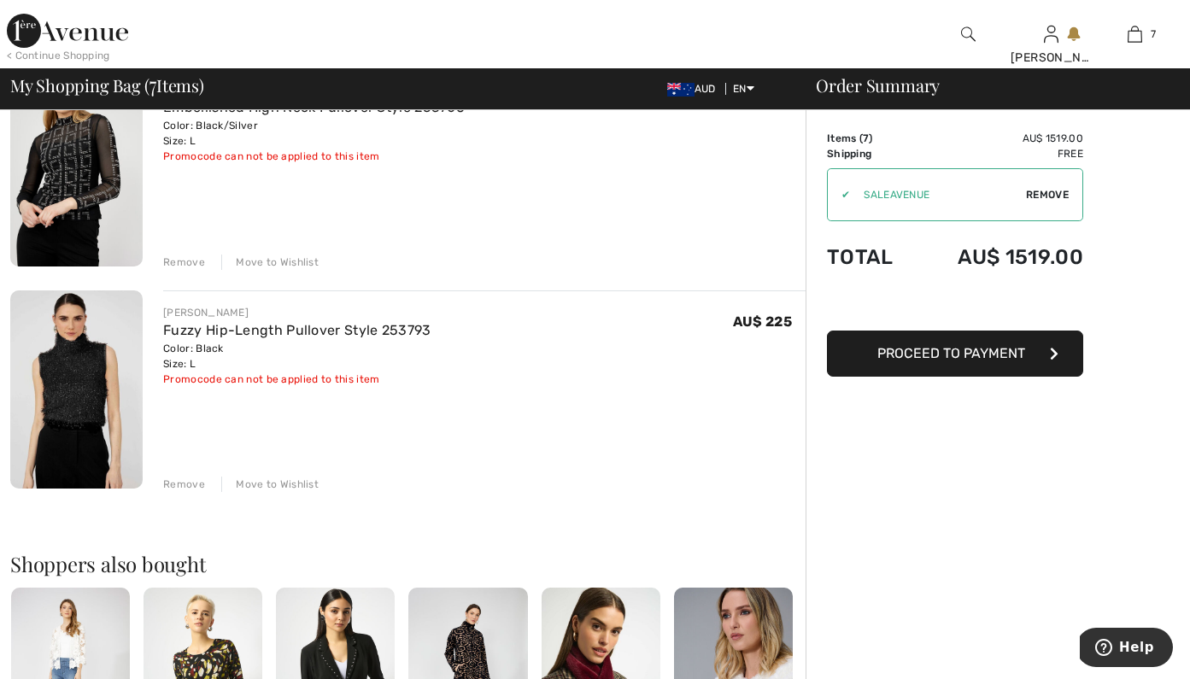
scroll to position [1297, 0]
click at [261, 340] on div "Color: Black Size: L" at bounding box center [296, 355] width 267 height 31
click at [262, 332] on link "Fuzzy Hip-Length Pullover Style 253793" at bounding box center [296, 329] width 267 height 16
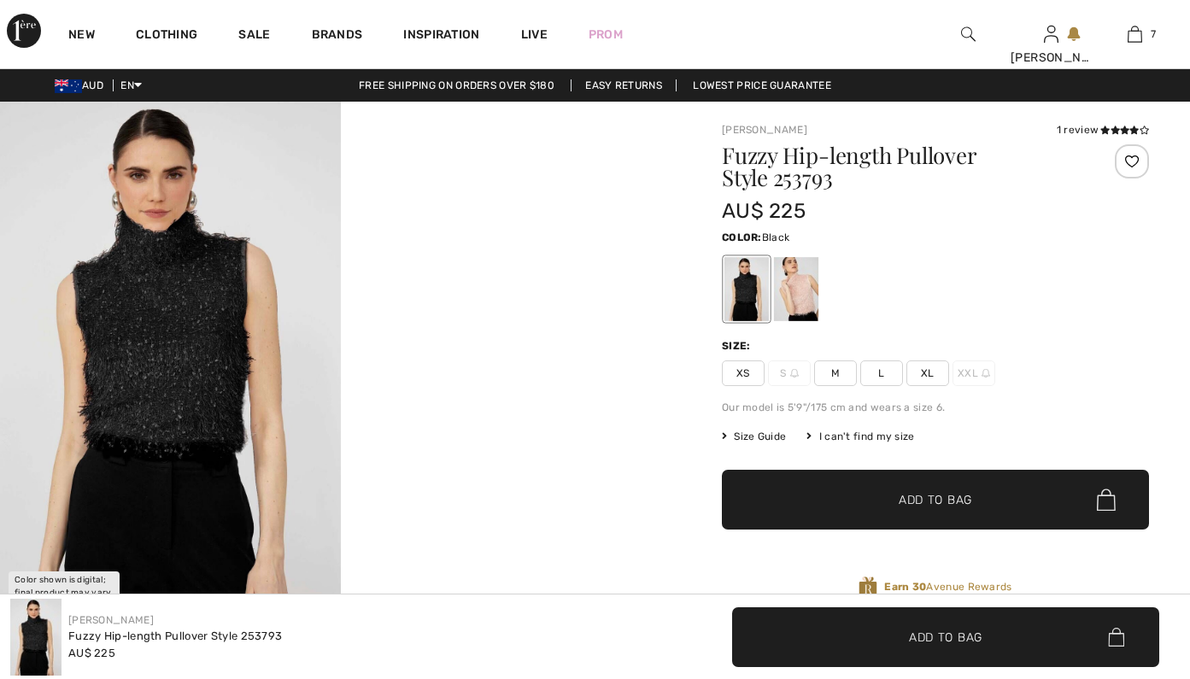
checkbox input "true"
click at [1097, 132] on div "1 review" at bounding box center [1103, 129] width 92 height 15
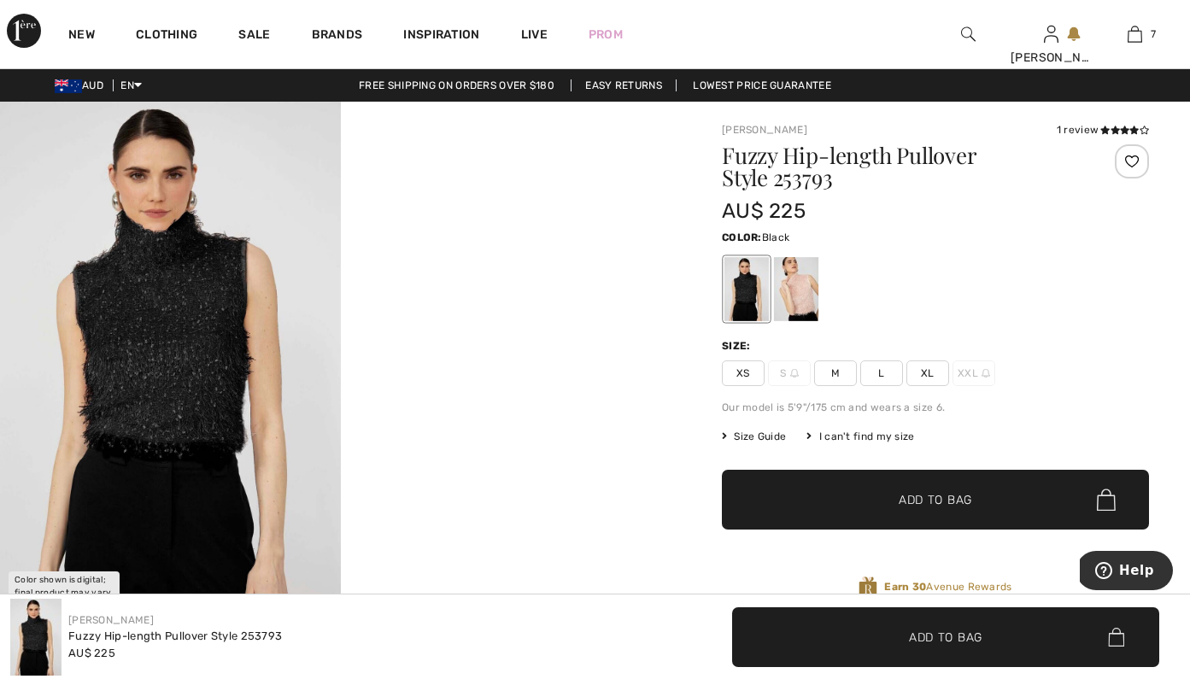
click at [1085, 130] on div "1 review" at bounding box center [1103, 129] width 92 height 15
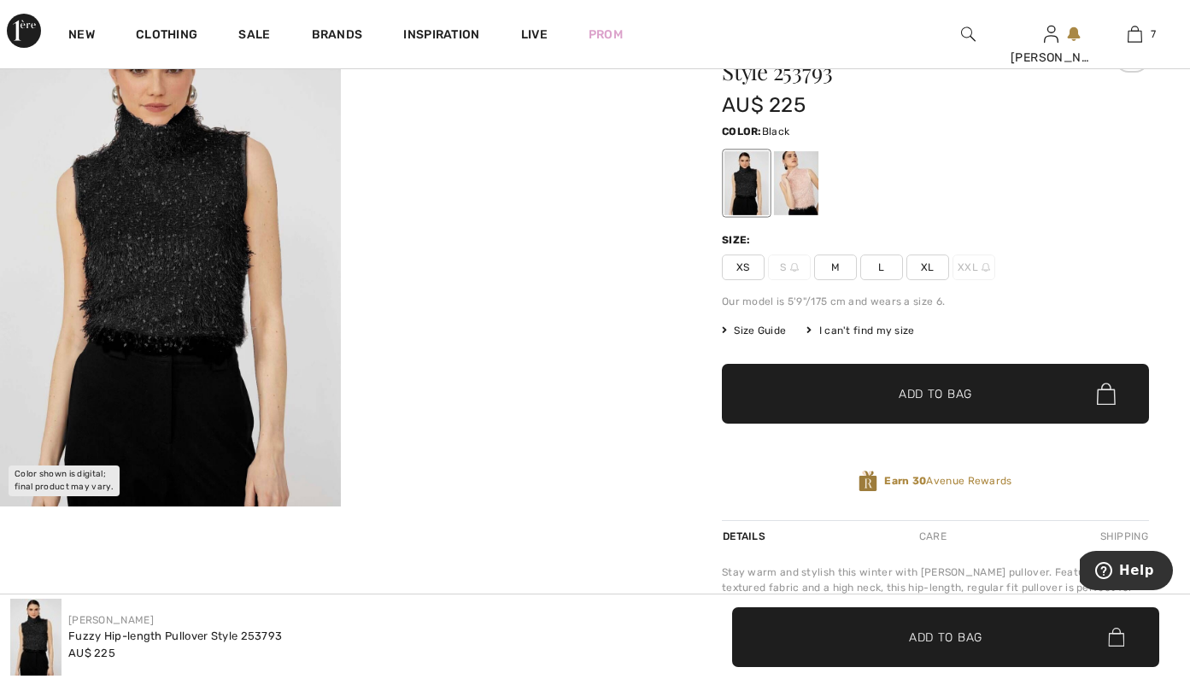
scroll to position [94, 0]
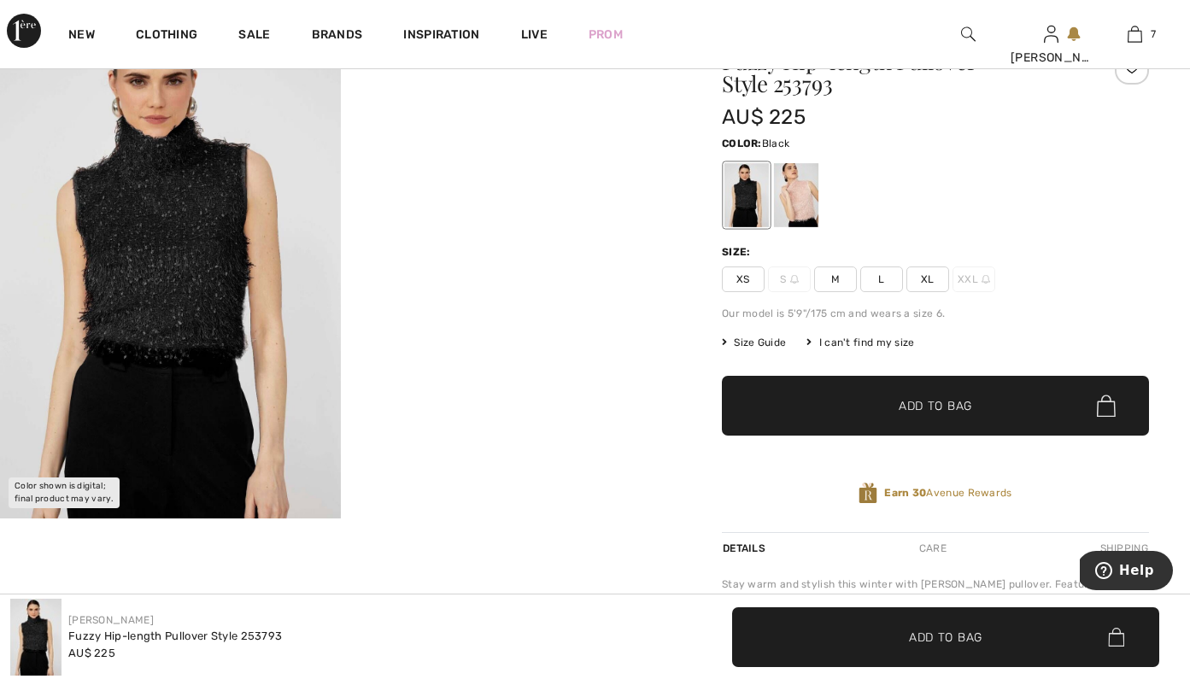
click at [547, 178] on video "Your browser does not support the video tag." at bounding box center [511, 93] width 341 height 170
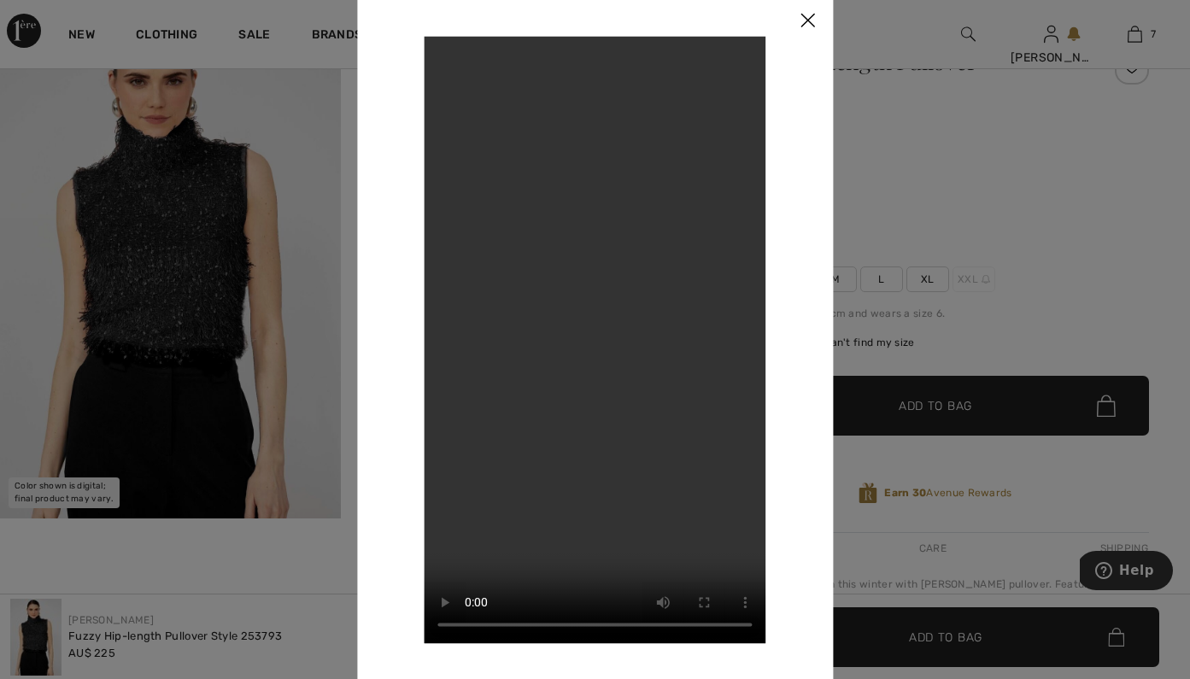
click at [796, 26] on img at bounding box center [807, 21] width 51 height 53
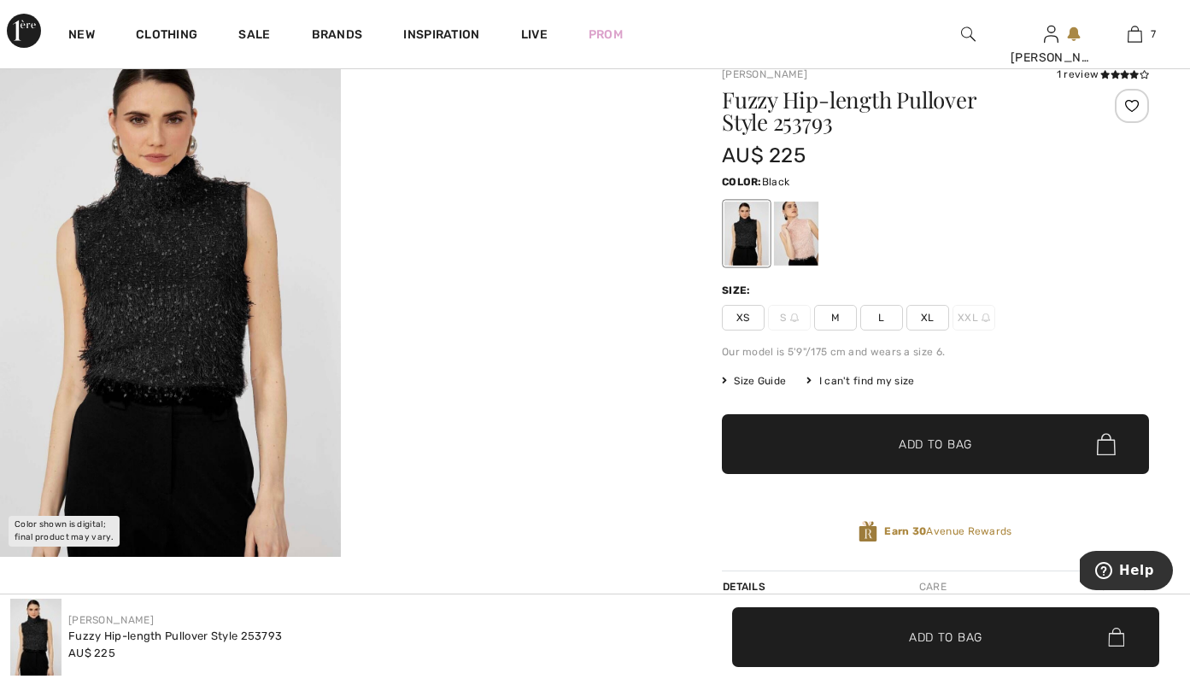
scroll to position [0, 0]
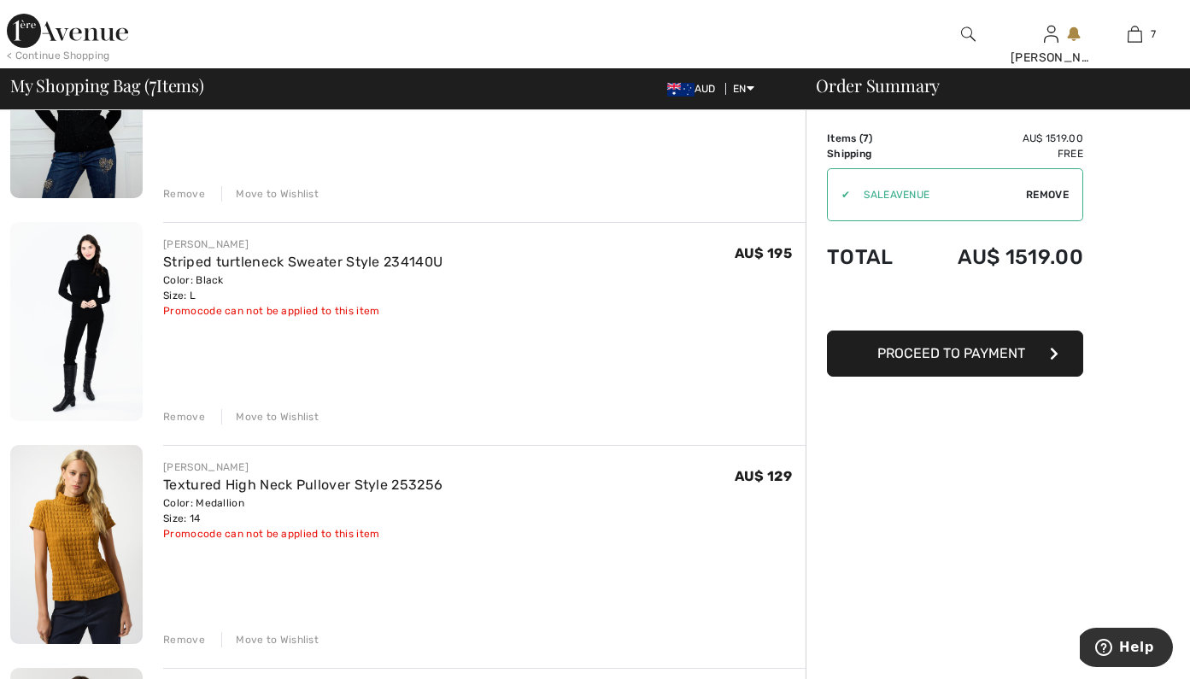
scroll to position [470, 0]
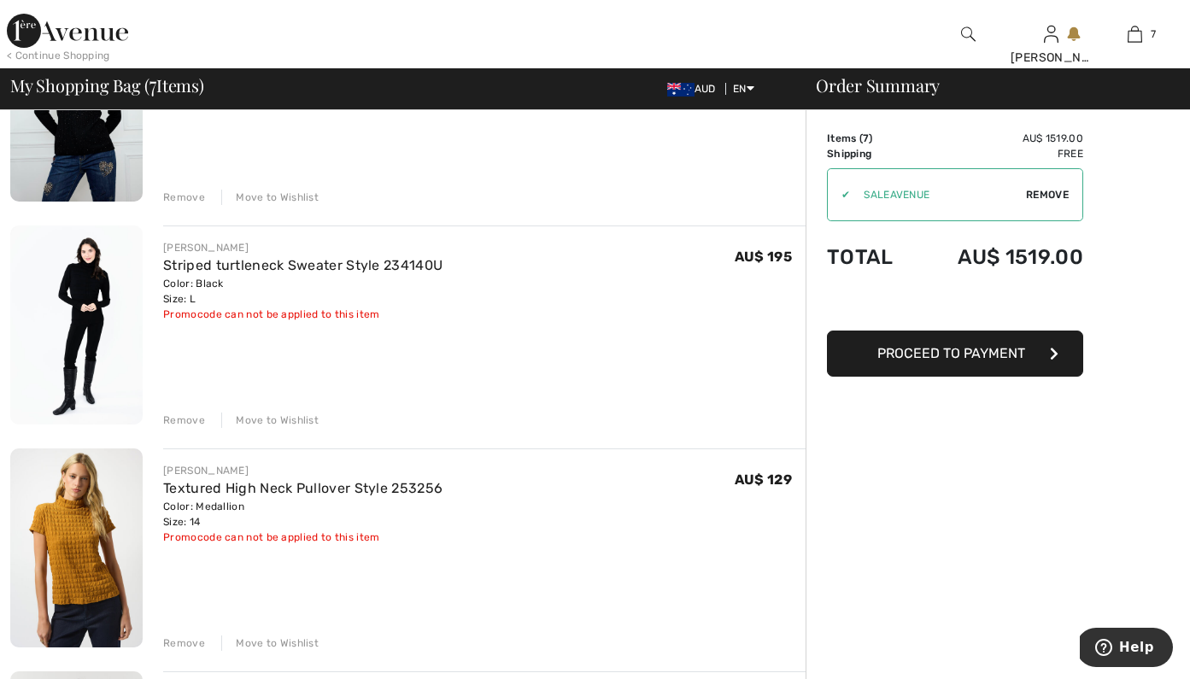
click at [182, 419] on div "Remove" at bounding box center [184, 420] width 42 height 15
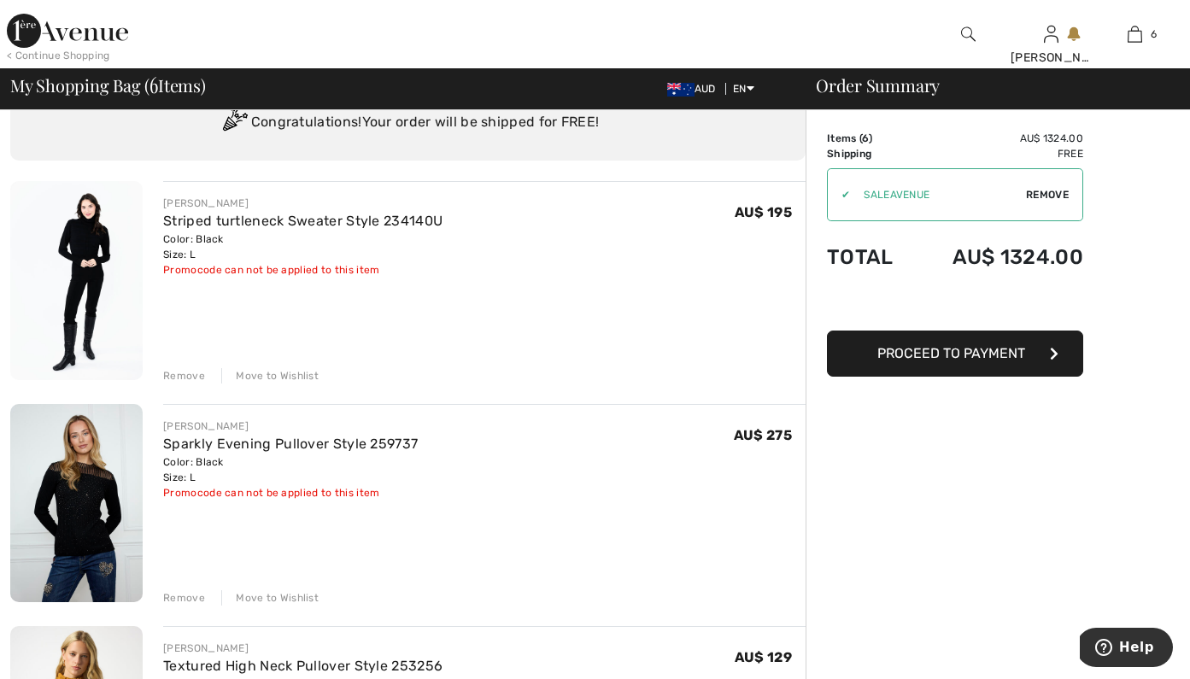
scroll to position [71, 0]
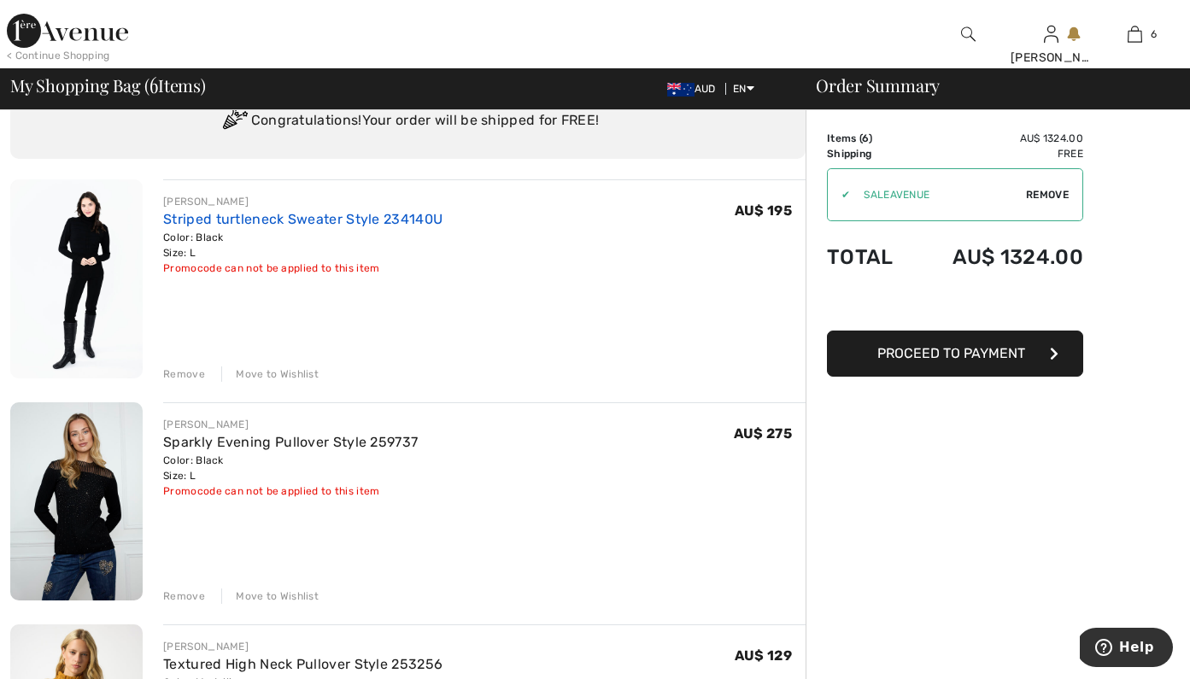
click at [187, 222] on link "Striped turtleneck Sweater Style 234140U" at bounding box center [302, 219] width 279 height 16
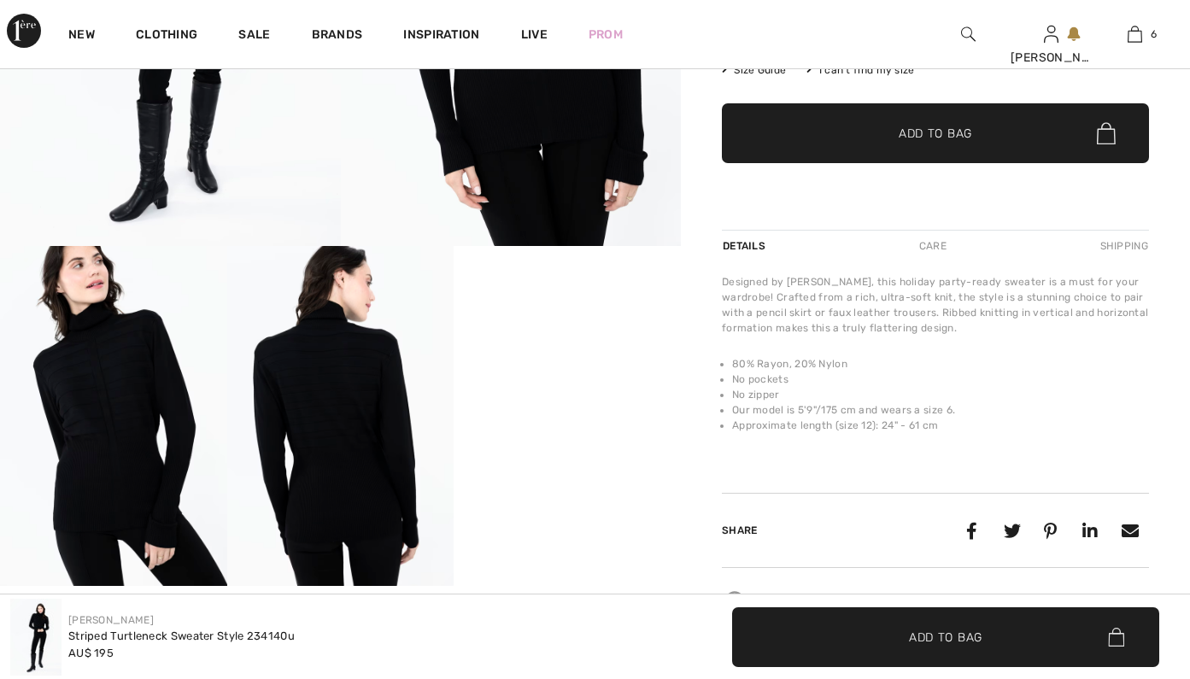
click at [557, 360] on video "Your browser does not support the video tag." at bounding box center [567, 303] width 227 height 114
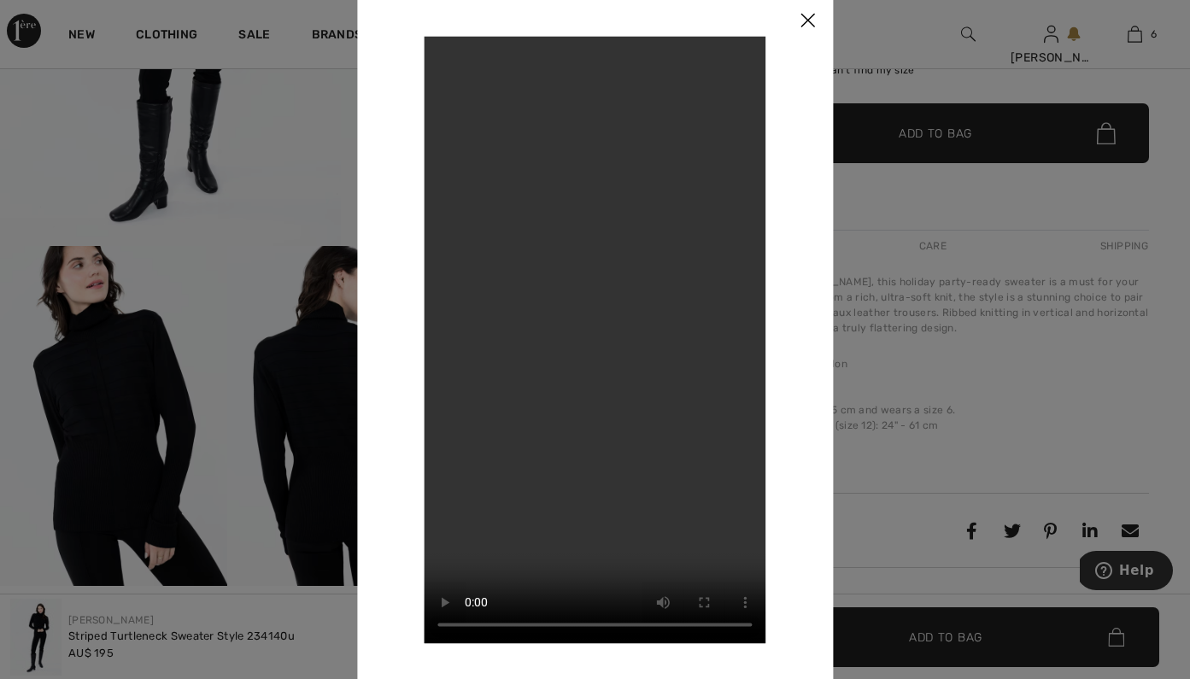
click at [797, 12] on img at bounding box center [807, 21] width 51 height 53
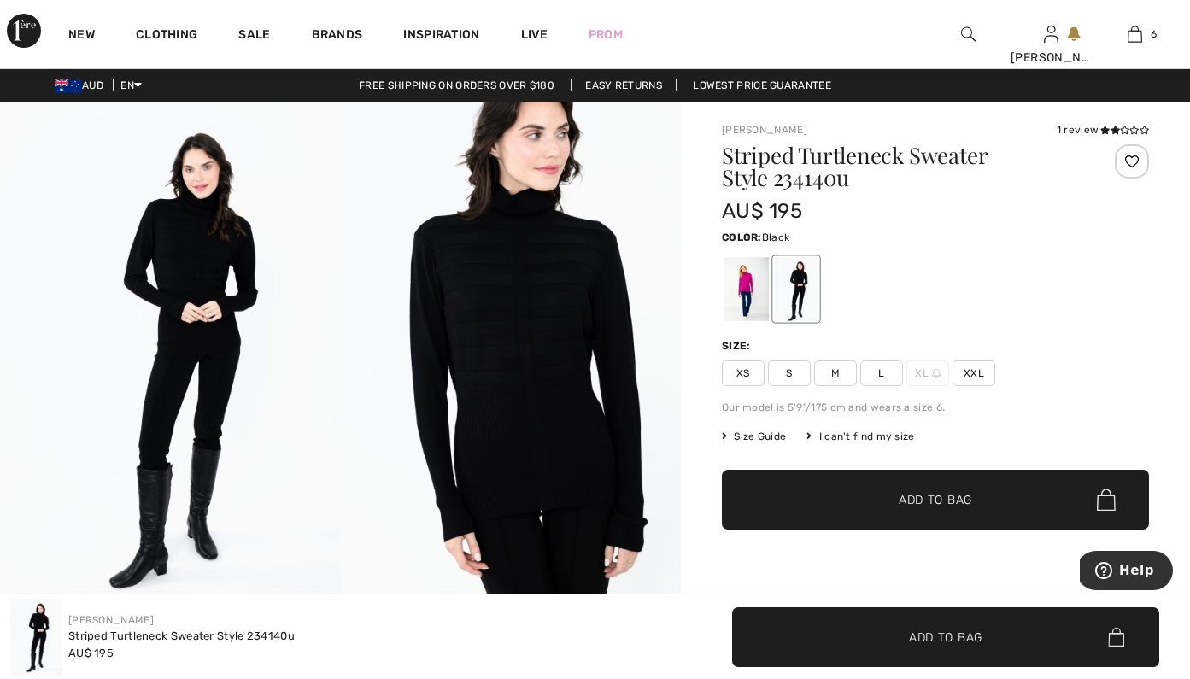
click at [1111, 129] on icon at bounding box center [1115, 130] width 9 height 9
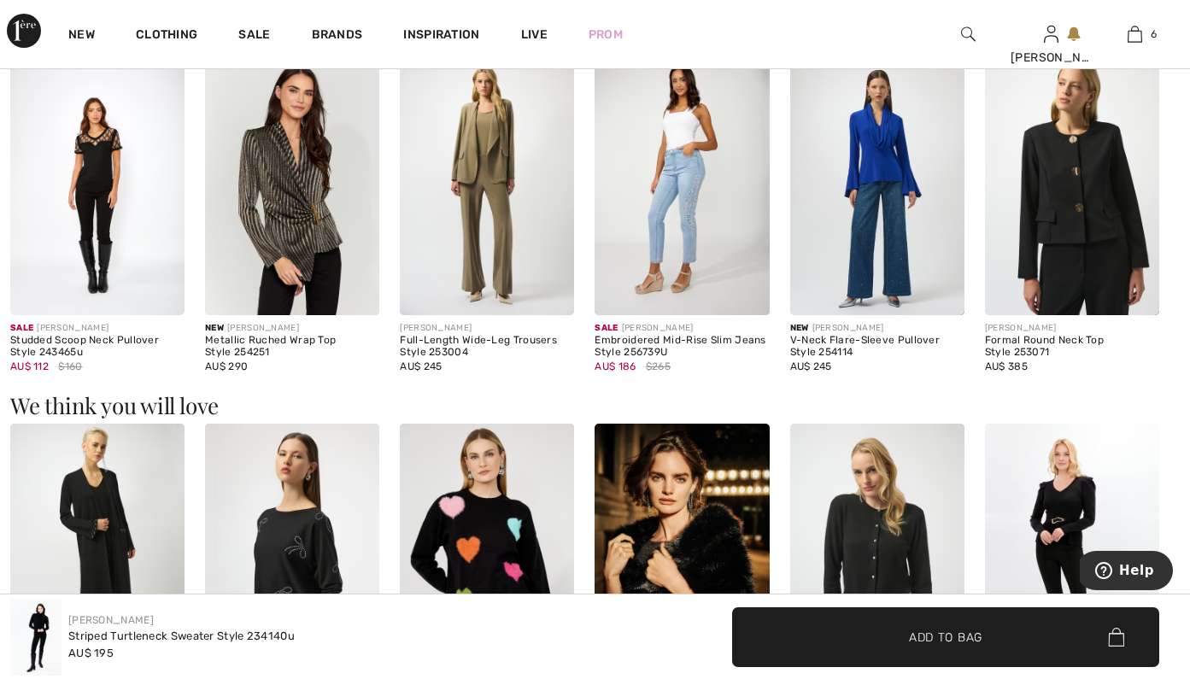
scroll to position [1275, 0]
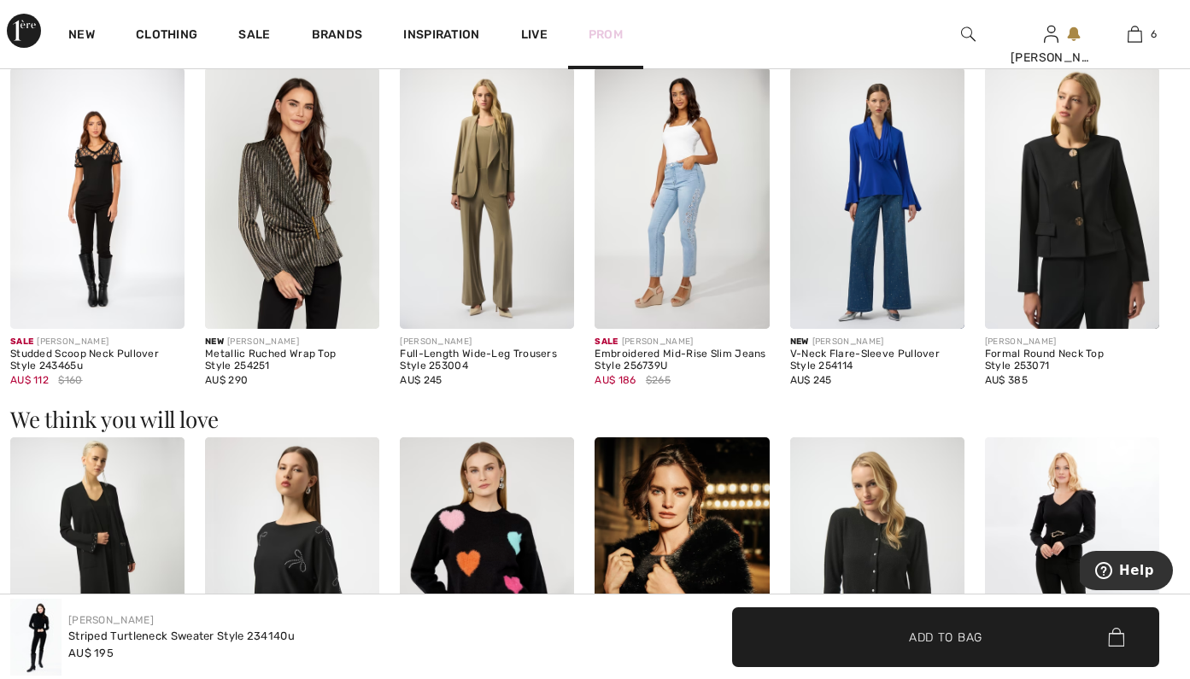
click at [616, 32] on link "Prom" at bounding box center [606, 35] width 34 height 18
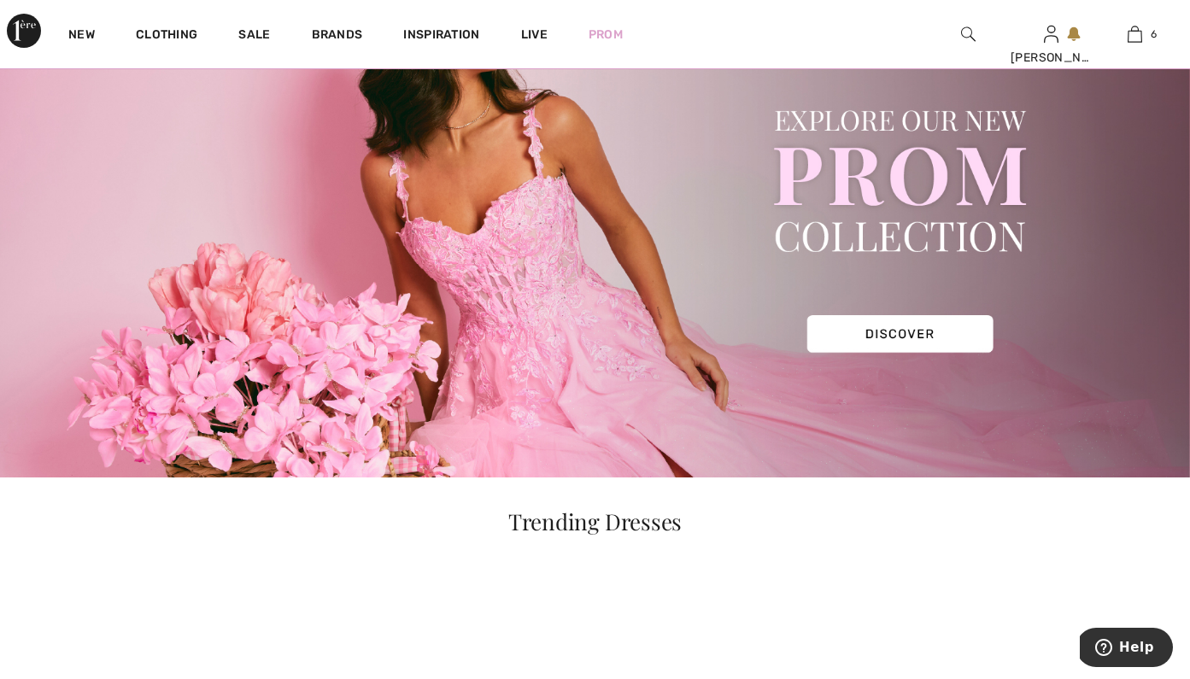
scroll to position [142, 0]
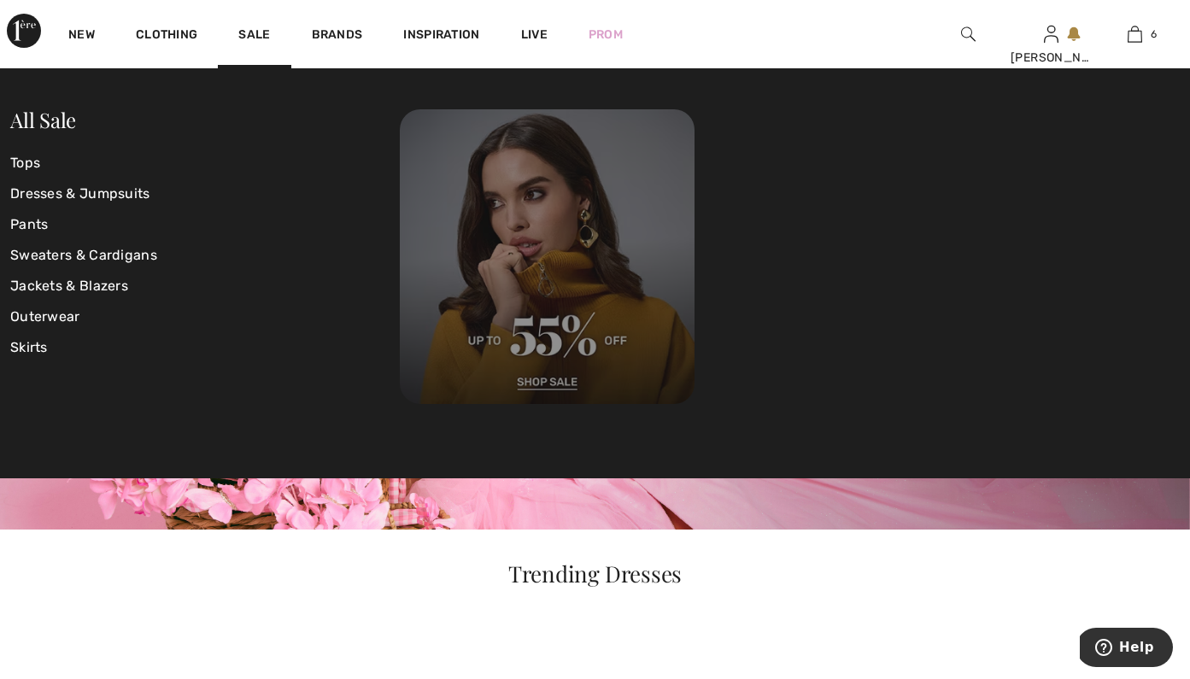
click at [542, 379] on img at bounding box center [547, 256] width 295 height 295
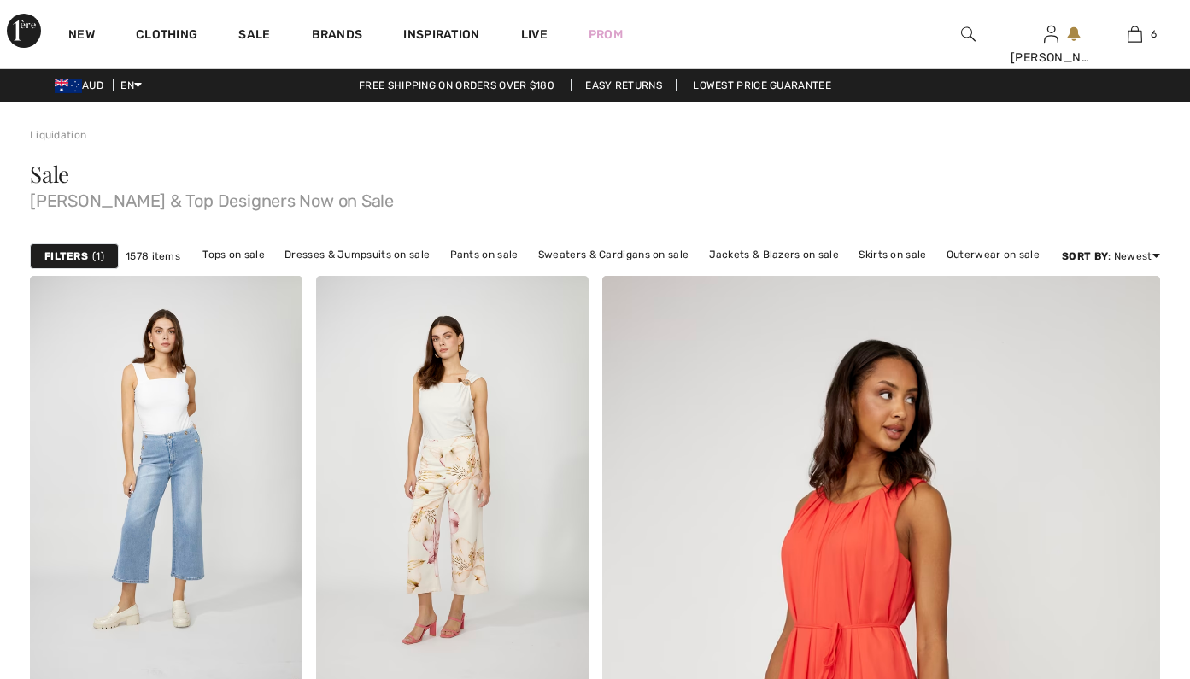
click at [332, 305] on img at bounding box center [452, 480] width 273 height 408
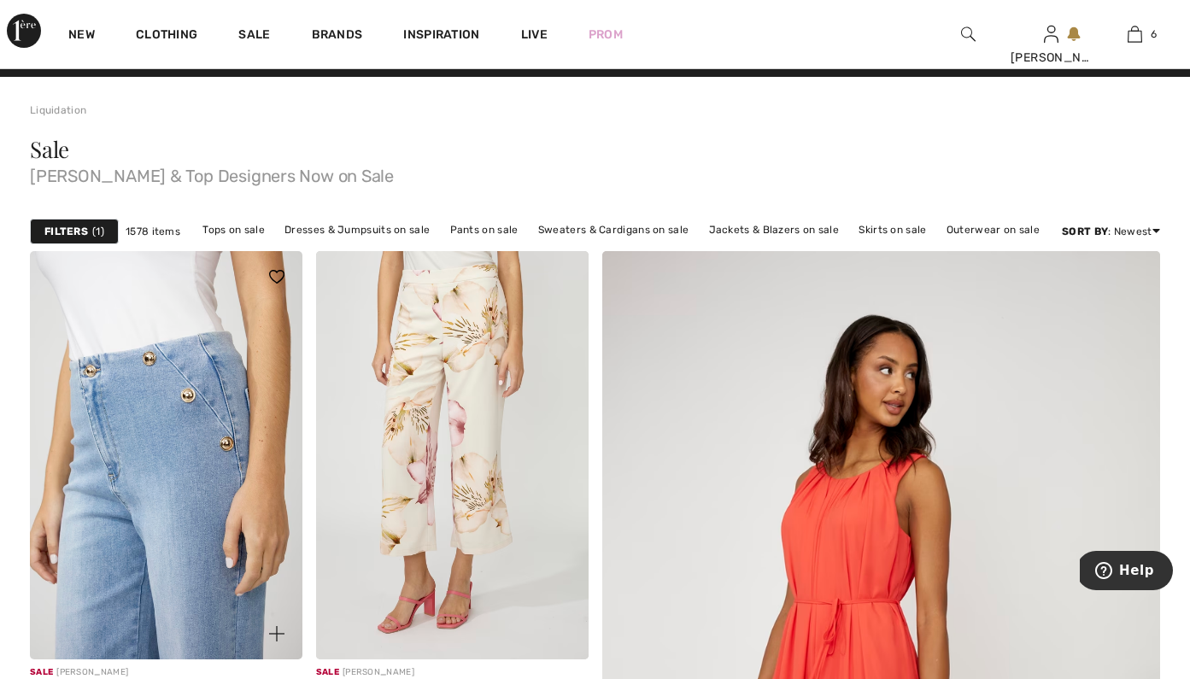
scroll to position [80, 0]
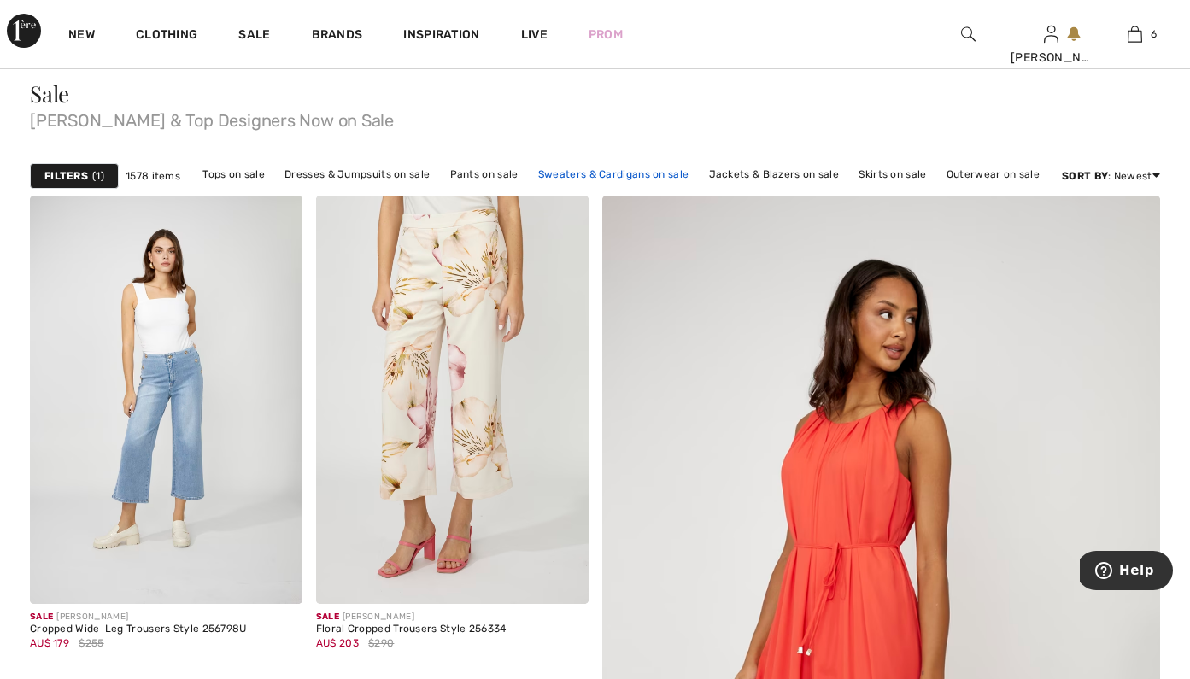
click at [608, 175] on link "Sweaters & Cardigans on sale" at bounding box center [613, 174] width 167 height 22
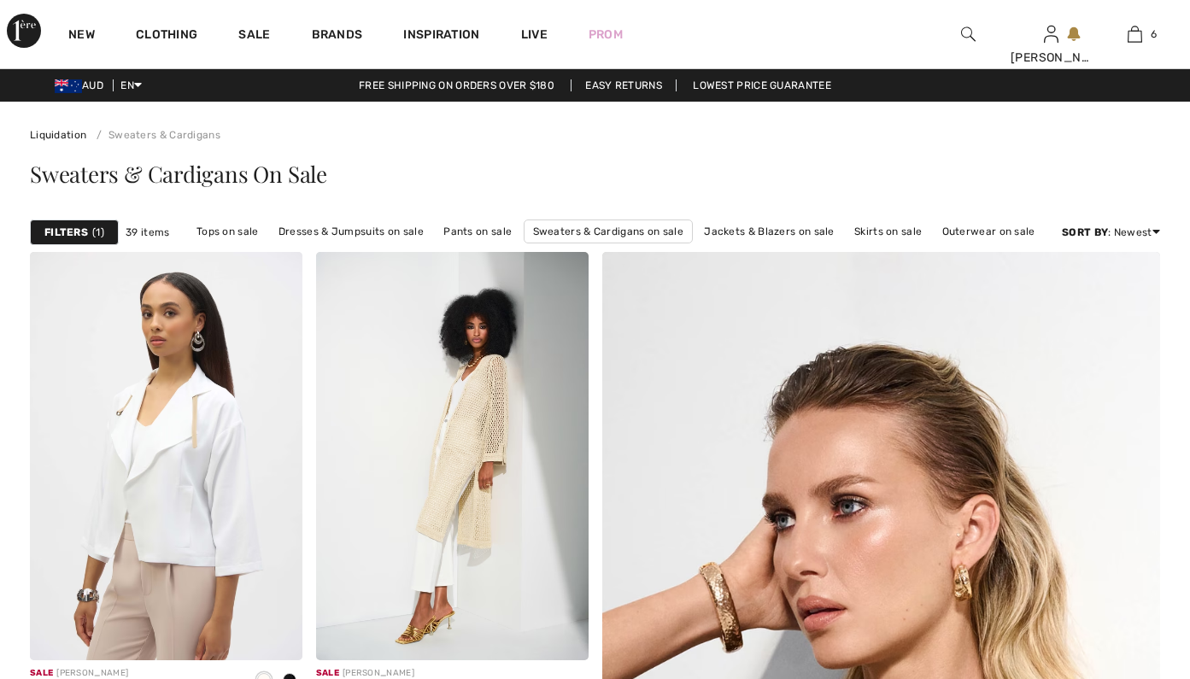
checkbox input "true"
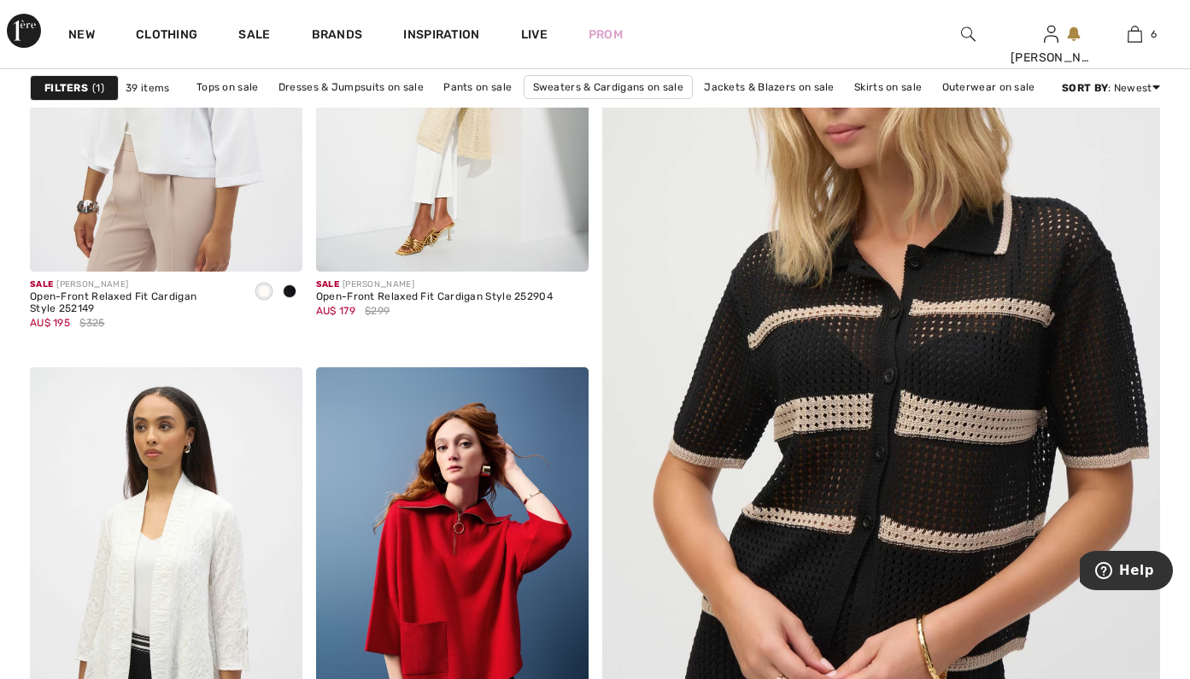
scroll to position [472, 0]
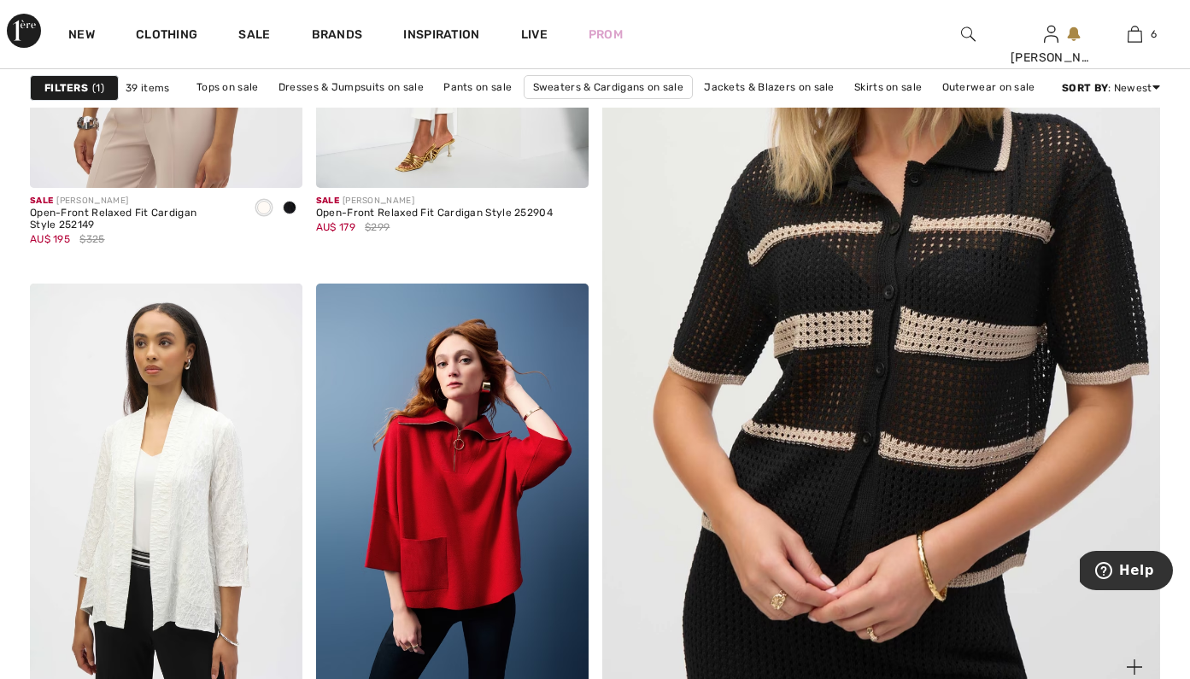
click at [843, 255] on img at bounding box center [881, 282] width 670 height 1005
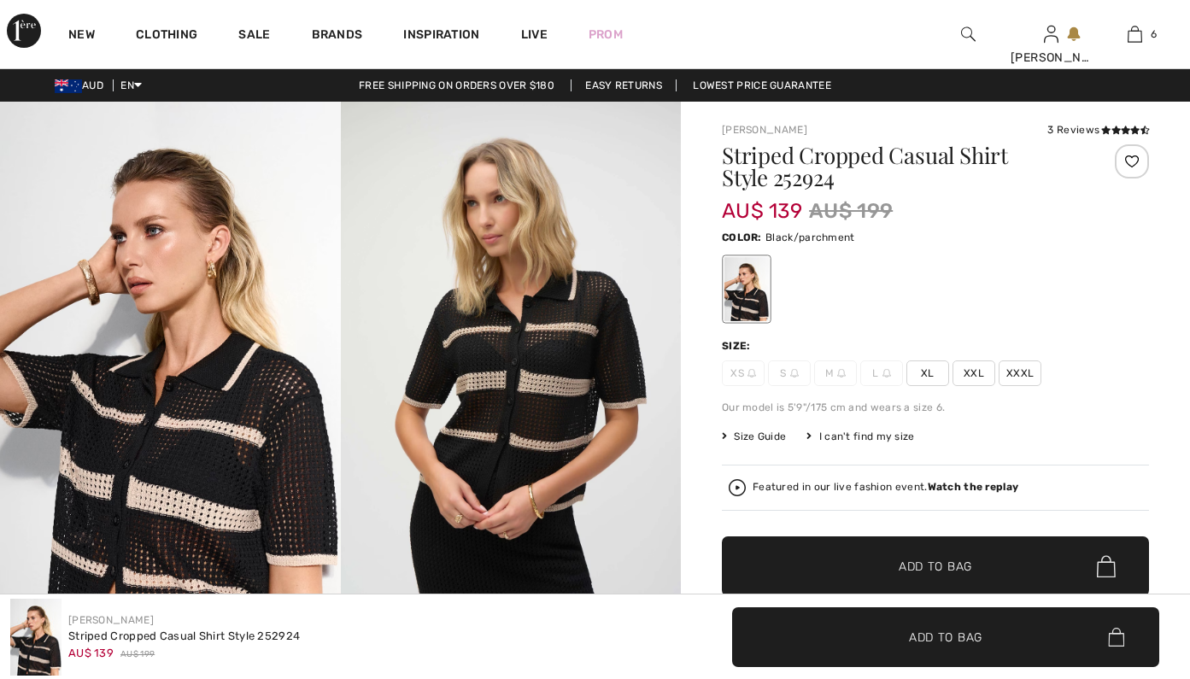
checkbox input "true"
click at [1107, 132] on icon at bounding box center [1105, 130] width 9 height 9
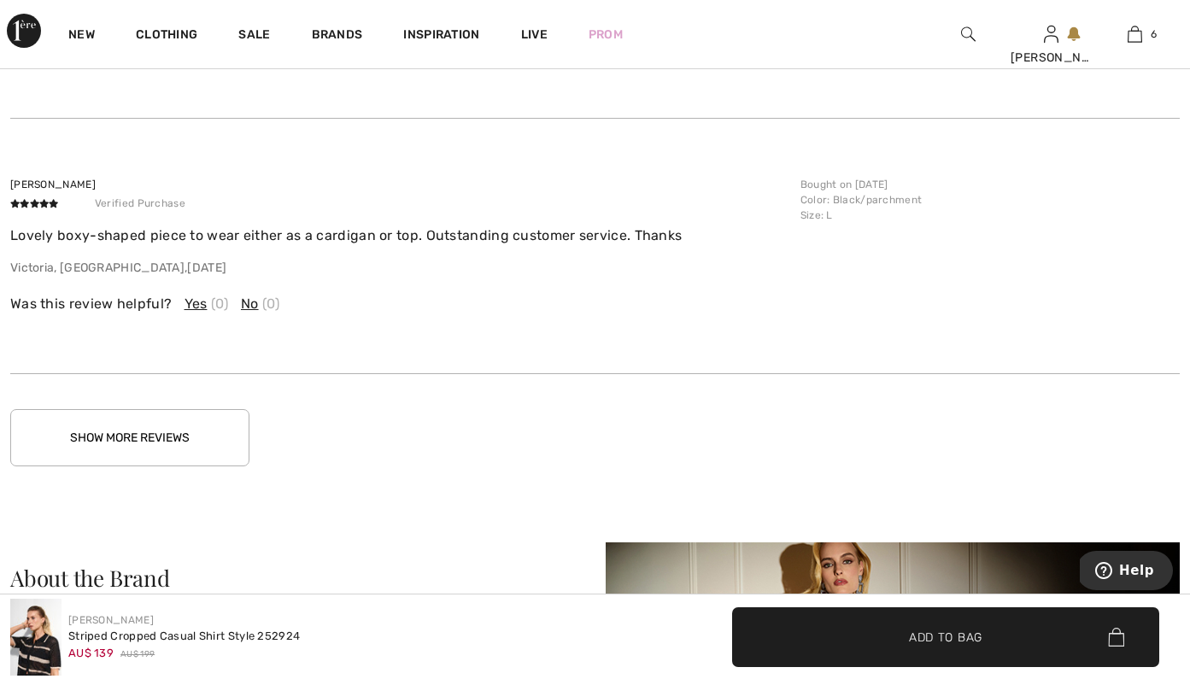
scroll to position [3143, 0]
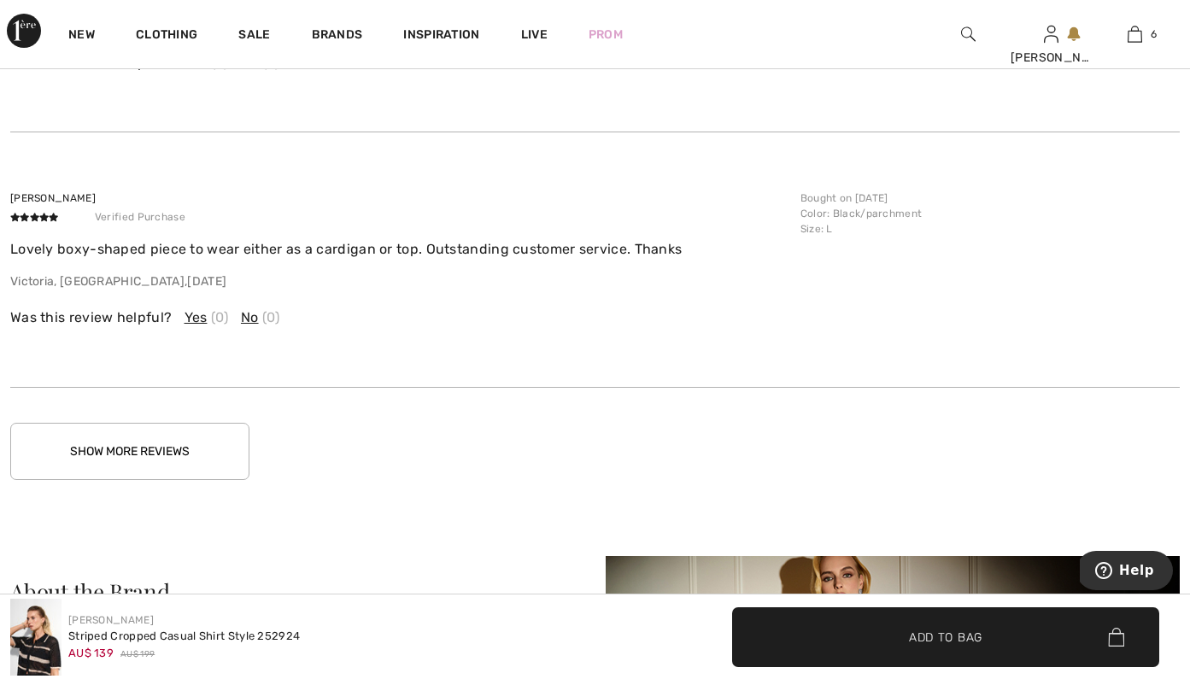
click at [205, 430] on button "Show More Reviews" at bounding box center [129, 451] width 239 height 57
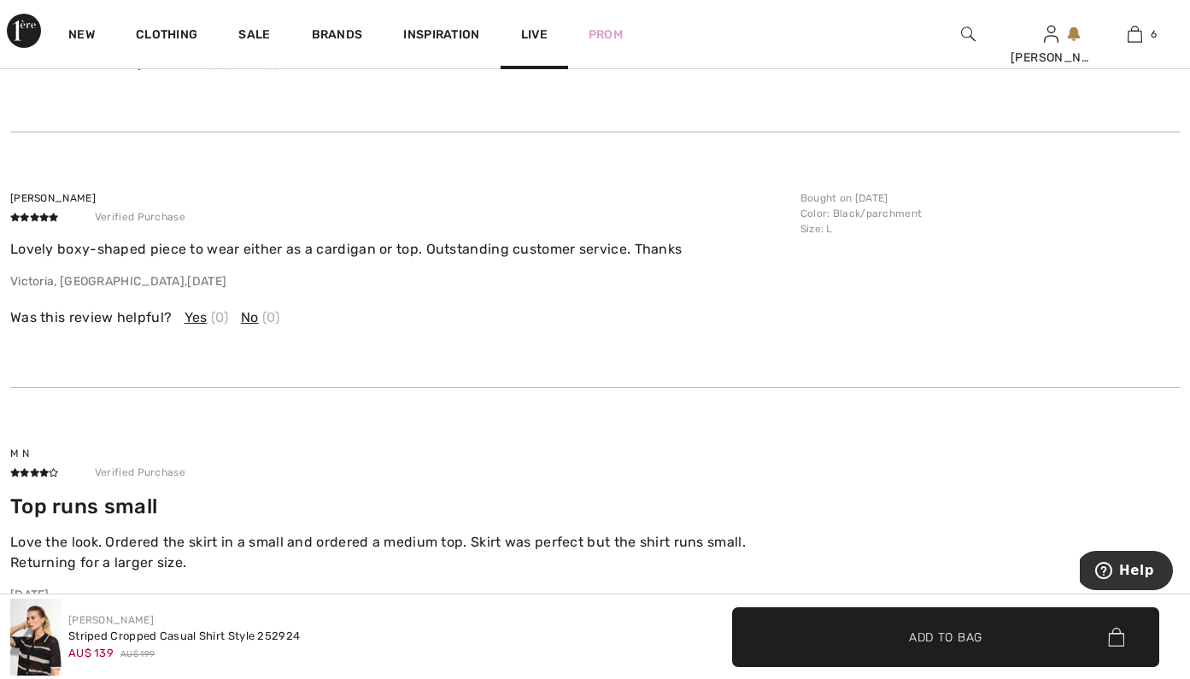
scroll to position [0, 0]
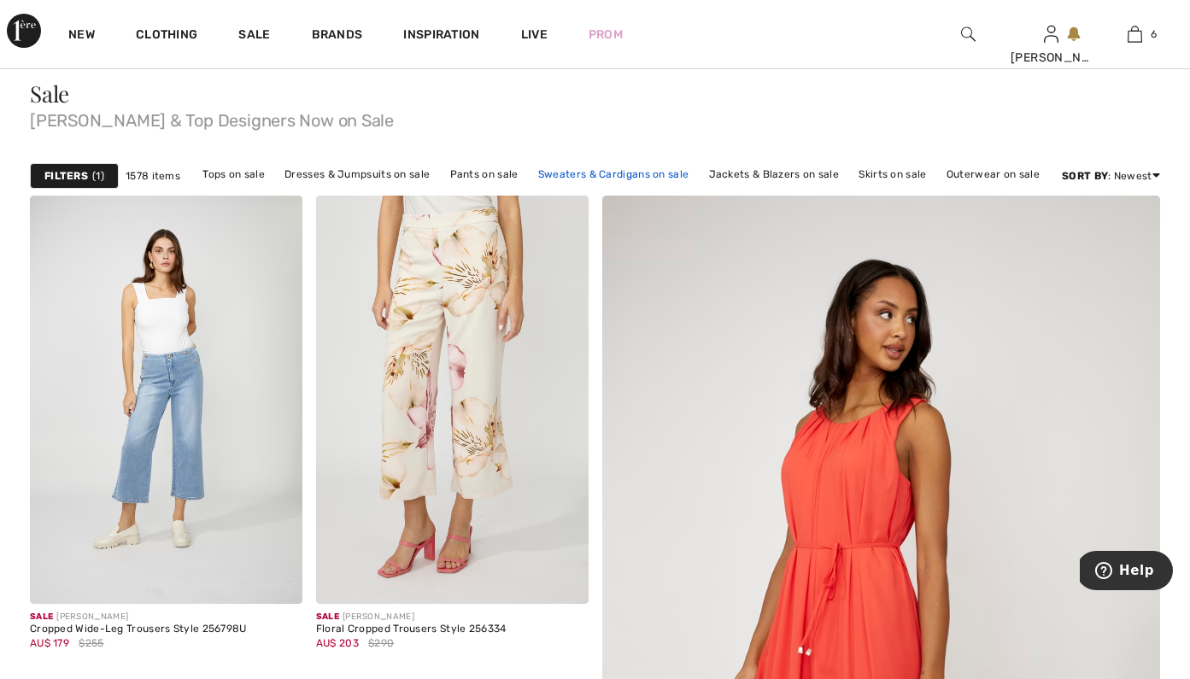
click at [641, 169] on link "Sweaters & Cardigans on sale" at bounding box center [613, 174] width 167 height 22
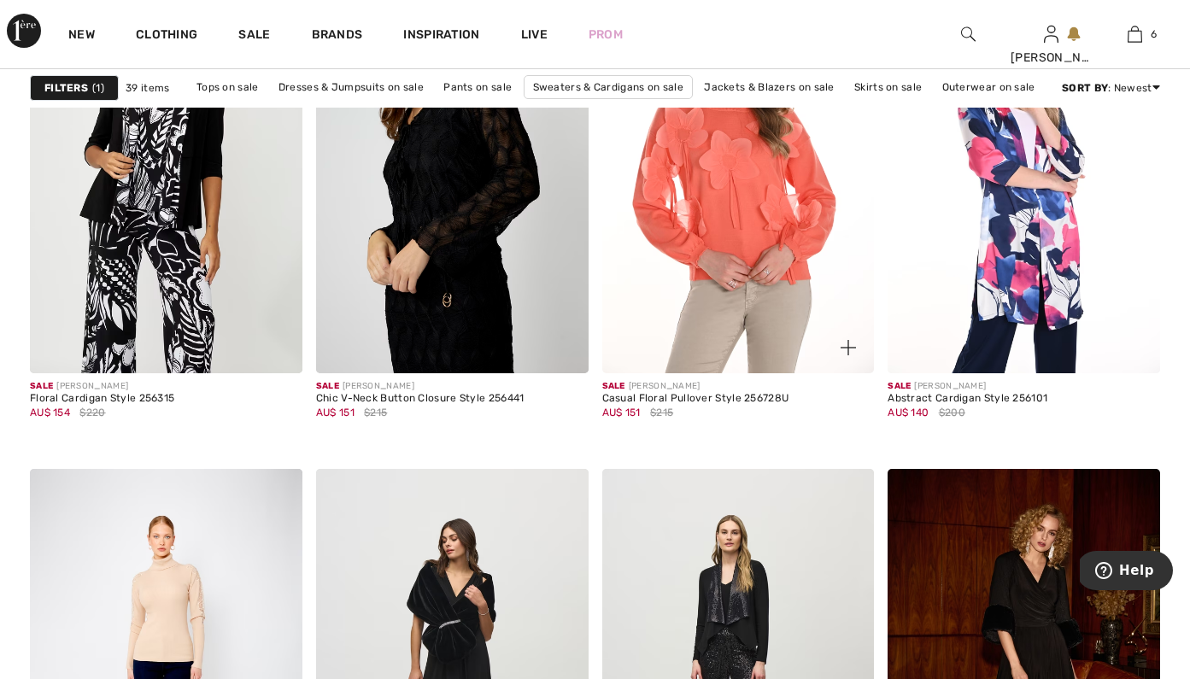
scroll to position [3004, 0]
